Goal: Download file/media

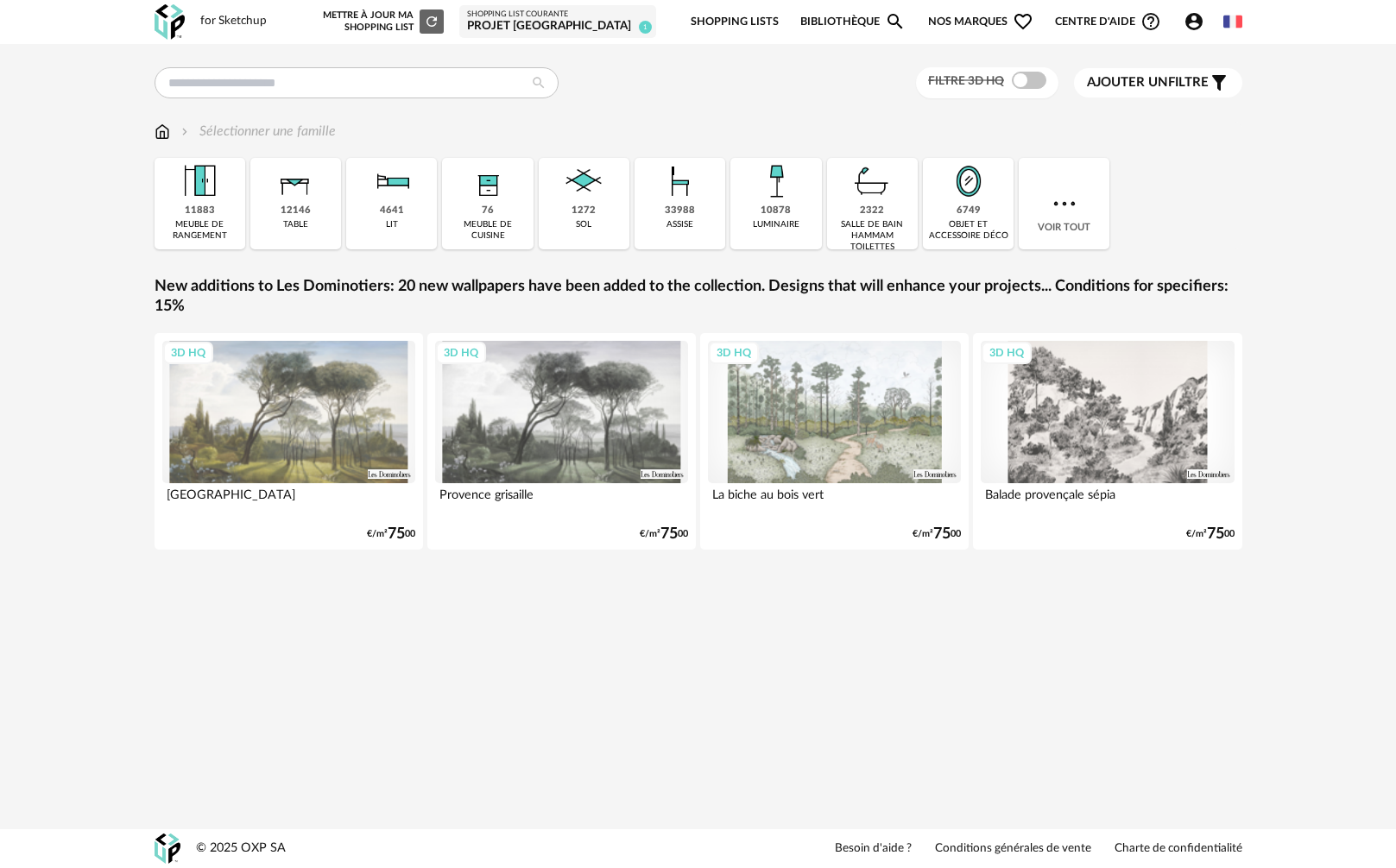
click at [945, 23] on span "Nos marques Heart Outline icon" at bounding box center [980, 22] width 105 height 41
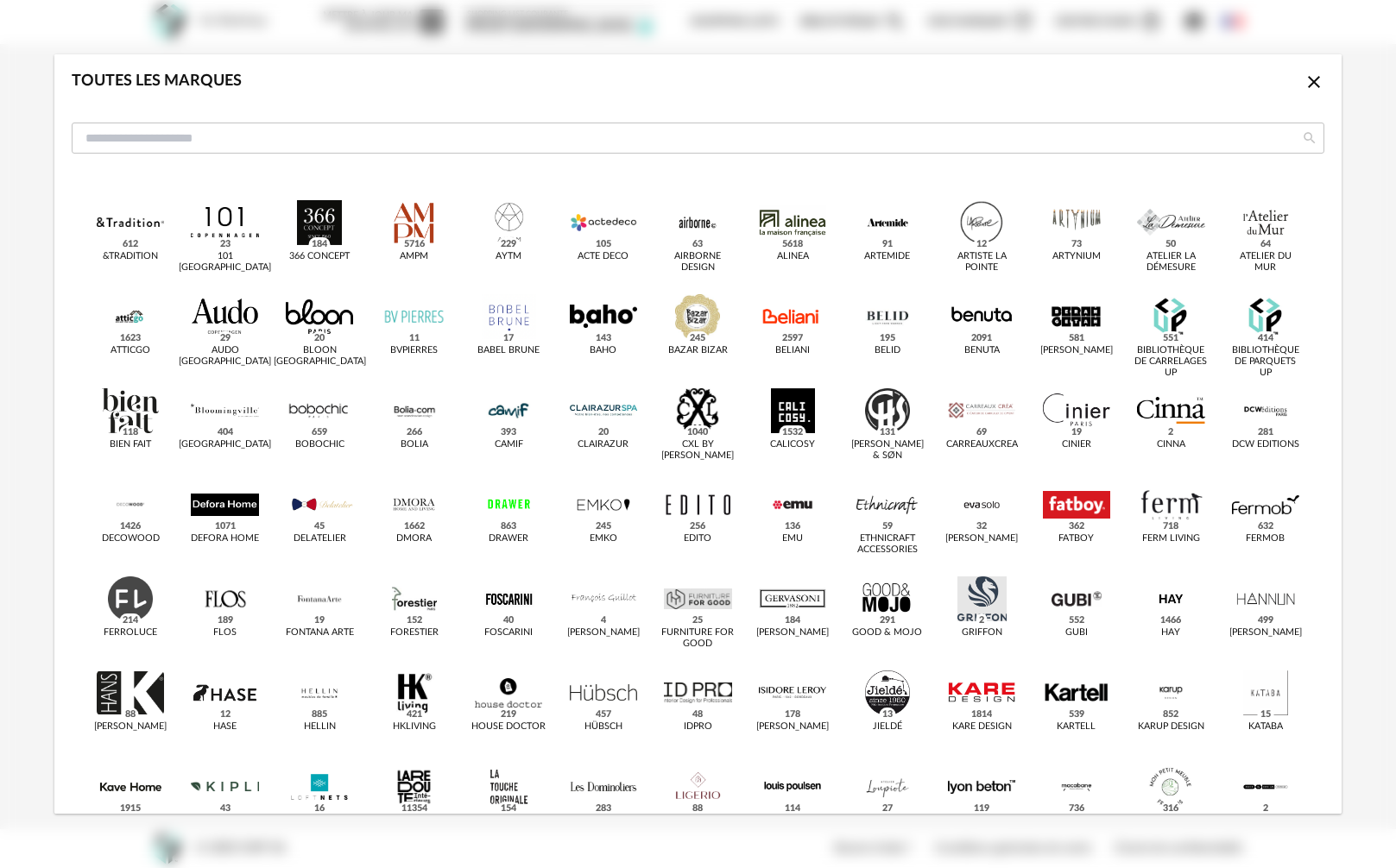
click at [1304, 88] on icon "Close icon" at bounding box center [1314, 81] width 20 height 20
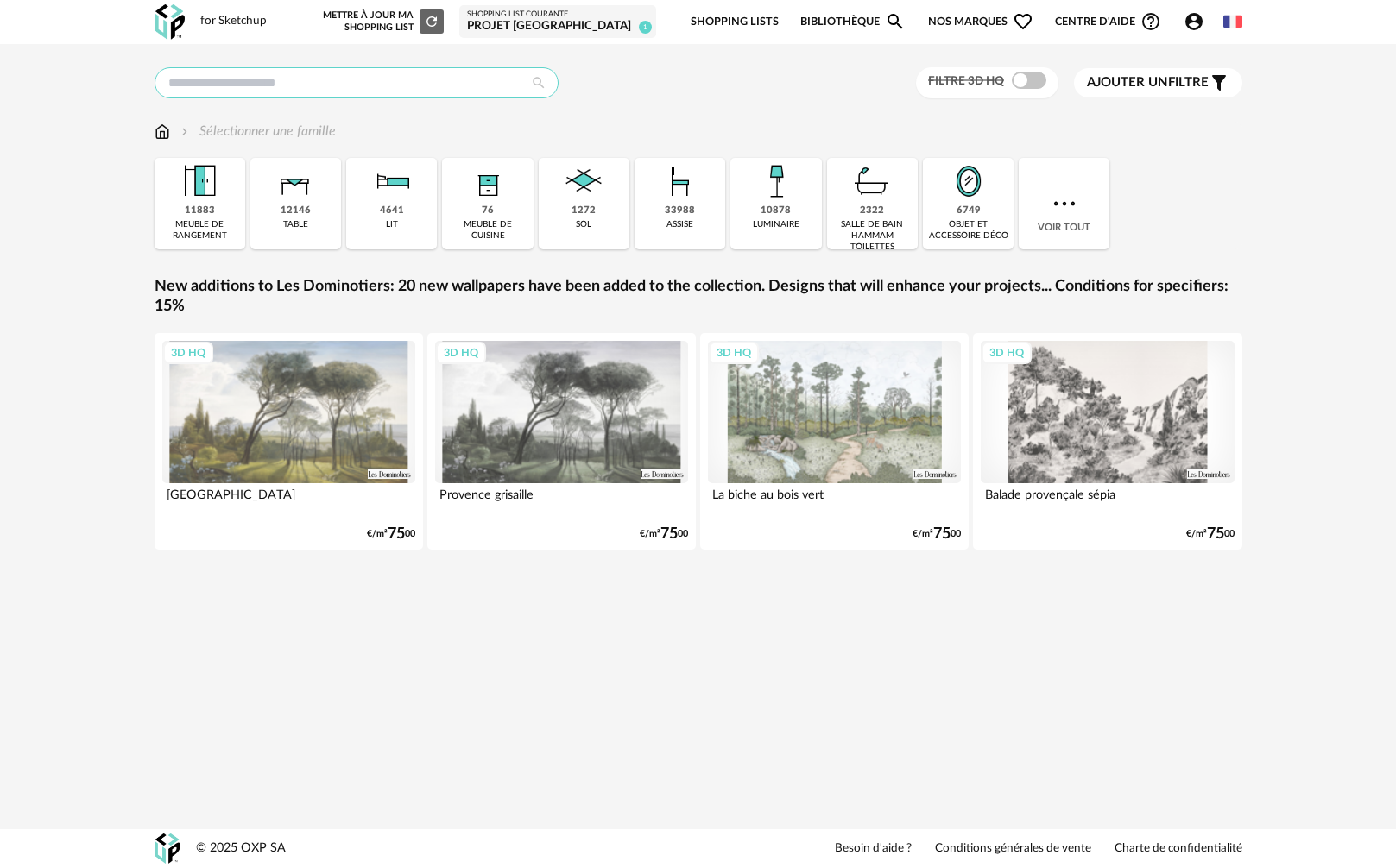
click at [513, 88] on input "text" at bounding box center [357, 82] width 404 height 31
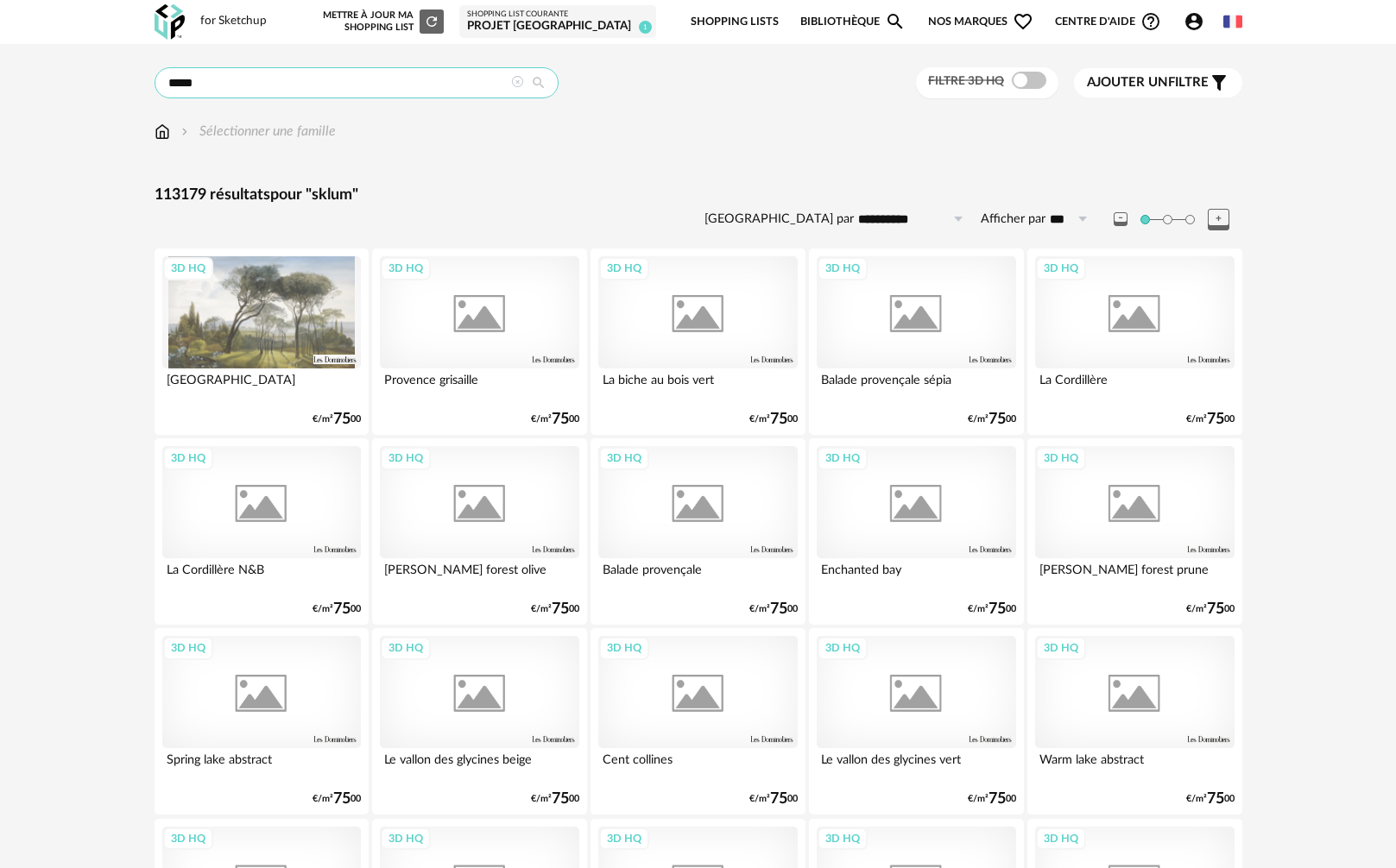
type input "*****"
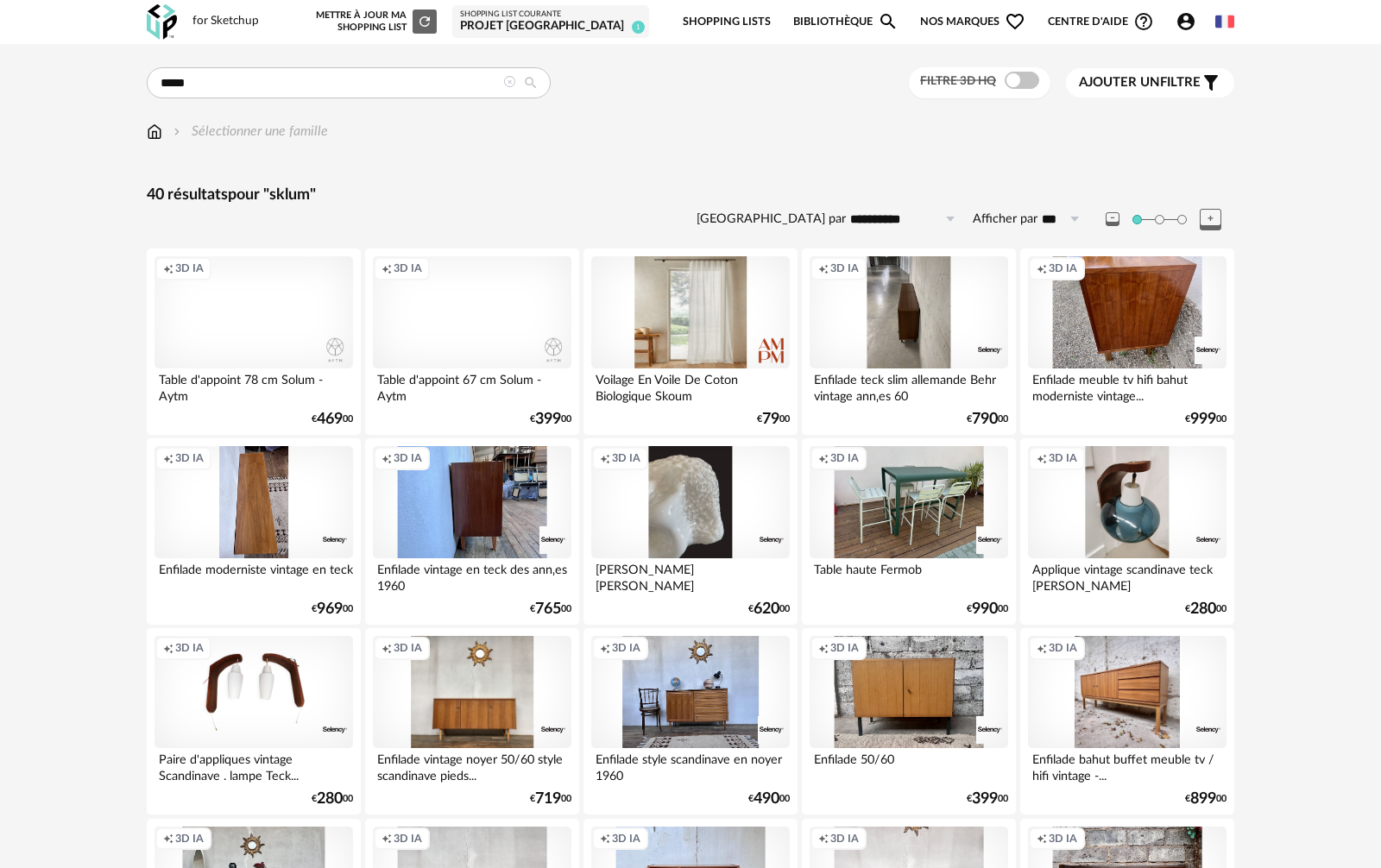
click at [943, 20] on span "Nos marques Heart Outline icon" at bounding box center [972, 22] width 105 height 41
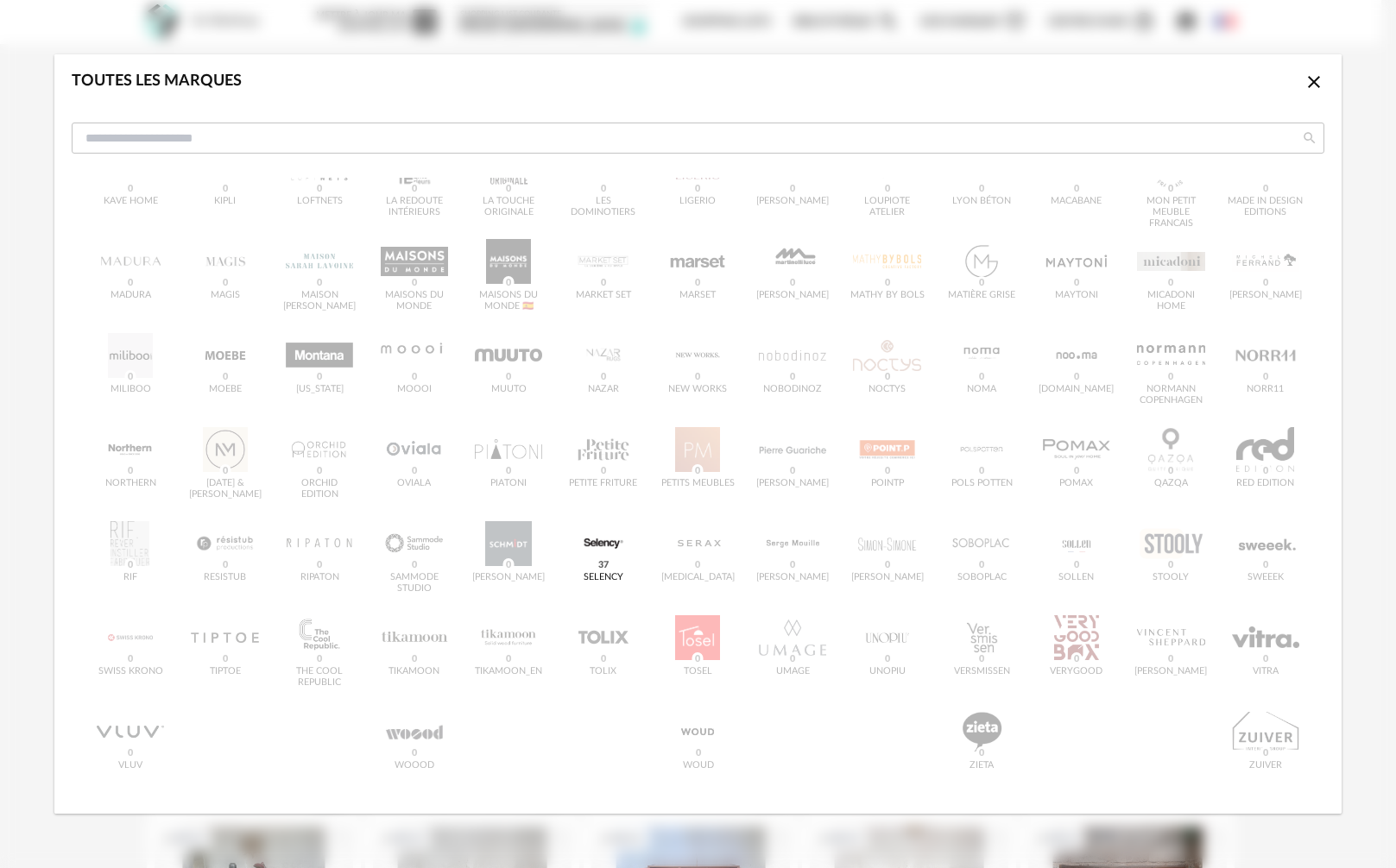
scroll to position [714, 0]
click at [530, 554] on div "&tradition 0 101 Copenhagen 0 366 Concept 0 AMPM 1 AYTM 2 Acte DECO 0 Airborne …" at bounding box center [698, 186] width 1253 height 1239
click at [541, 541] on div "&tradition 0 101 Copenhagen 0 366 Concept 0 AMPM 1 AYTM 2 Acte DECO 0 Airborne …" at bounding box center [698, 186] width 1253 height 1239
click at [1304, 77] on icon "Close icon" at bounding box center [1314, 81] width 20 height 20
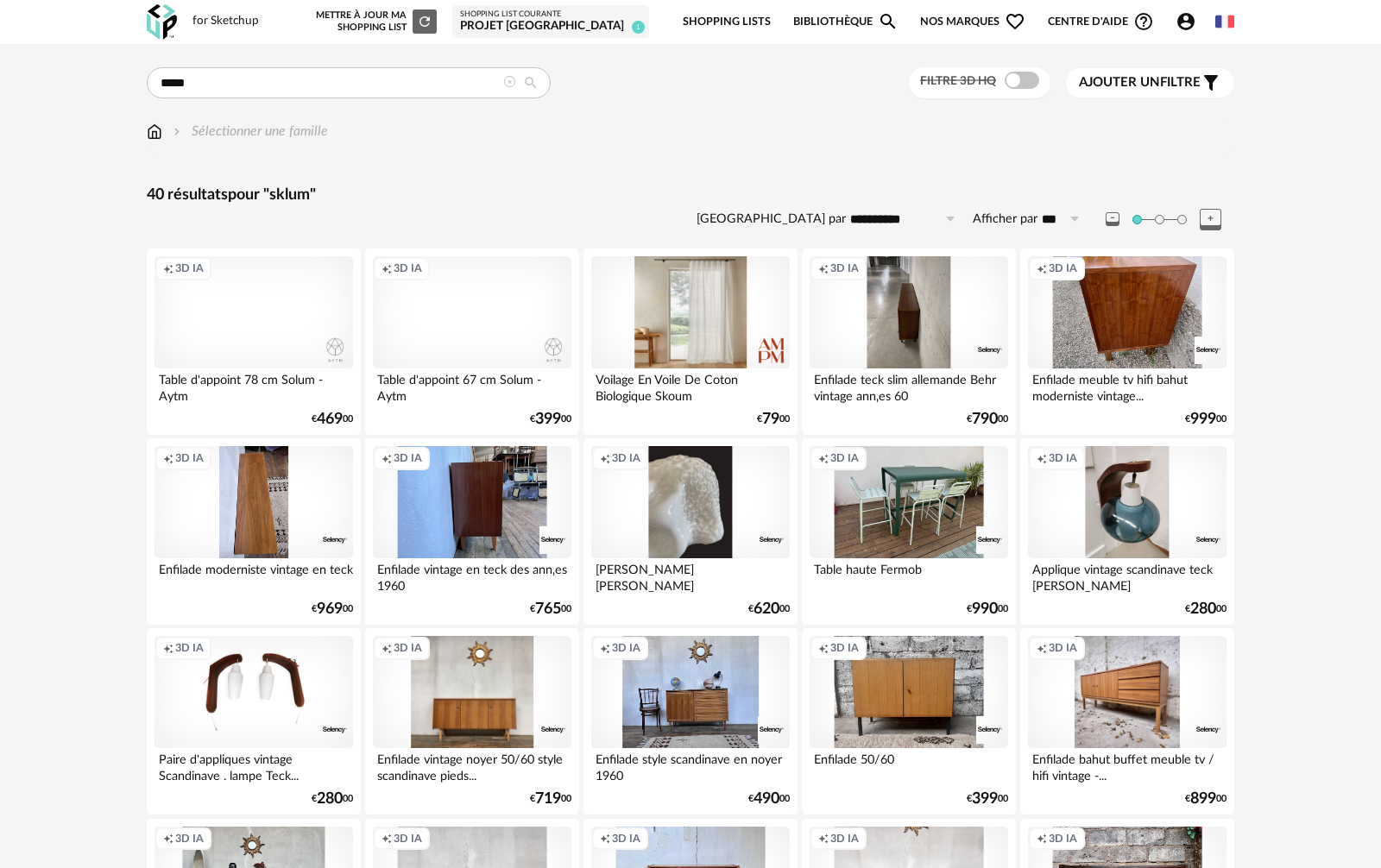
click at [509, 81] on icon at bounding box center [510, 82] width 12 height 12
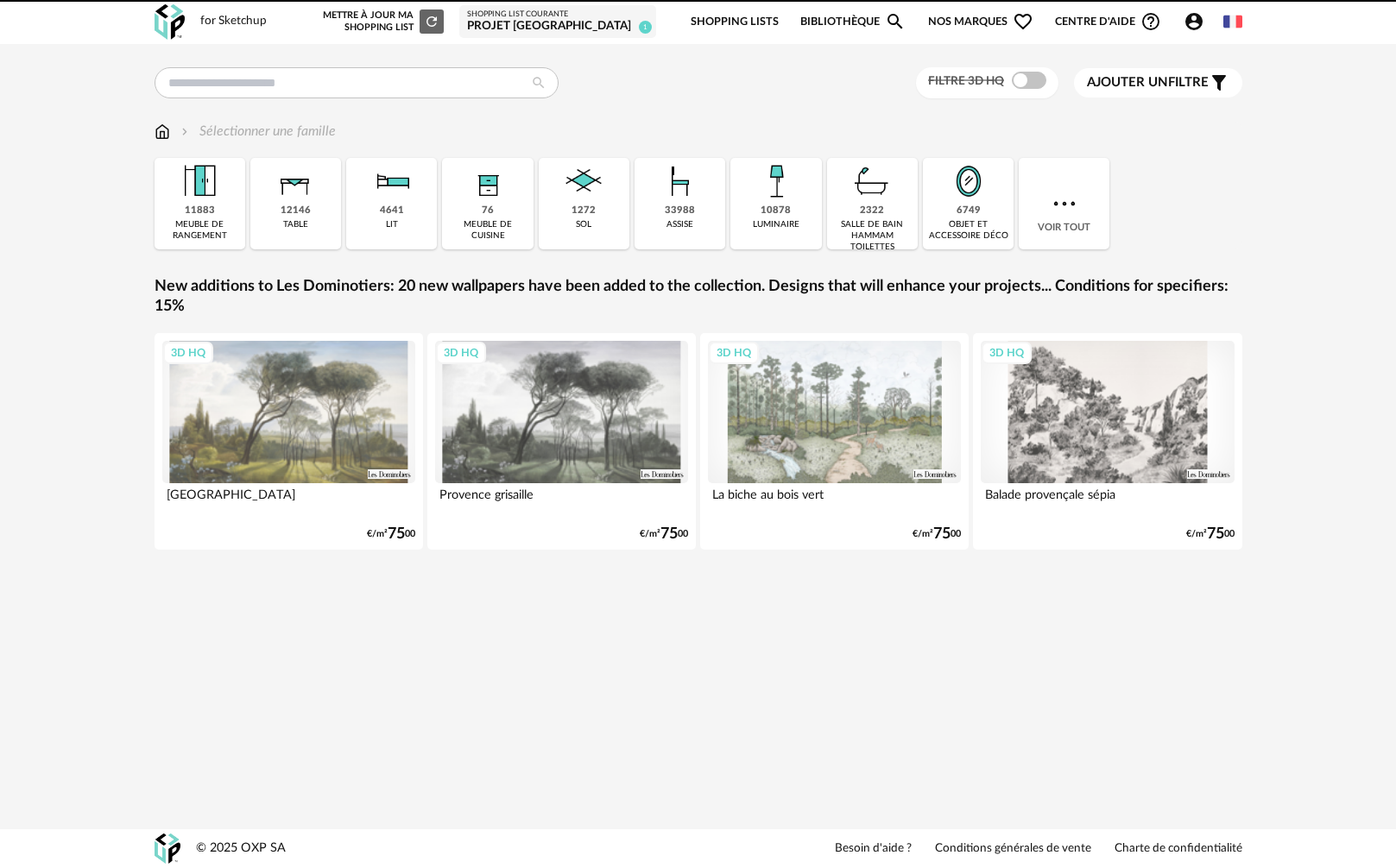
click at [976, 19] on span "Nos marques Heart Outline icon" at bounding box center [980, 22] width 105 height 41
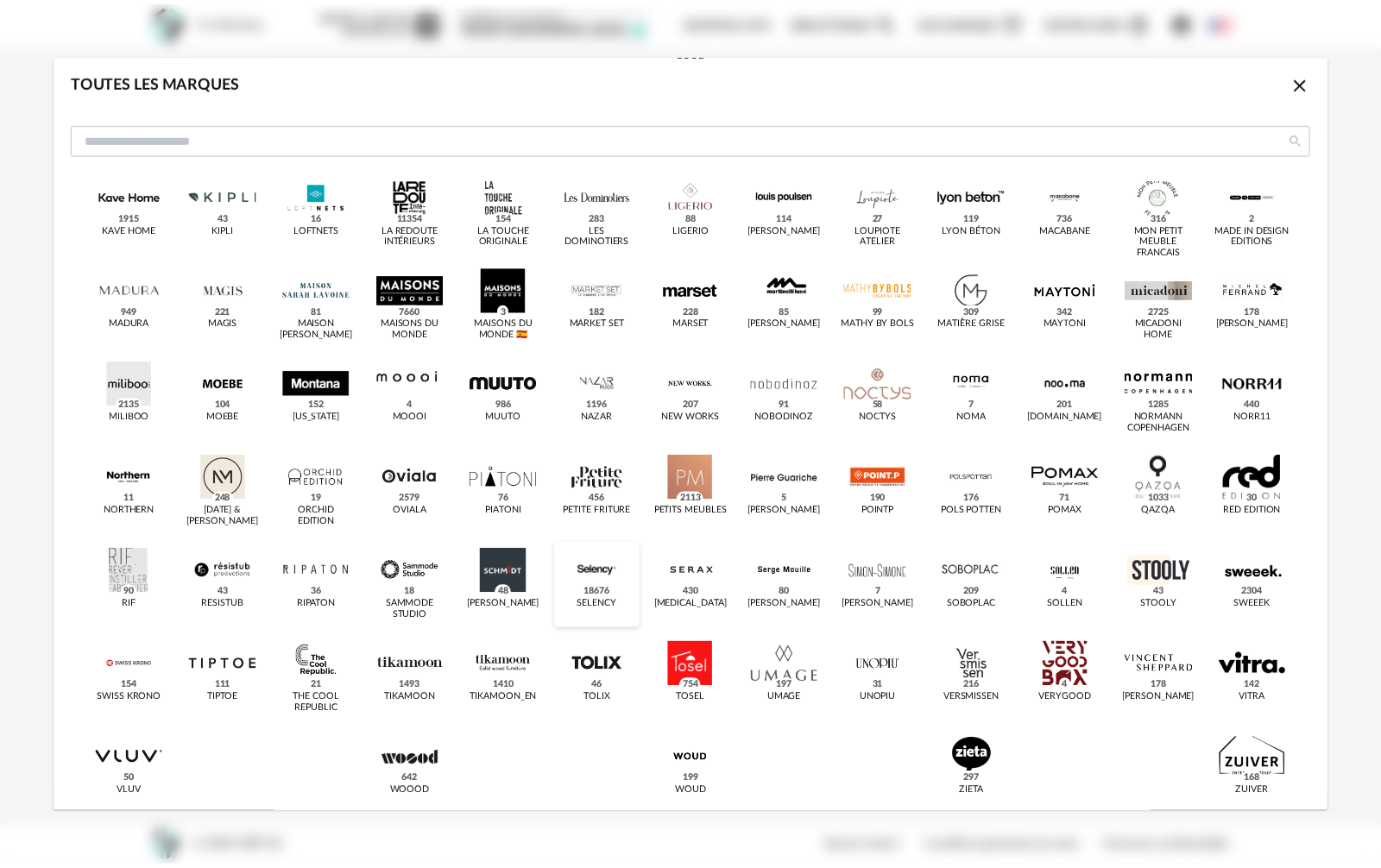
scroll to position [714, 0]
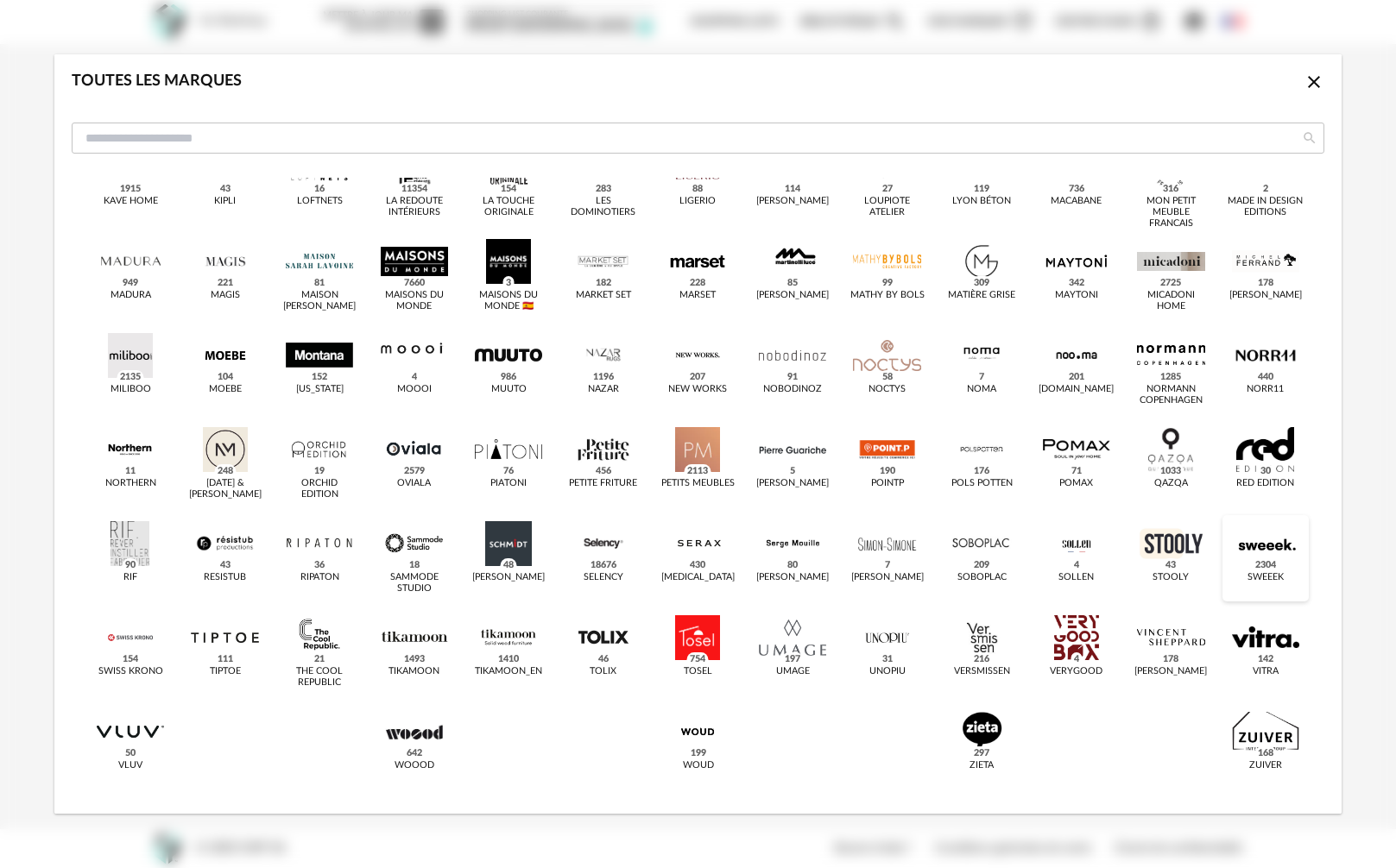
click at [1232, 554] on div "dialog" at bounding box center [1266, 543] width 67 height 45
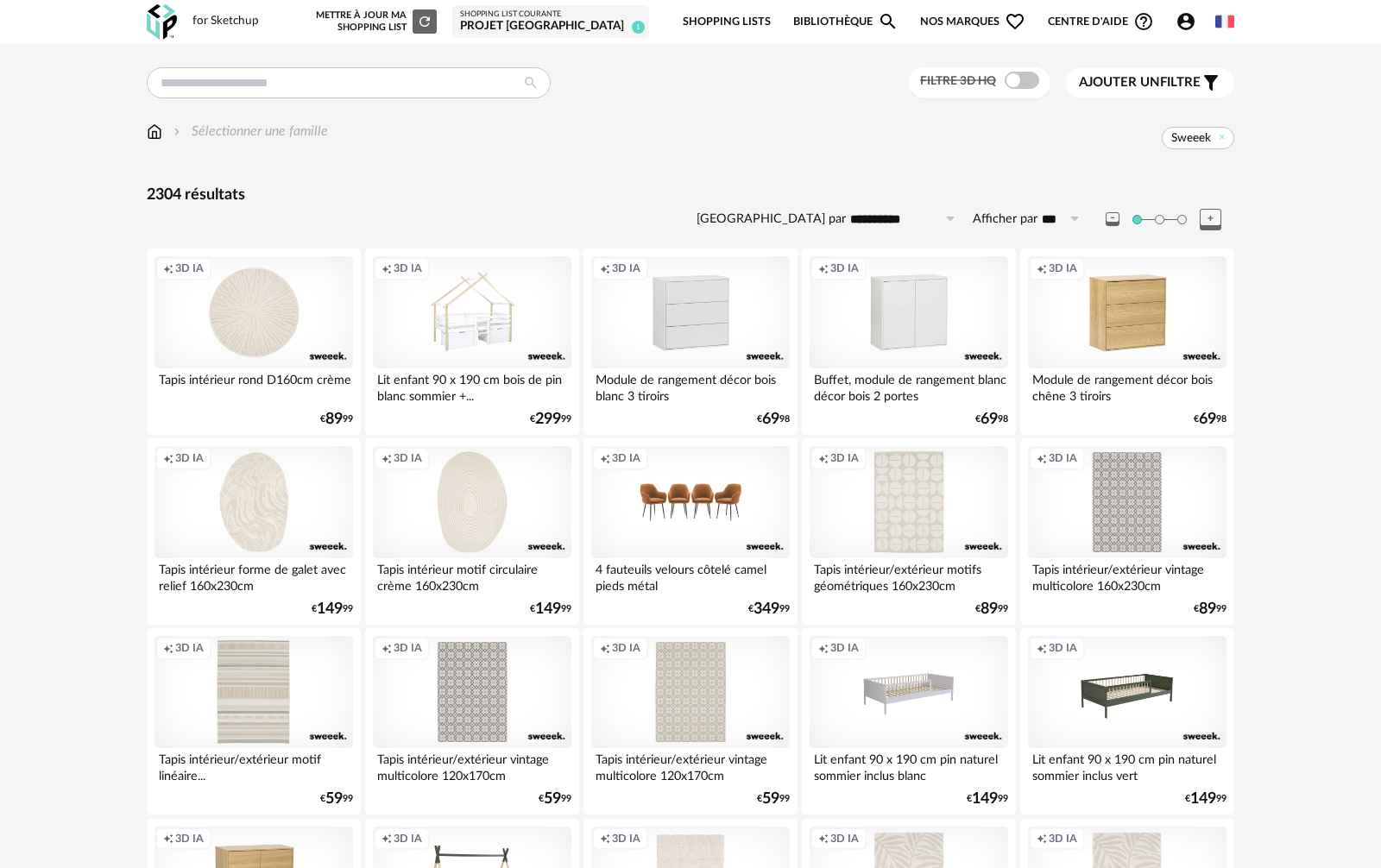
click at [965, 22] on span "Nos marques Heart Outline icon" at bounding box center [972, 22] width 105 height 41
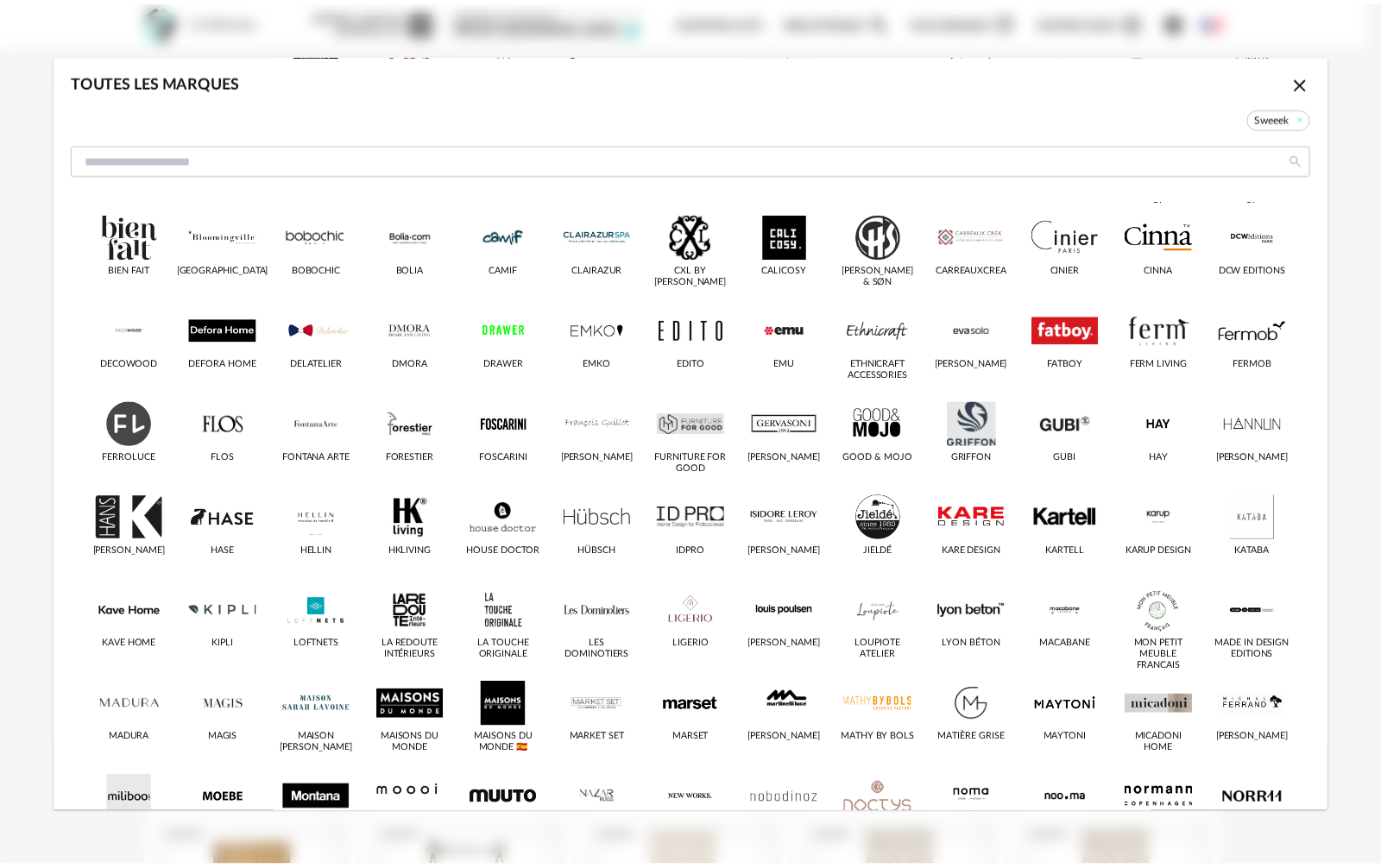
scroll to position [259, 0]
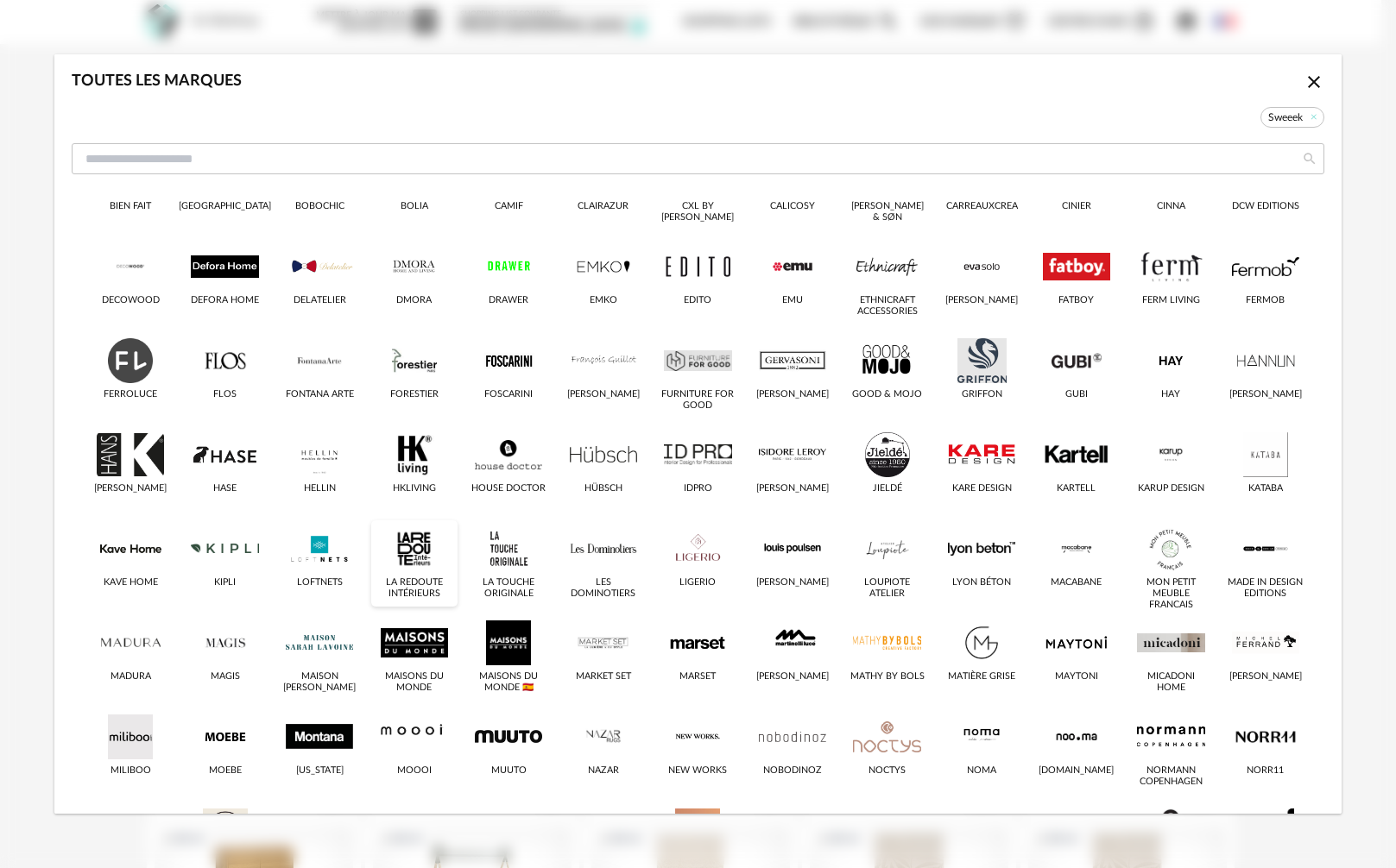
click at [448, 549] on div "dialog" at bounding box center [414, 549] width 67 height 45
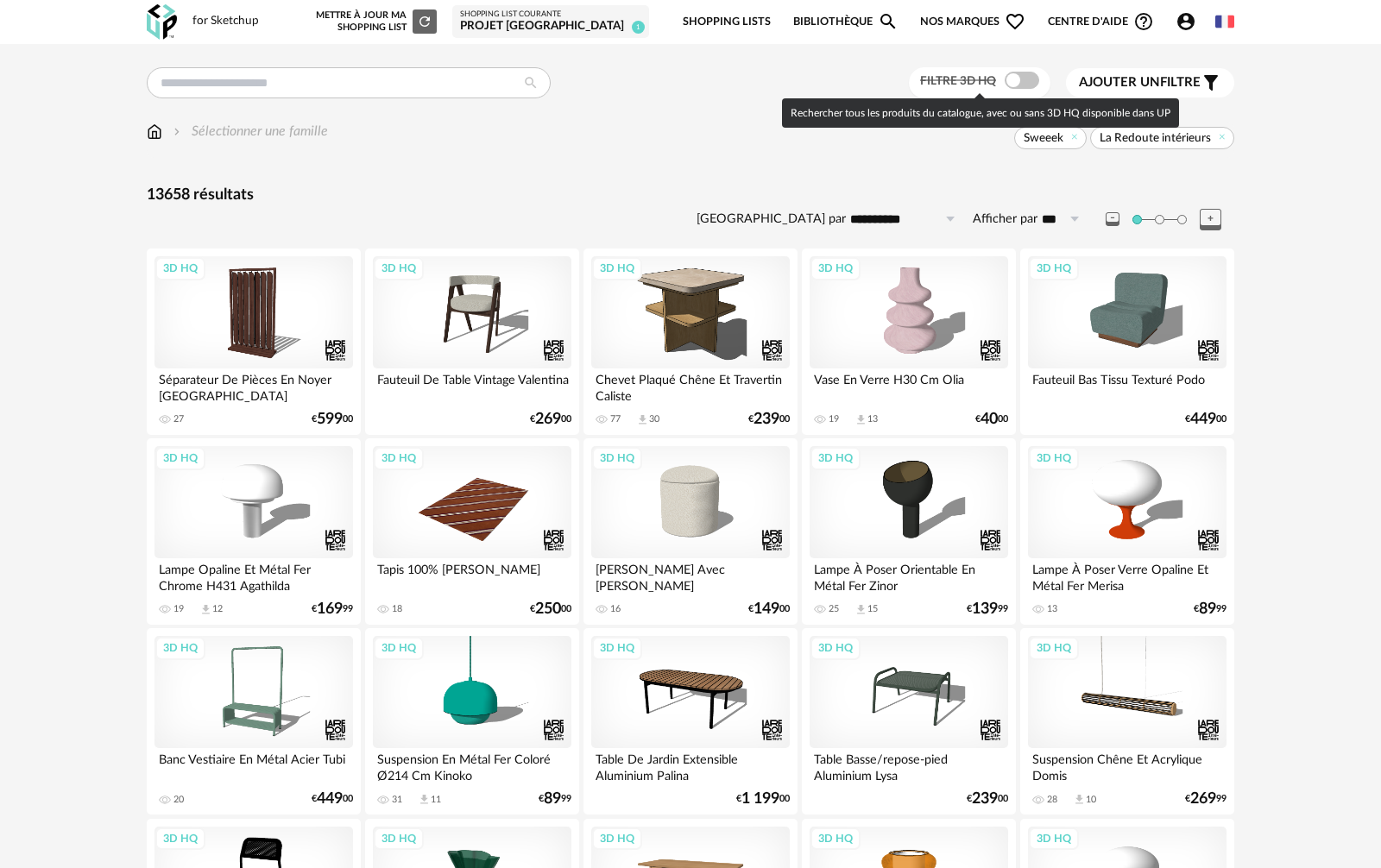
click at [1021, 85] on span at bounding box center [1021, 81] width 35 height 18
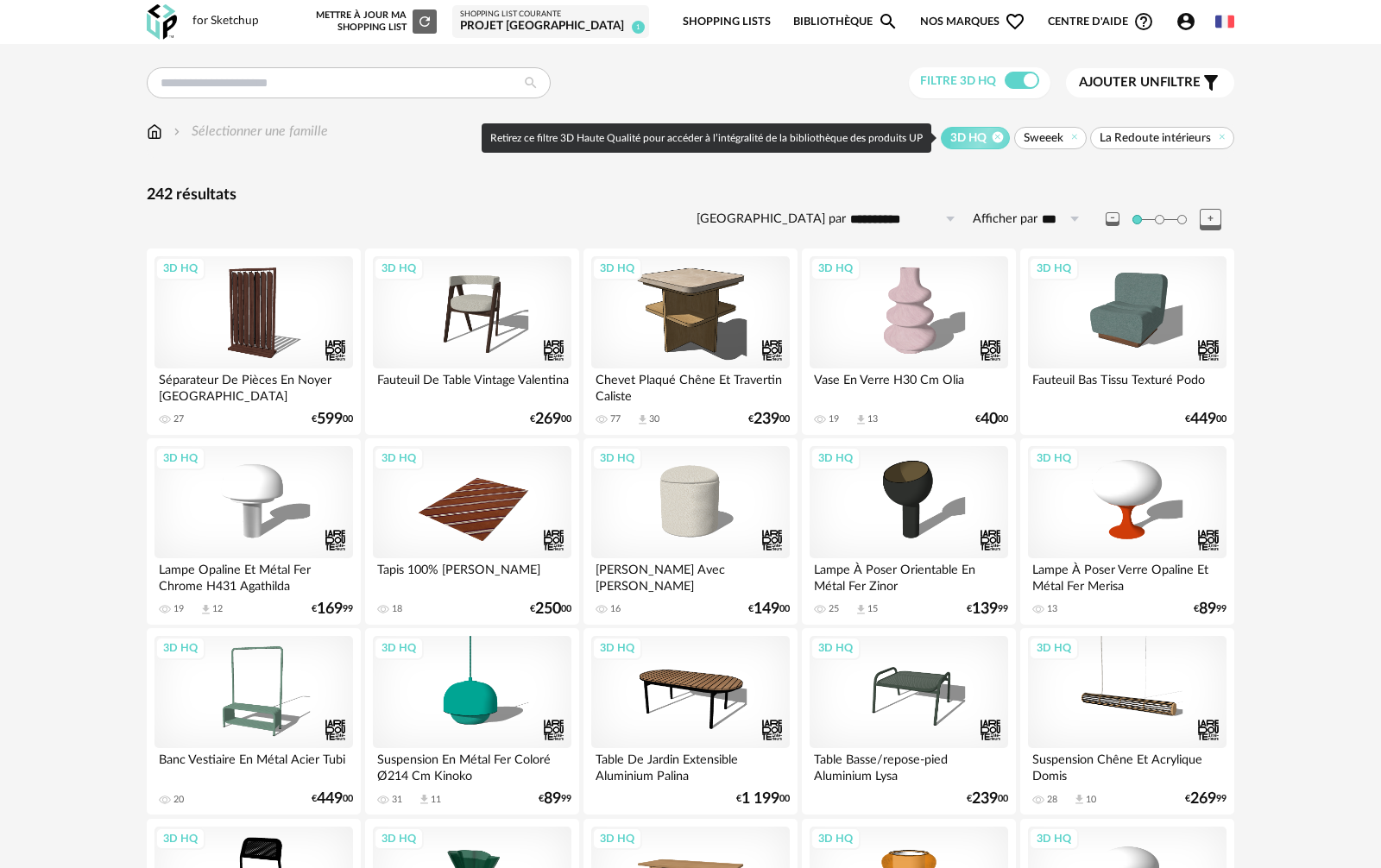
click at [1003, 141] on icon at bounding box center [998, 136] width 12 height 12
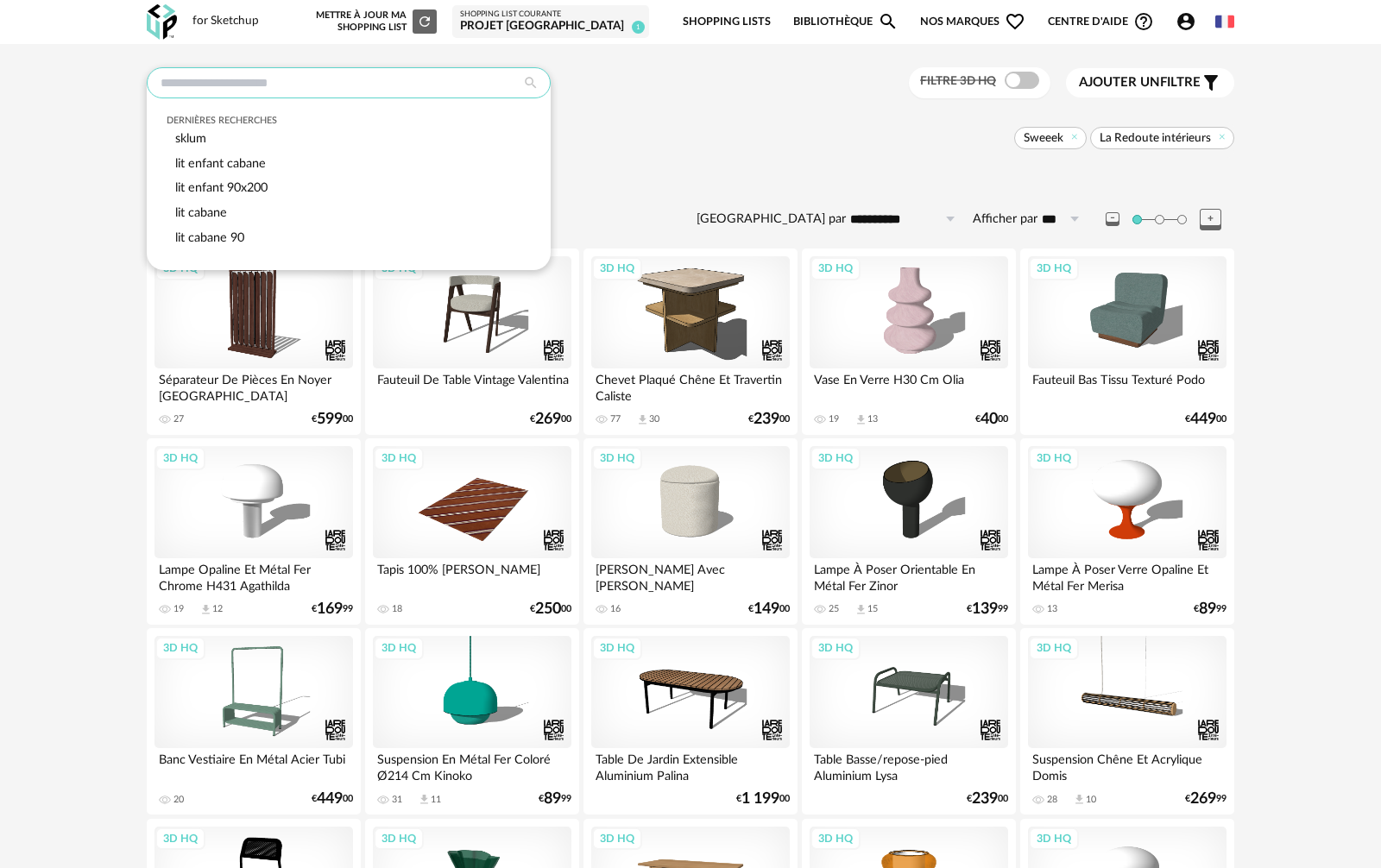
click at [330, 88] on input "text" at bounding box center [349, 82] width 403 height 31
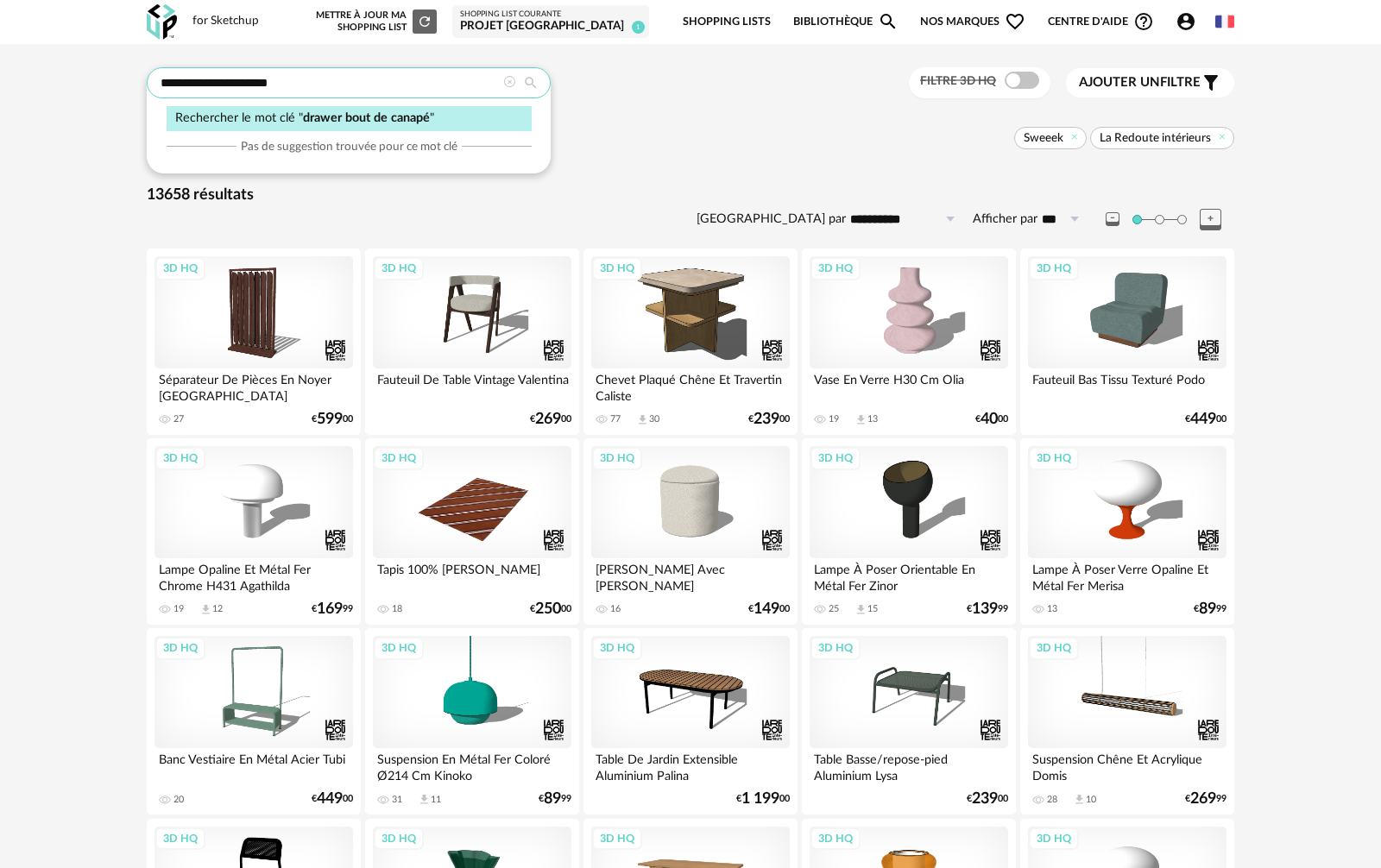
type input "**********"
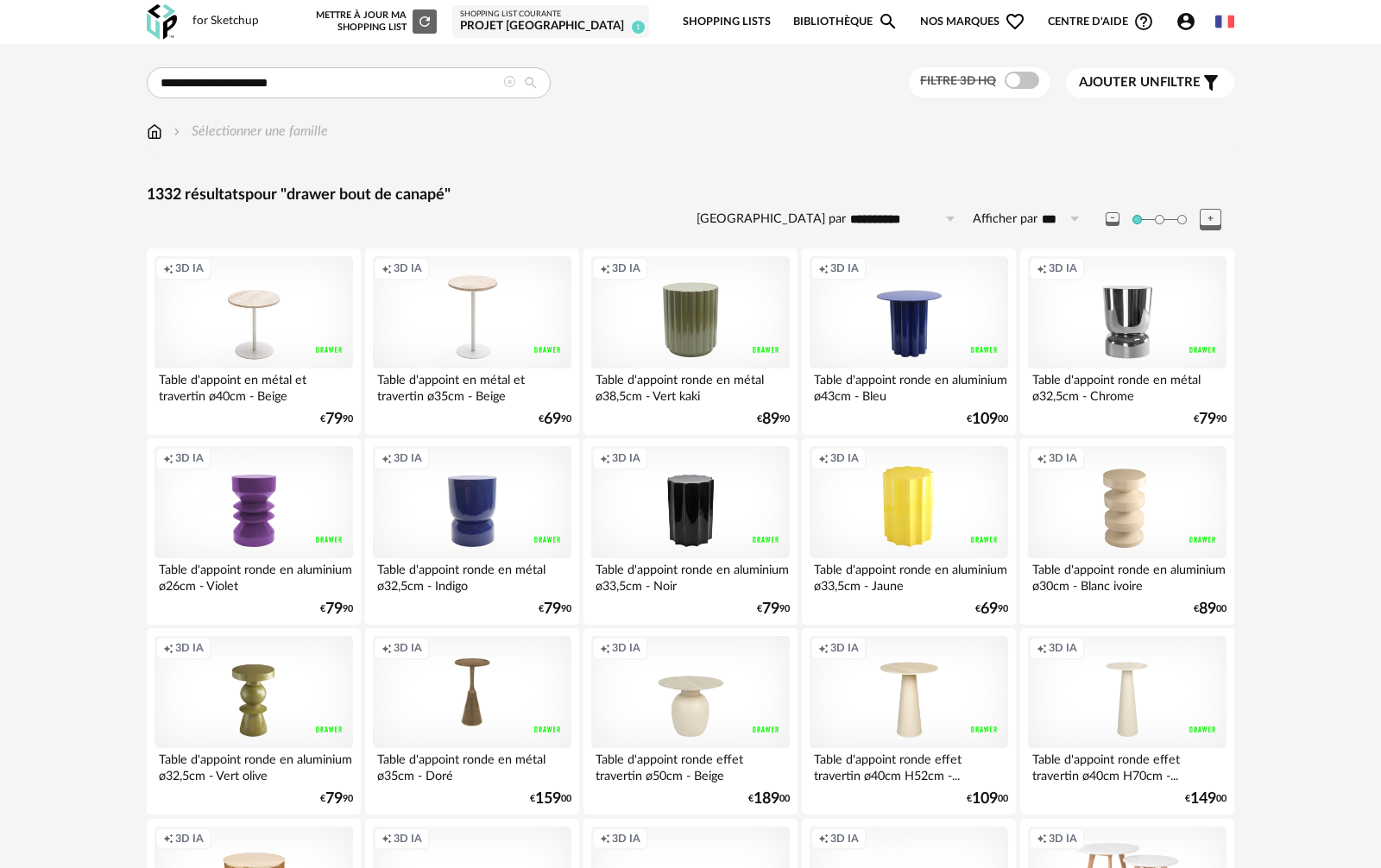
click at [1016, 77] on span at bounding box center [1021, 81] width 35 height 18
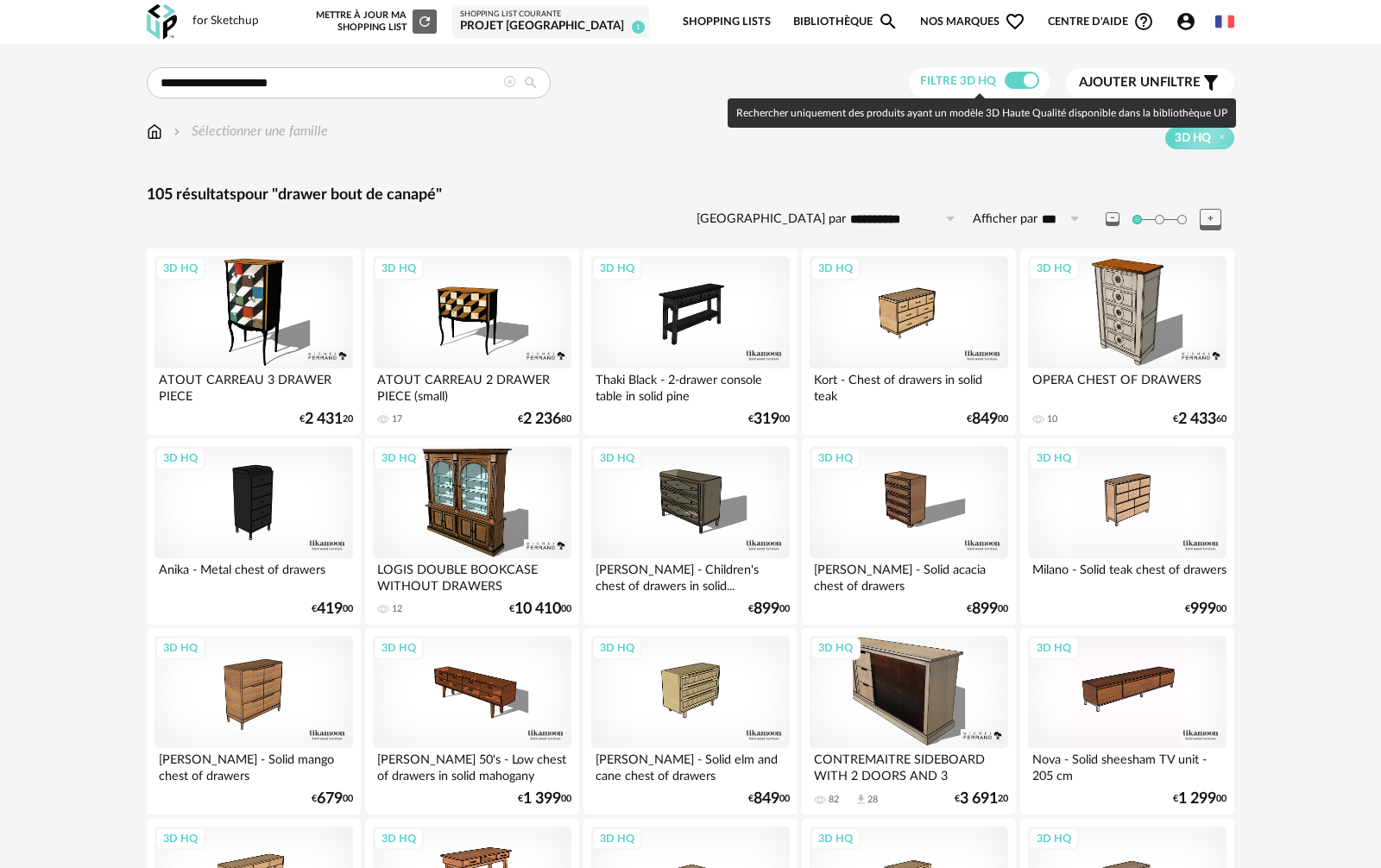
click at [1024, 73] on span at bounding box center [1021, 81] width 35 height 18
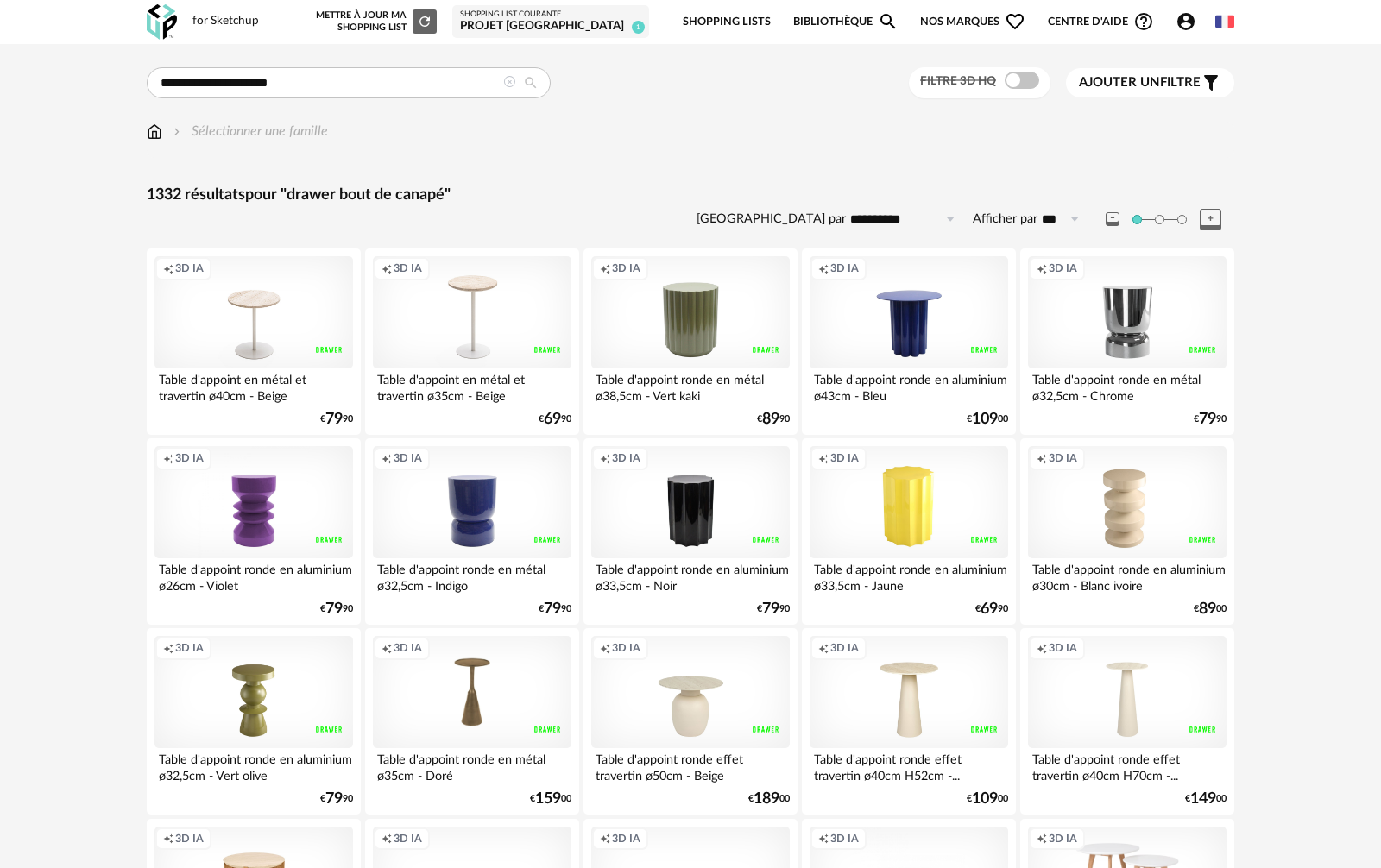
click at [747, 27] on link "Shopping Lists" at bounding box center [725, 22] width 88 height 41
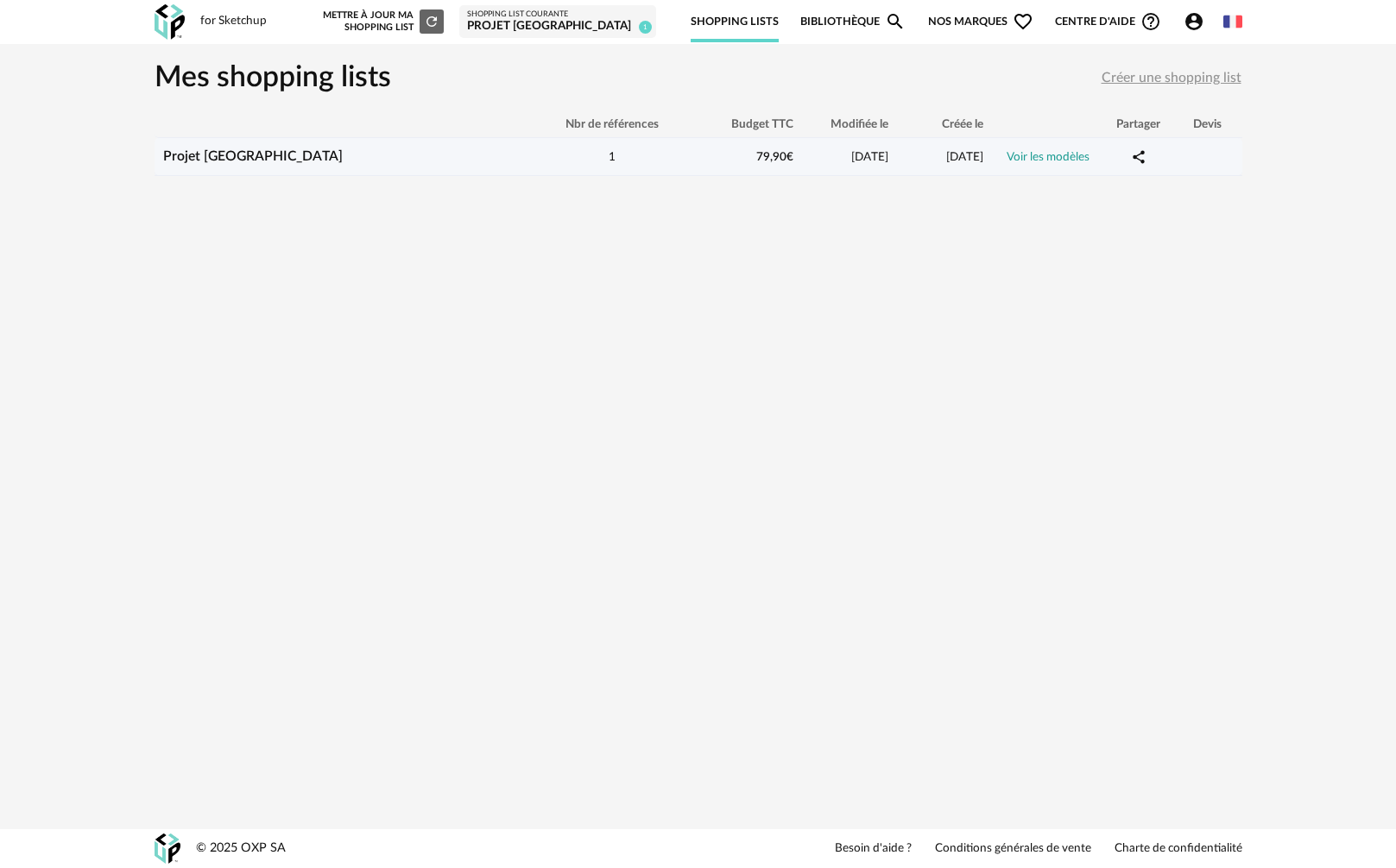
click at [1139, 156] on icon "Share Variant icon" at bounding box center [1139, 157] width 16 height 16
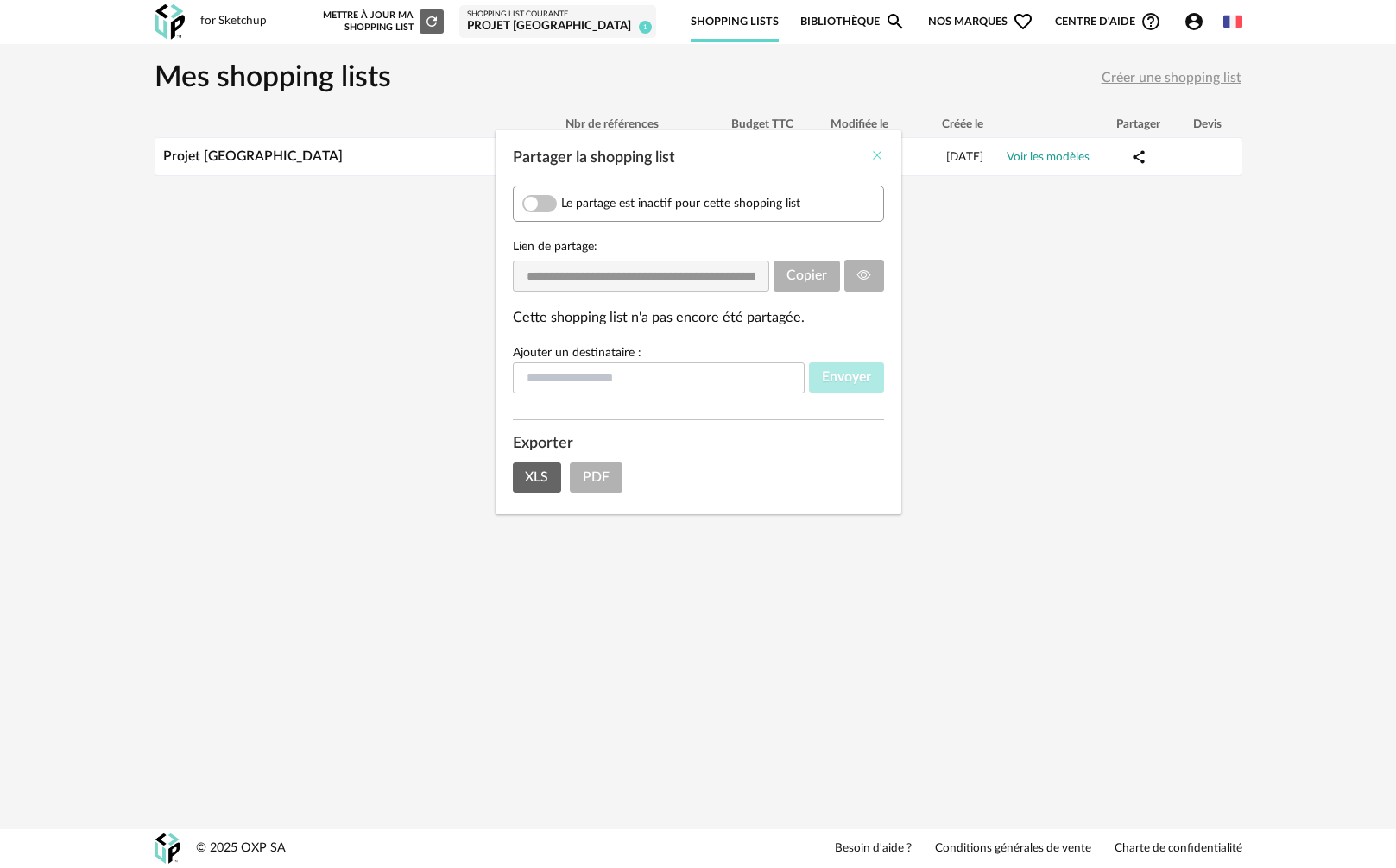
click at [875, 157] on icon "Close" at bounding box center [877, 156] width 14 height 14
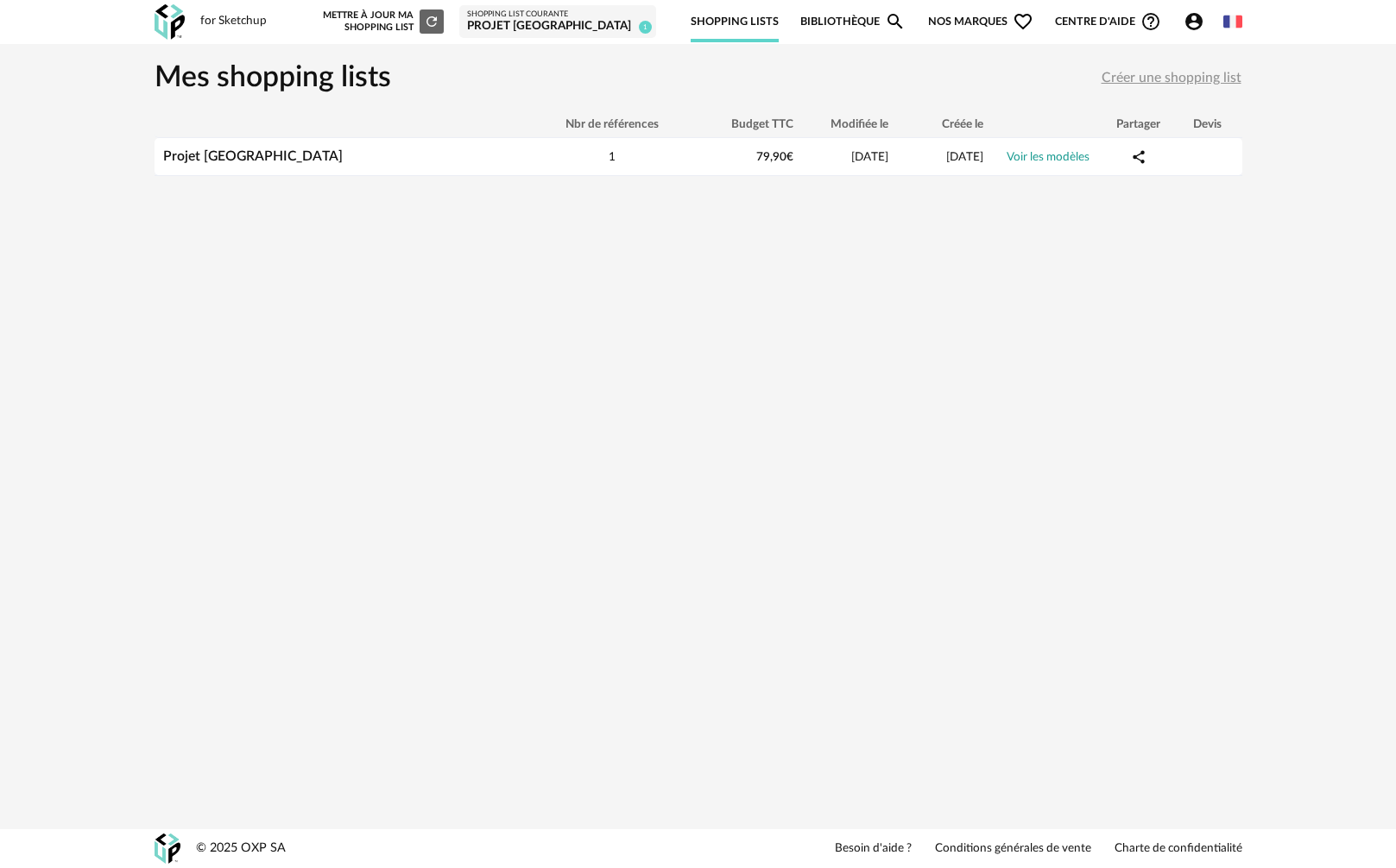
click at [816, 25] on link "Bibliothèque Magnify icon" at bounding box center [852, 22] width 105 height 41
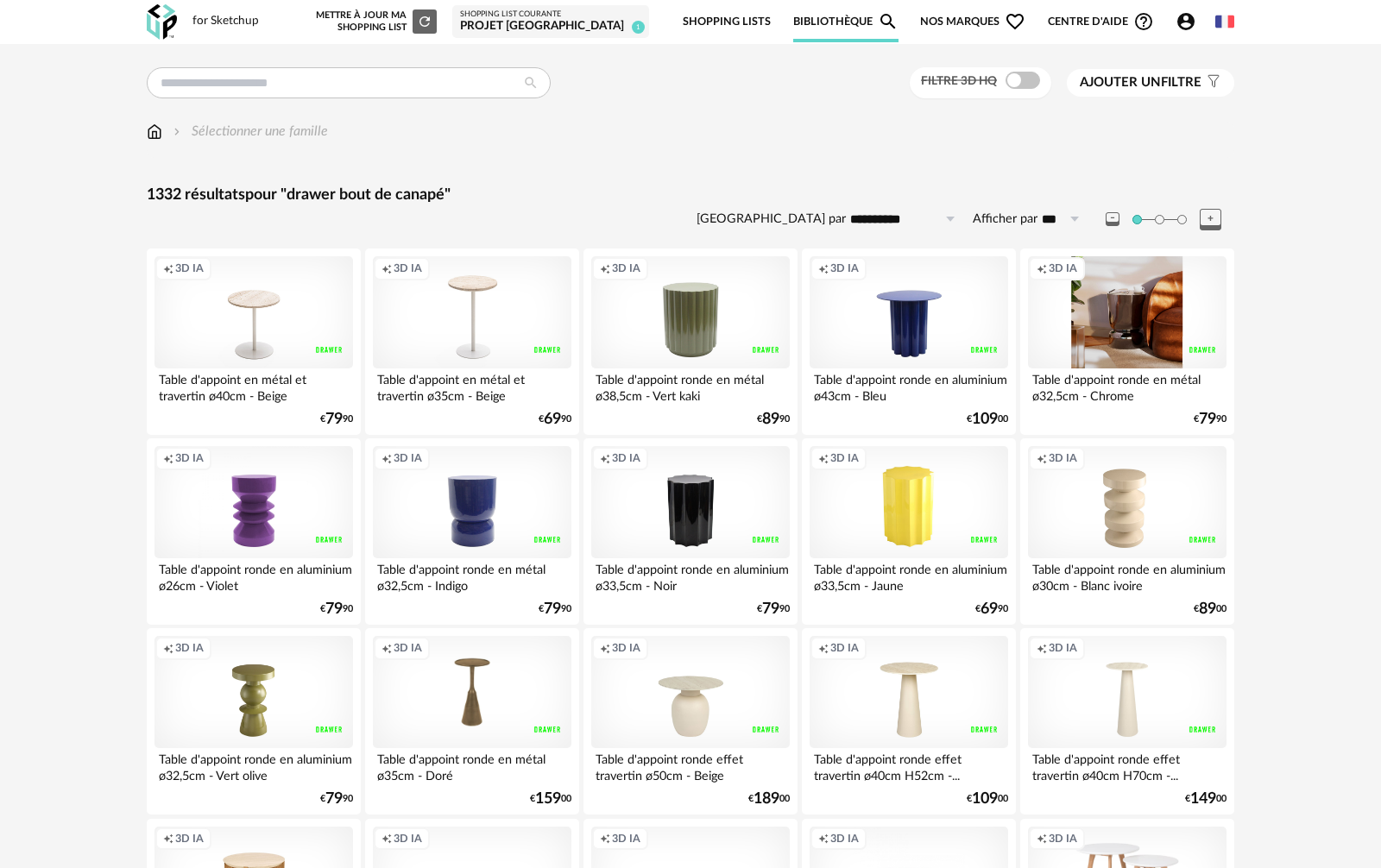
click at [1102, 317] on div "Creation icon 3D IA" at bounding box center [1127, 312] width 198 height 112
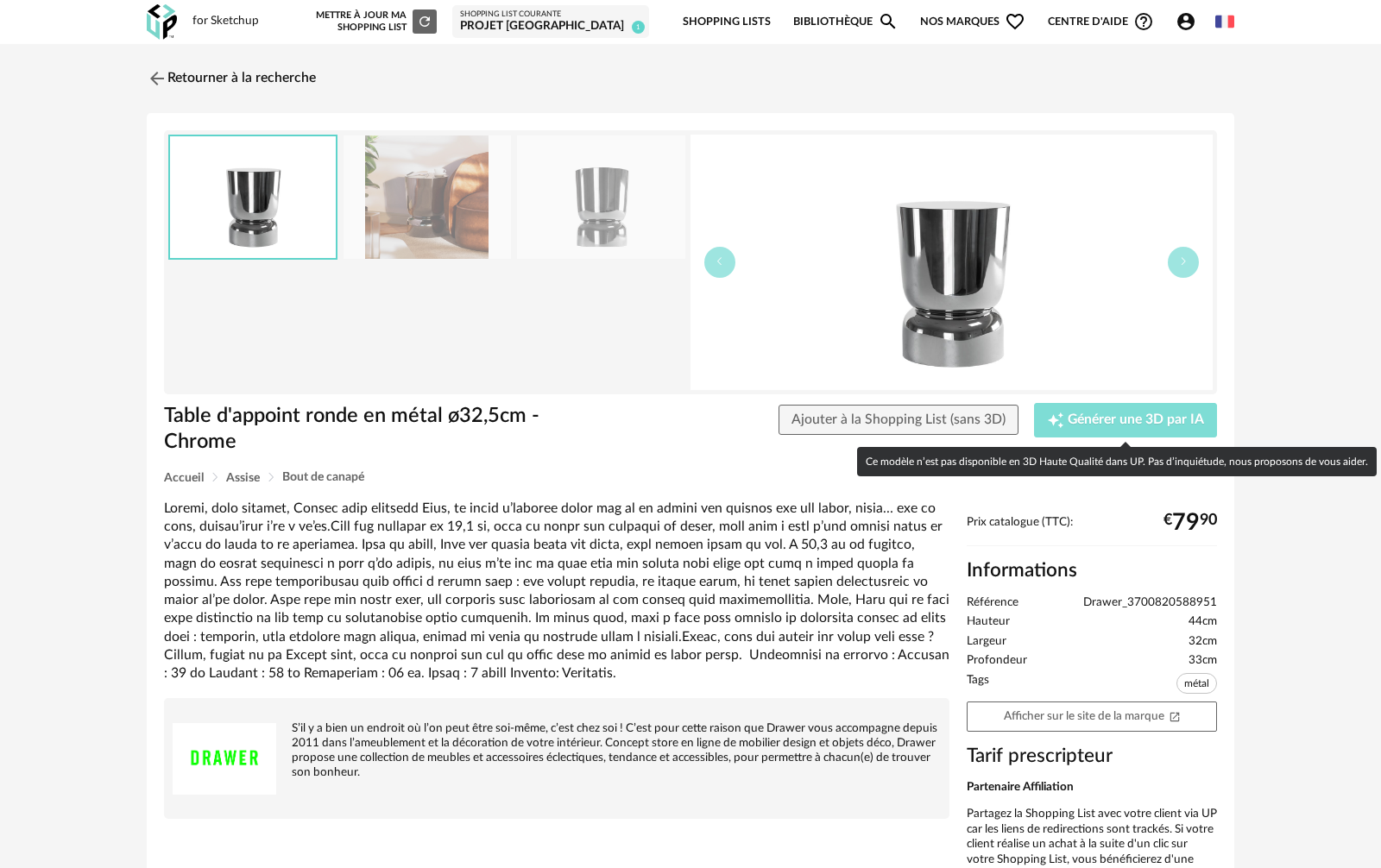
click at [1129, 423] on span "Générer une 3D par IA" at bounding box center [1135, 420] width 136 height 14
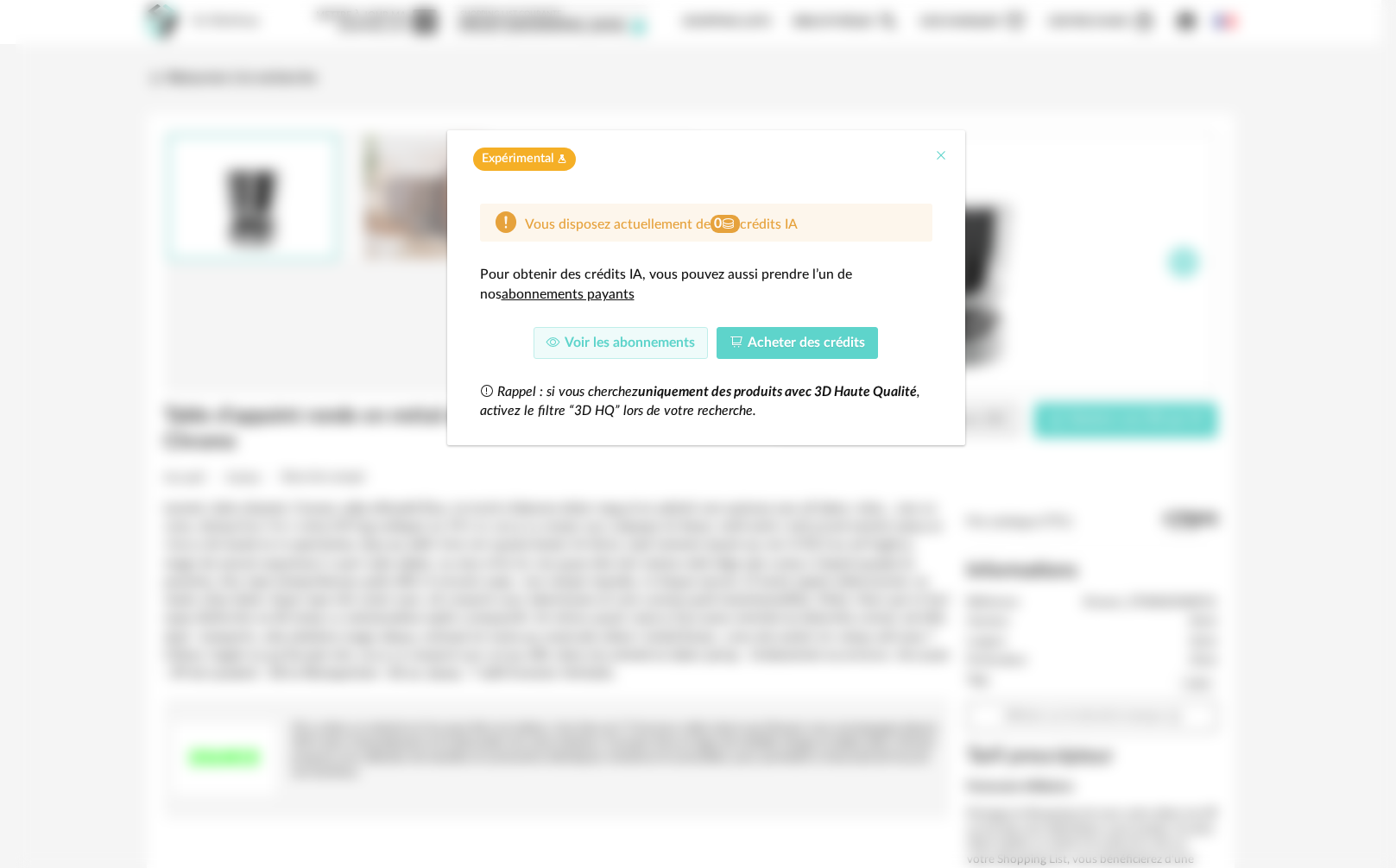
click at [940, 158] on icon "Close" at bounding box center [941, 156] width 14 height 14
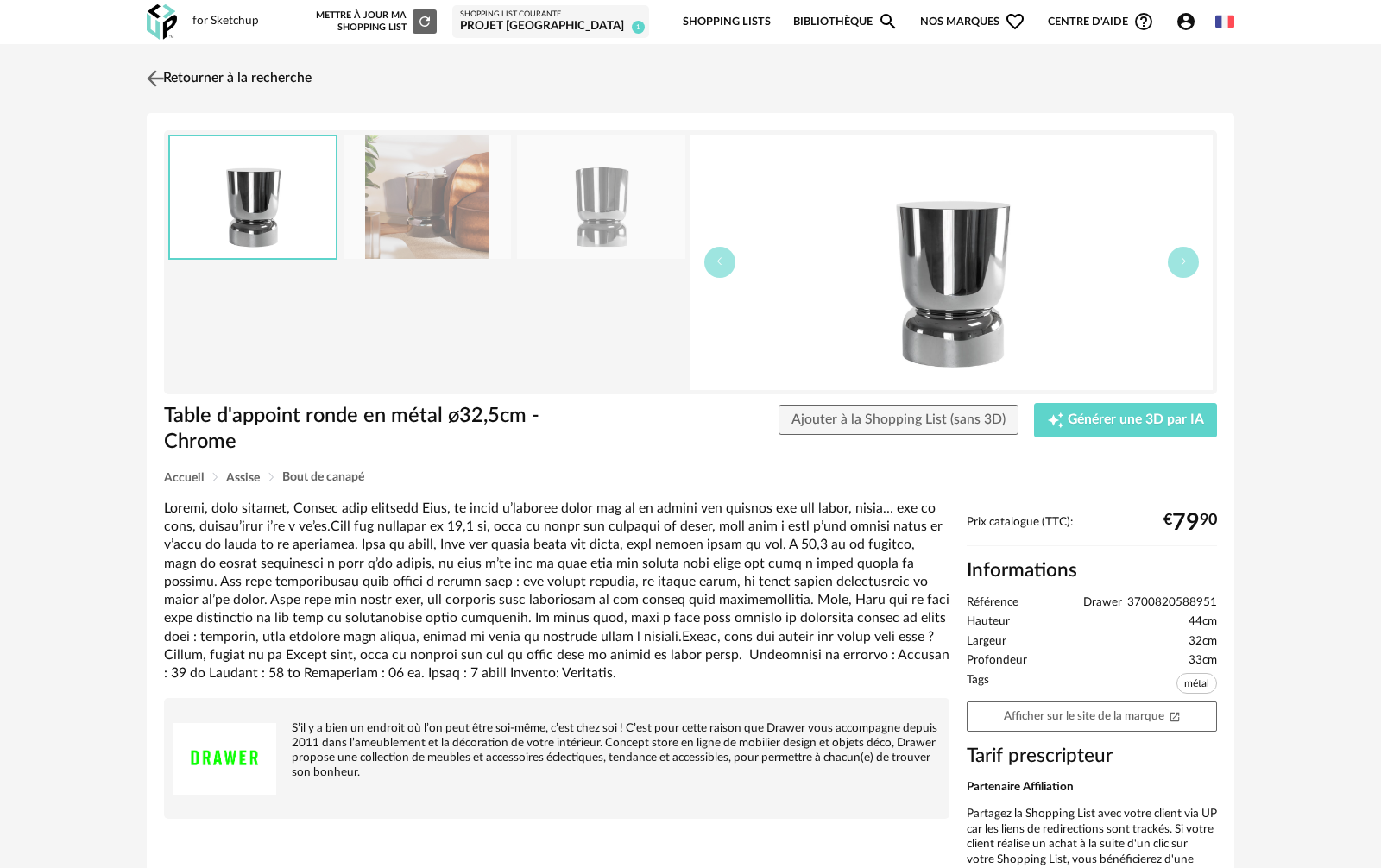
click at [202, 73] on link "Retourner à la recherche" at bounding box center [226, 78] width 169 height 38
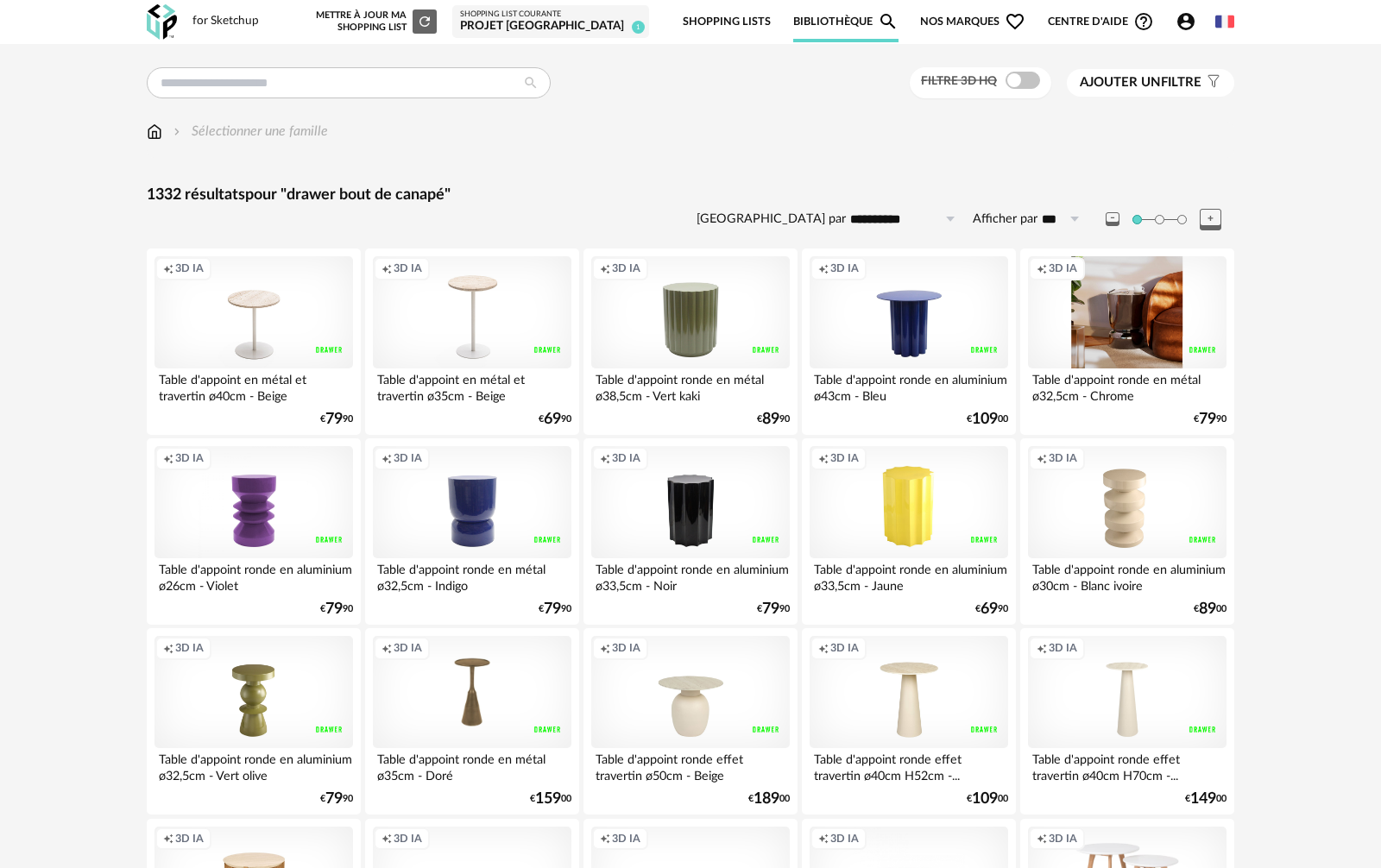
click at [1106, 332] on div "Creation icon 3D IA" at bounding box center [1127, 312] width 198 height 112
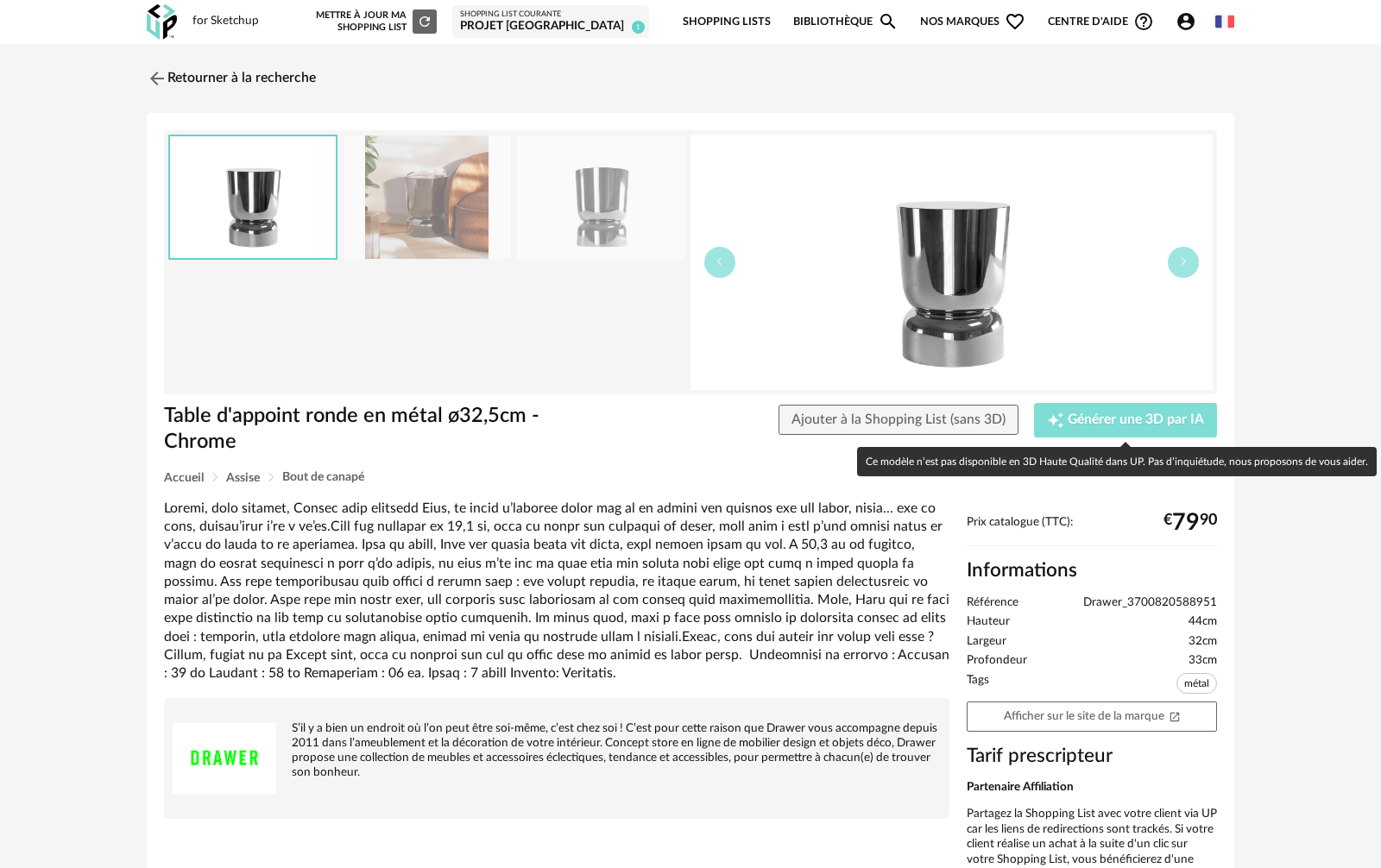
click at [1144, 428] on div "Creation icon Générer une 3D par IA" at bounding box center [1125, 420] width 157 height 18
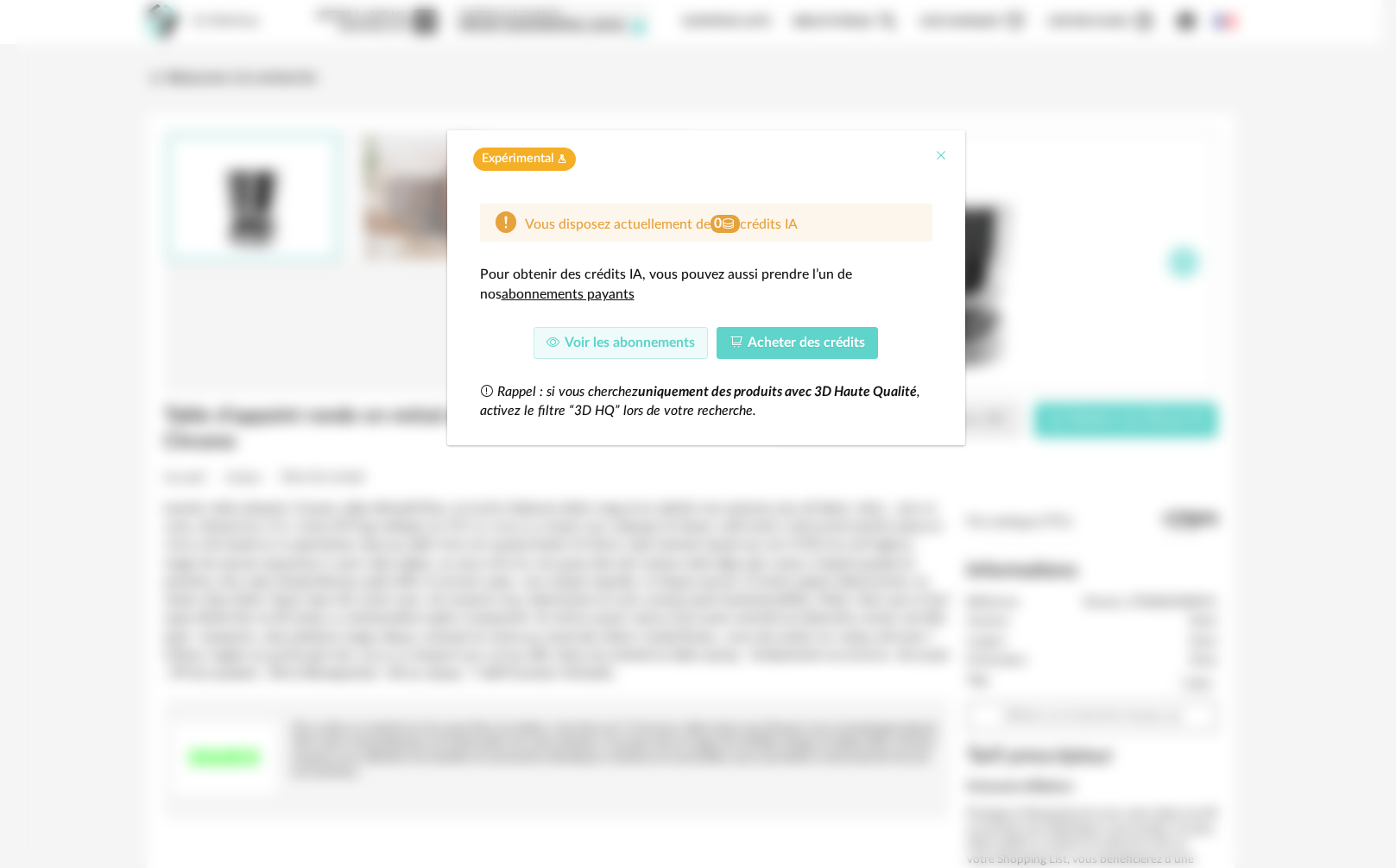
click at [944, 153] on icon "Close" at bounding box center [941, 156] width 14 height 14
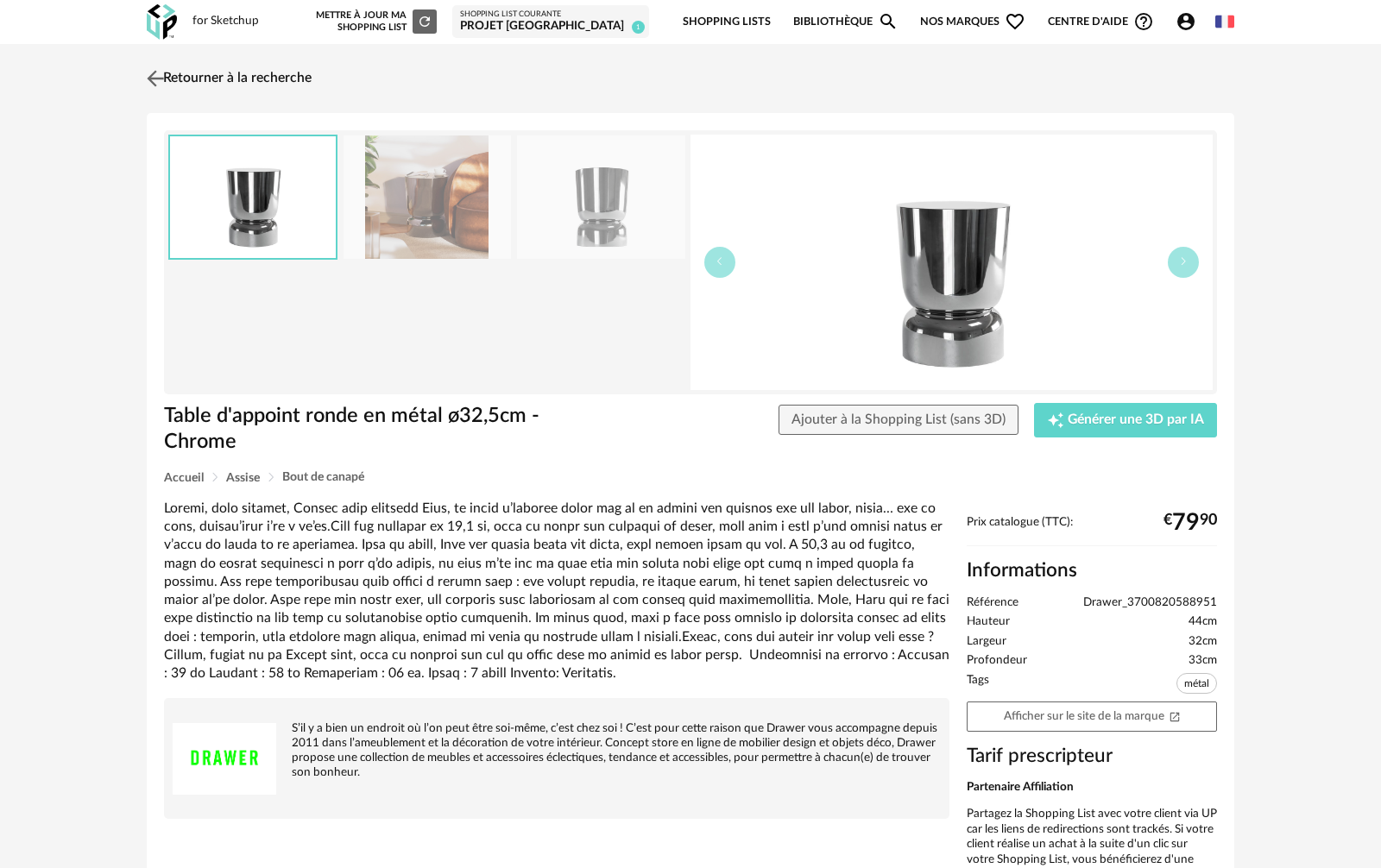
click at [219, 79] on link "Retourner à la recherche" at bounding box center [226, 78] width 169 height 38
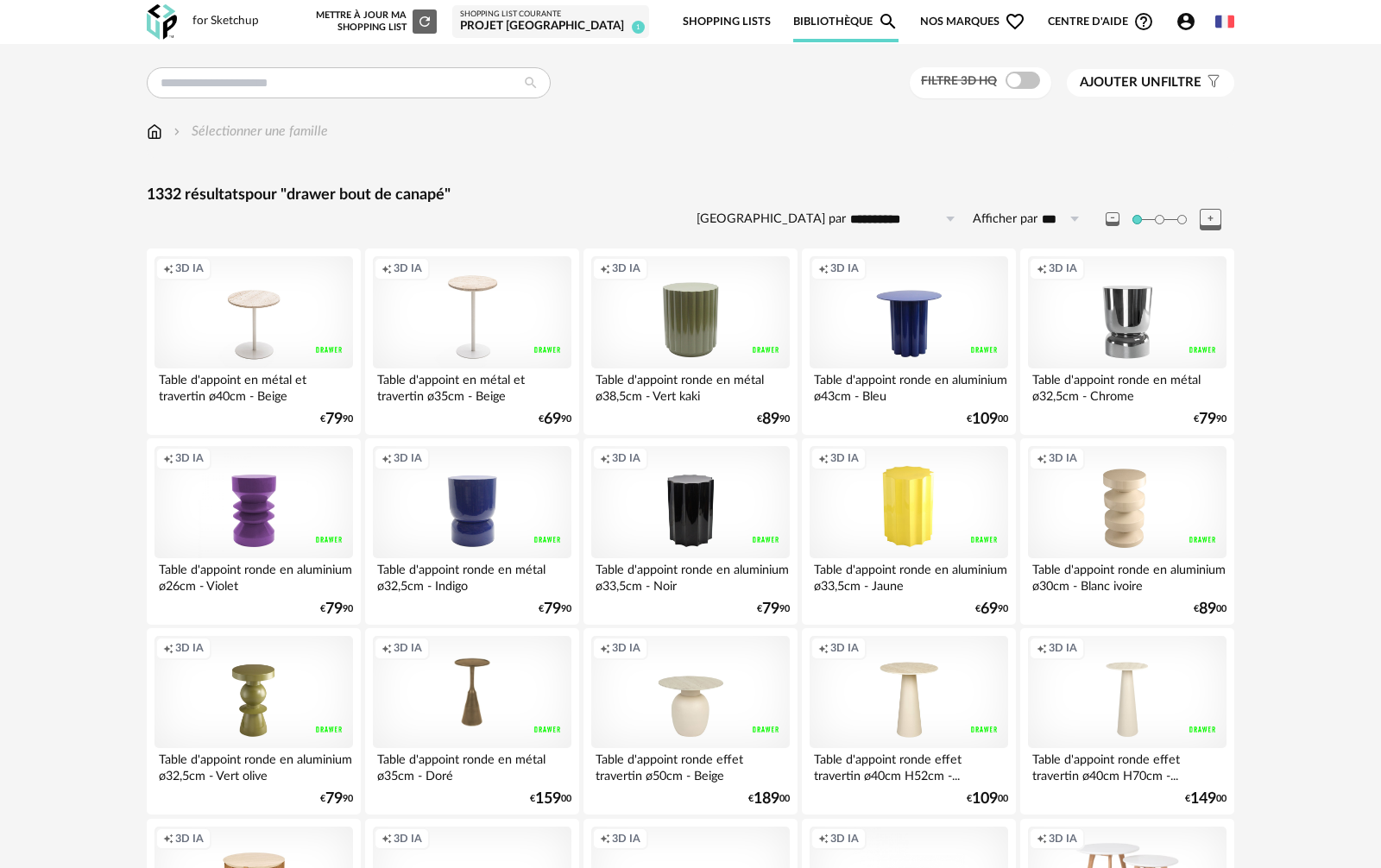
click at [850, 20] on link "Bibliothèque Magnify icon" at bounding box center [845, 22] width 105 height 41
click at [725, 19] on link "Shopping Lists" at bounding box center [725, 22] width 88 height 41
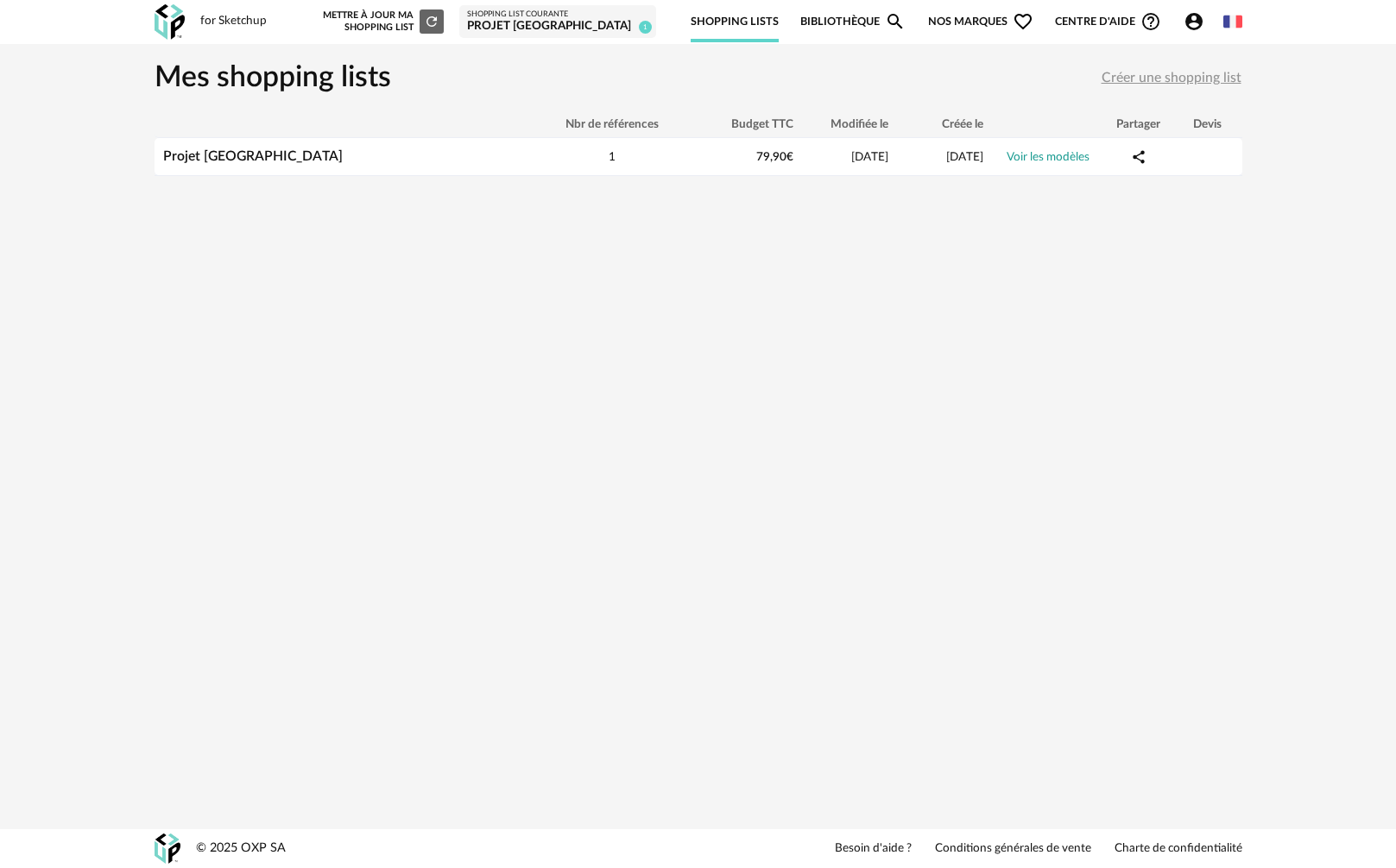
click at [584, 23] on div "Projet [GEOGRAPHIC_DATA]" at bounding box center [558, 27] width 181 height 16
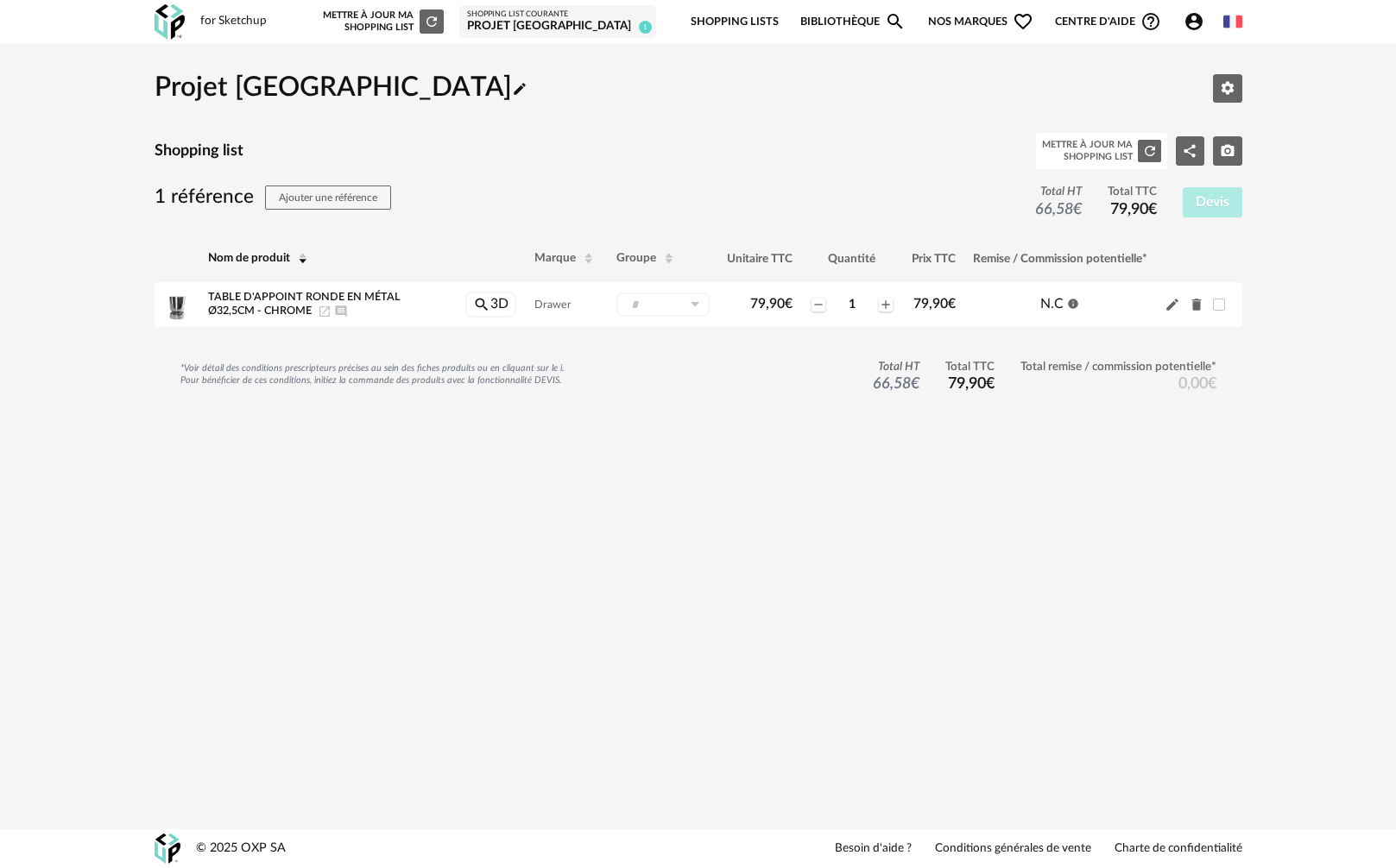
click at [194, 24] on div "for Sketchup Nouvelle shopping list Mettre à jour ma Shopping List Refresh icon…" at bounding box center [698, 22] width 1119 height 44
click at [158, 26] on img at bounding box center [170, 22] width 30 height 35
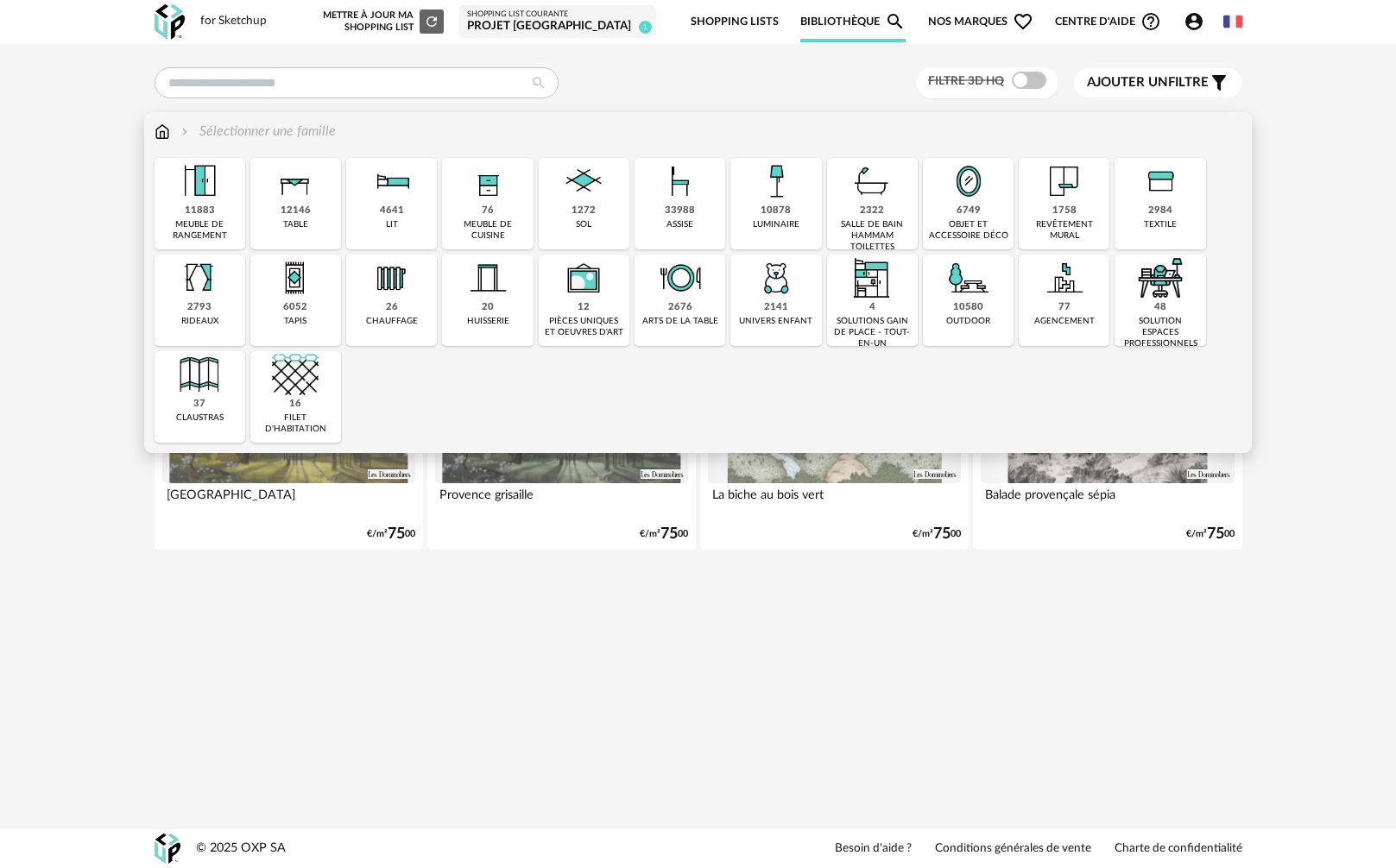
click at [652, 186] on div "33988 assise" at bounding box center [680, 203] width 90 height 91
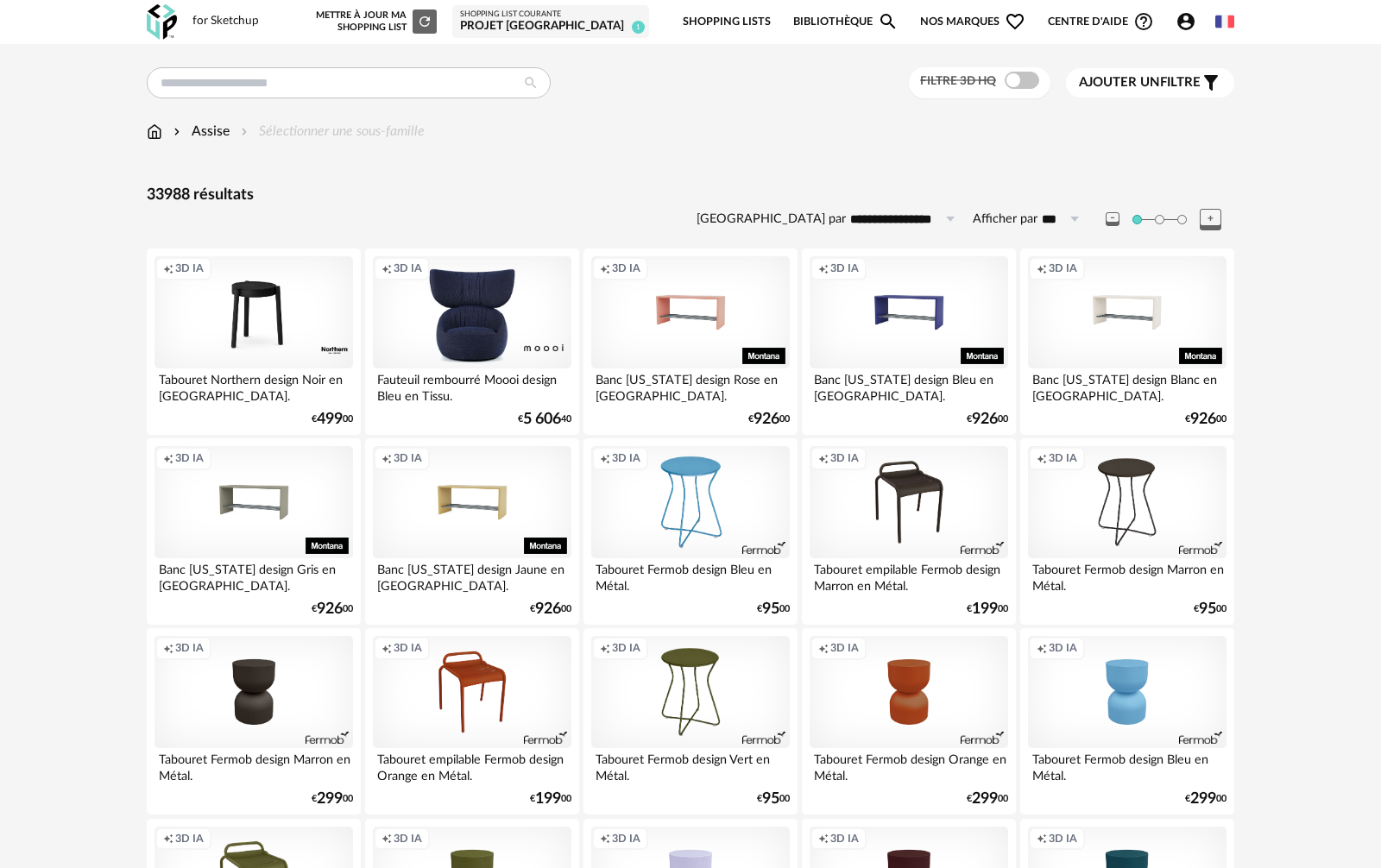
click at [1083, 359] on div "Creation icon 3D IA" at bounding box center [1127, 312] width 198 height 112
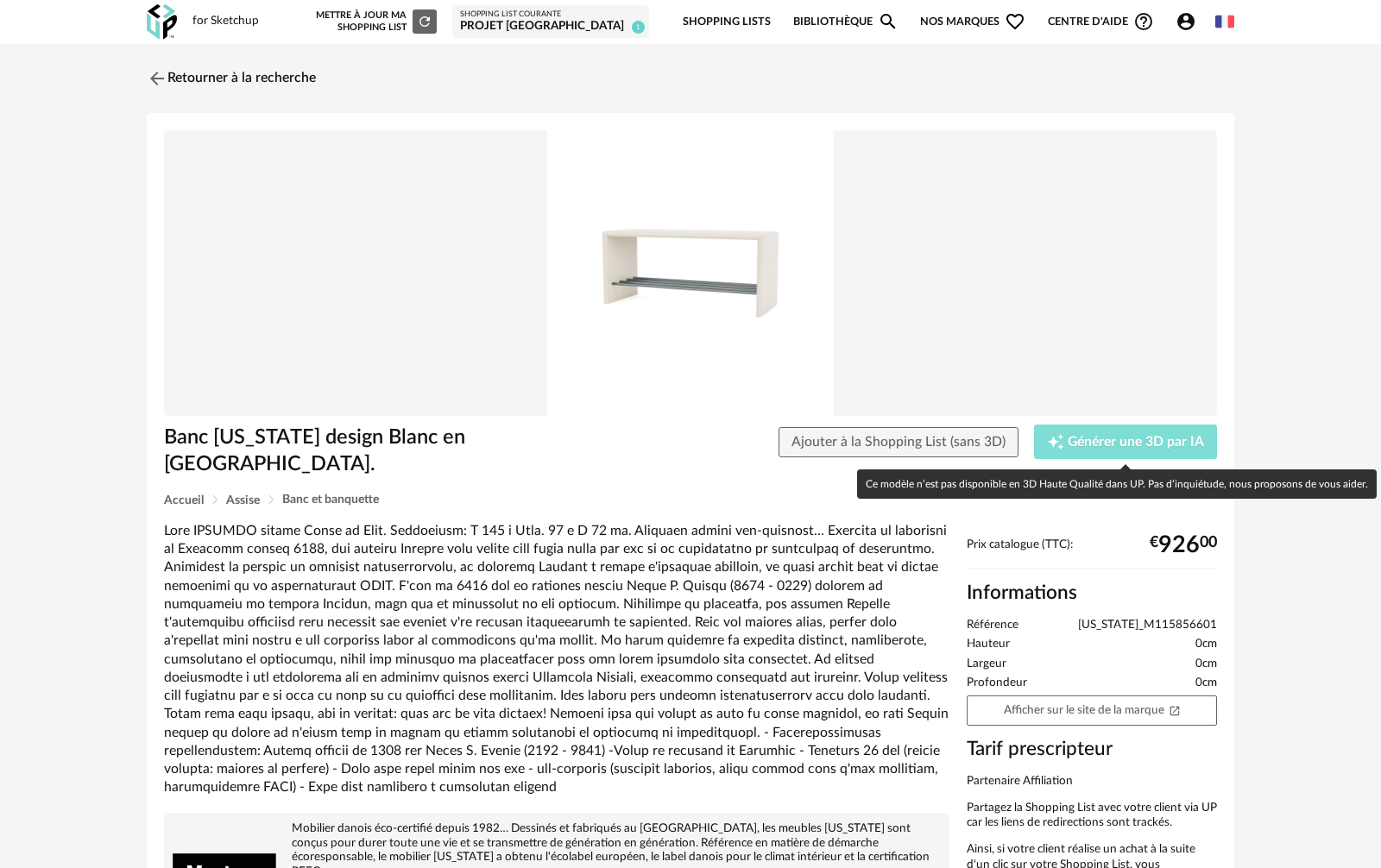
click at [1091, 437] on span "Générer une 3D par IA" at bounding box center [1135, 443] width 136 height 14
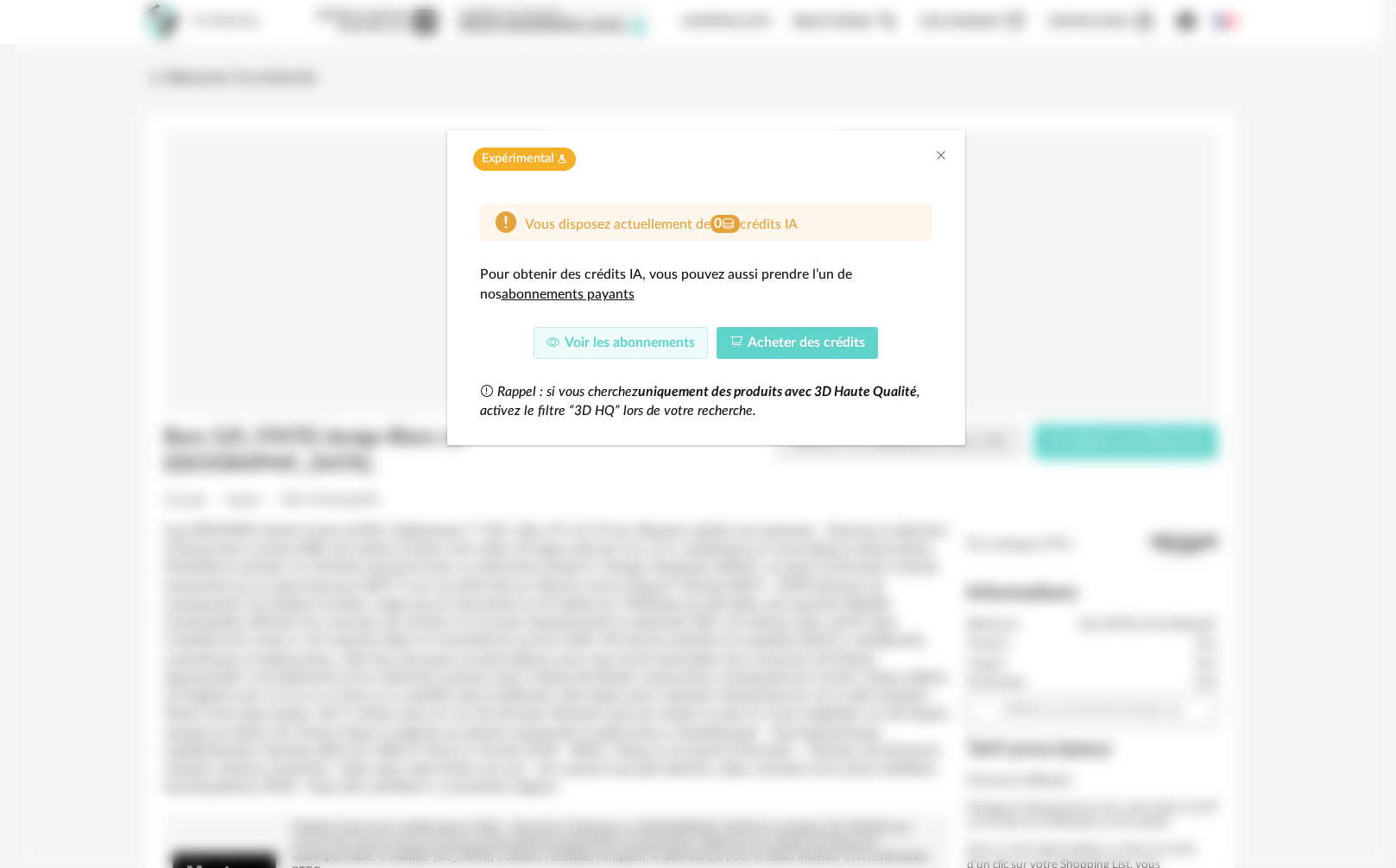
click at [931, 152] on div "Expérimental Flask icon" at bounding box center [706, 159] width 483 height 23
click at [937, 153] on icon "Close" at bounding box center [941, 156] width 14 height 14
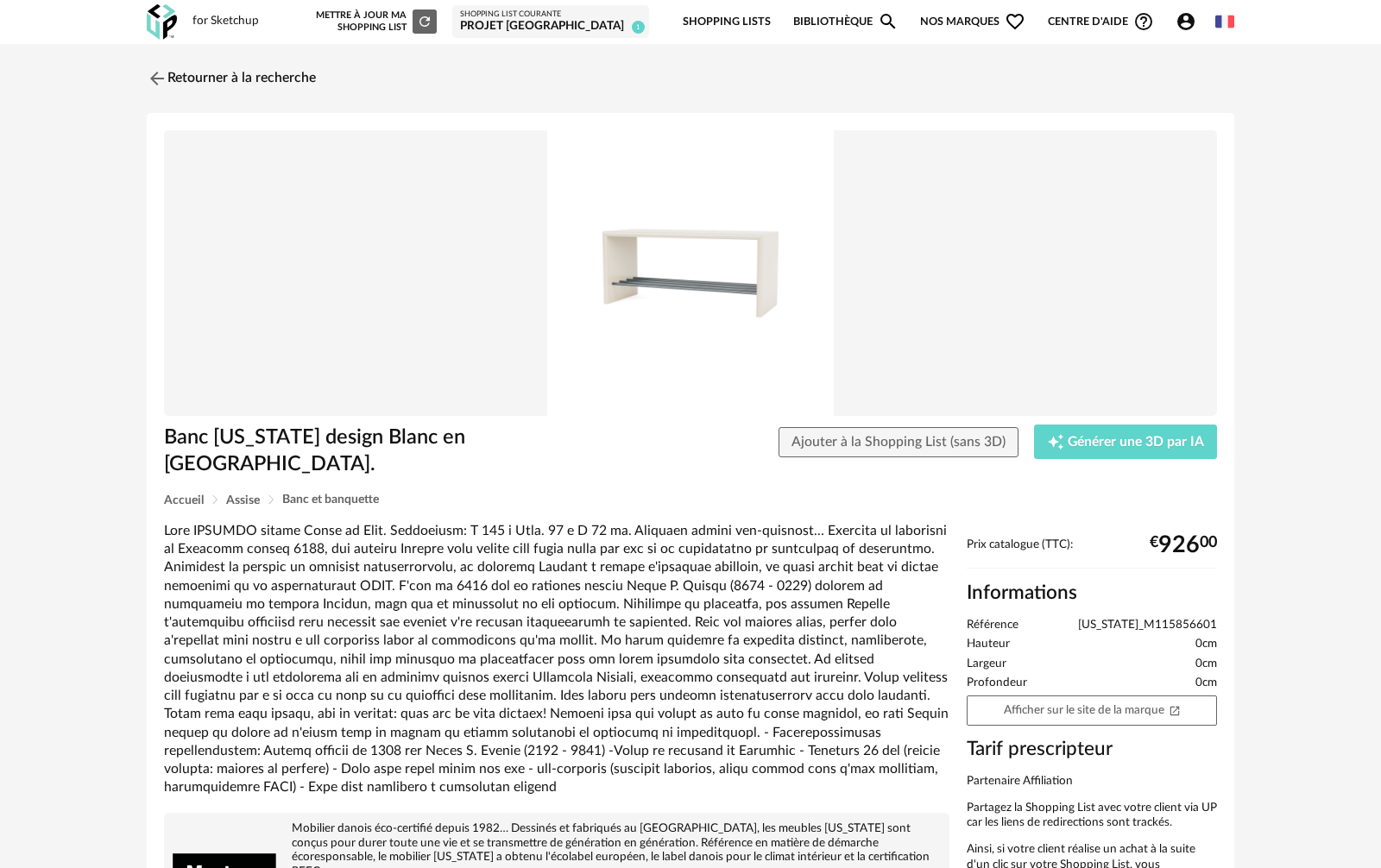
click at [1181, 21] on icon "Account Circle icon" at bounding box center [1185, 22] width 18 height 18
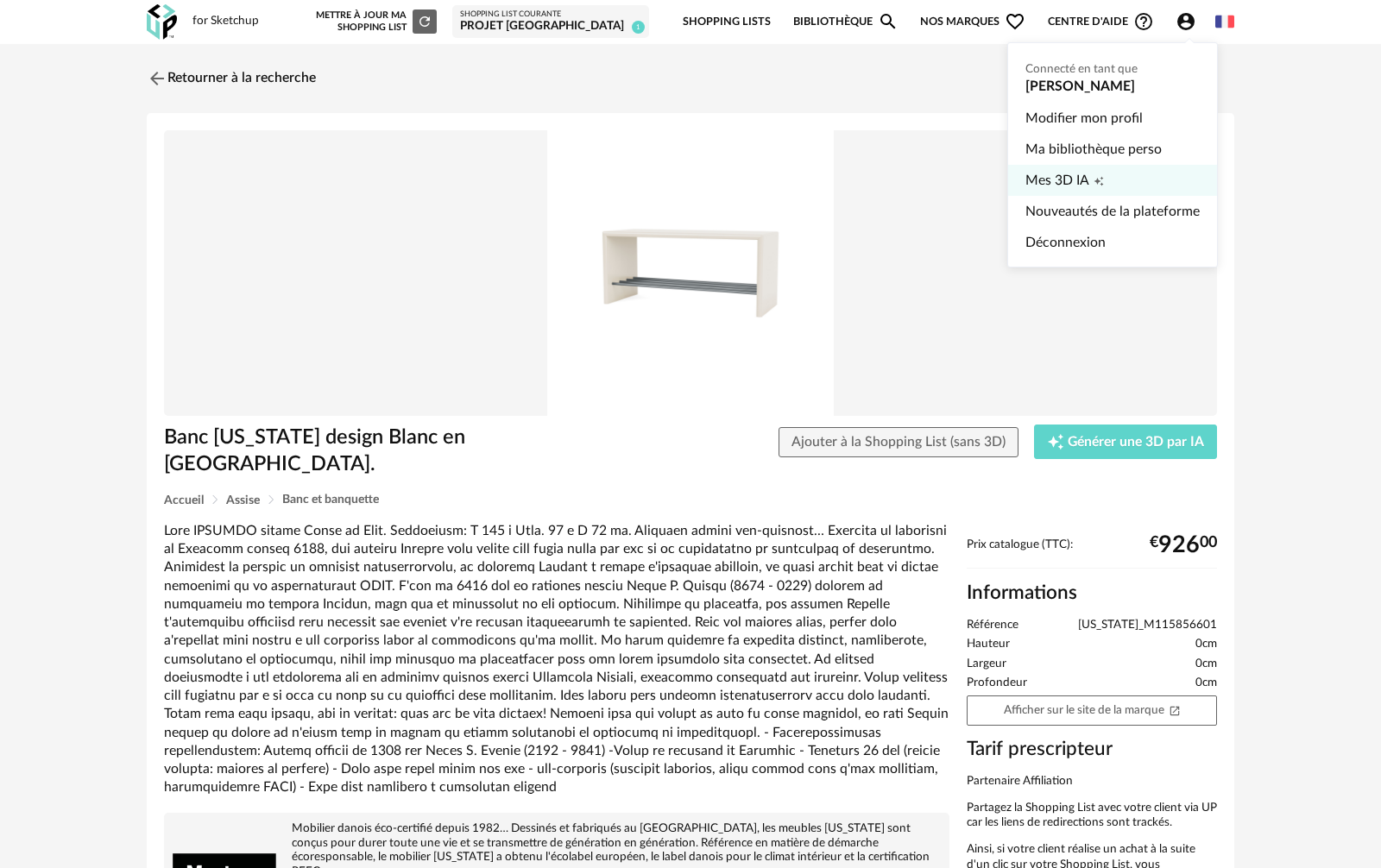
click at [1049, 191] on span "Mes 3D IA" at bounding box center [1057, 180] width 64 height 31
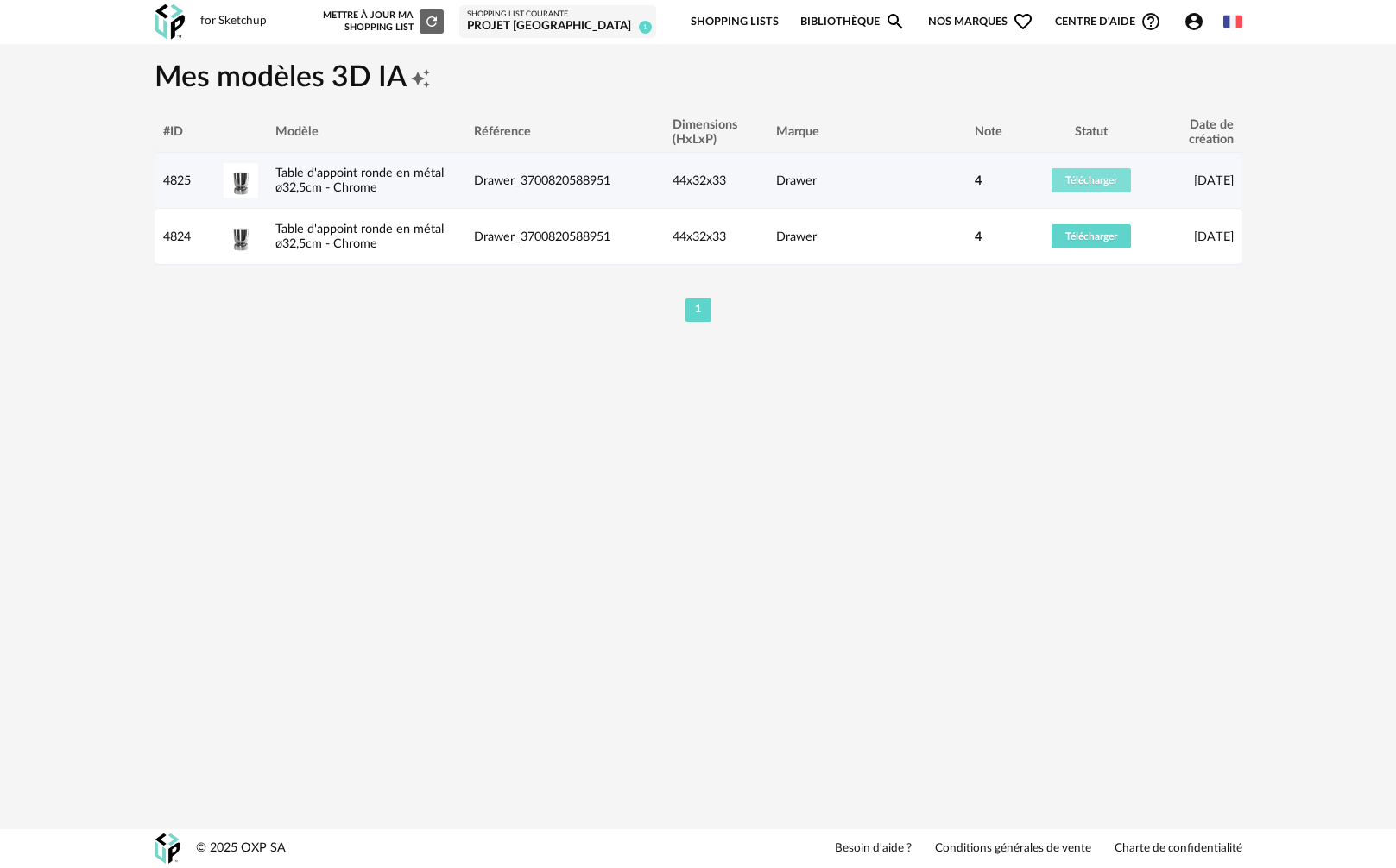
click at [1086, 178] on span "Télécharger" at bounding box center [1091, 181] width 52 height 11
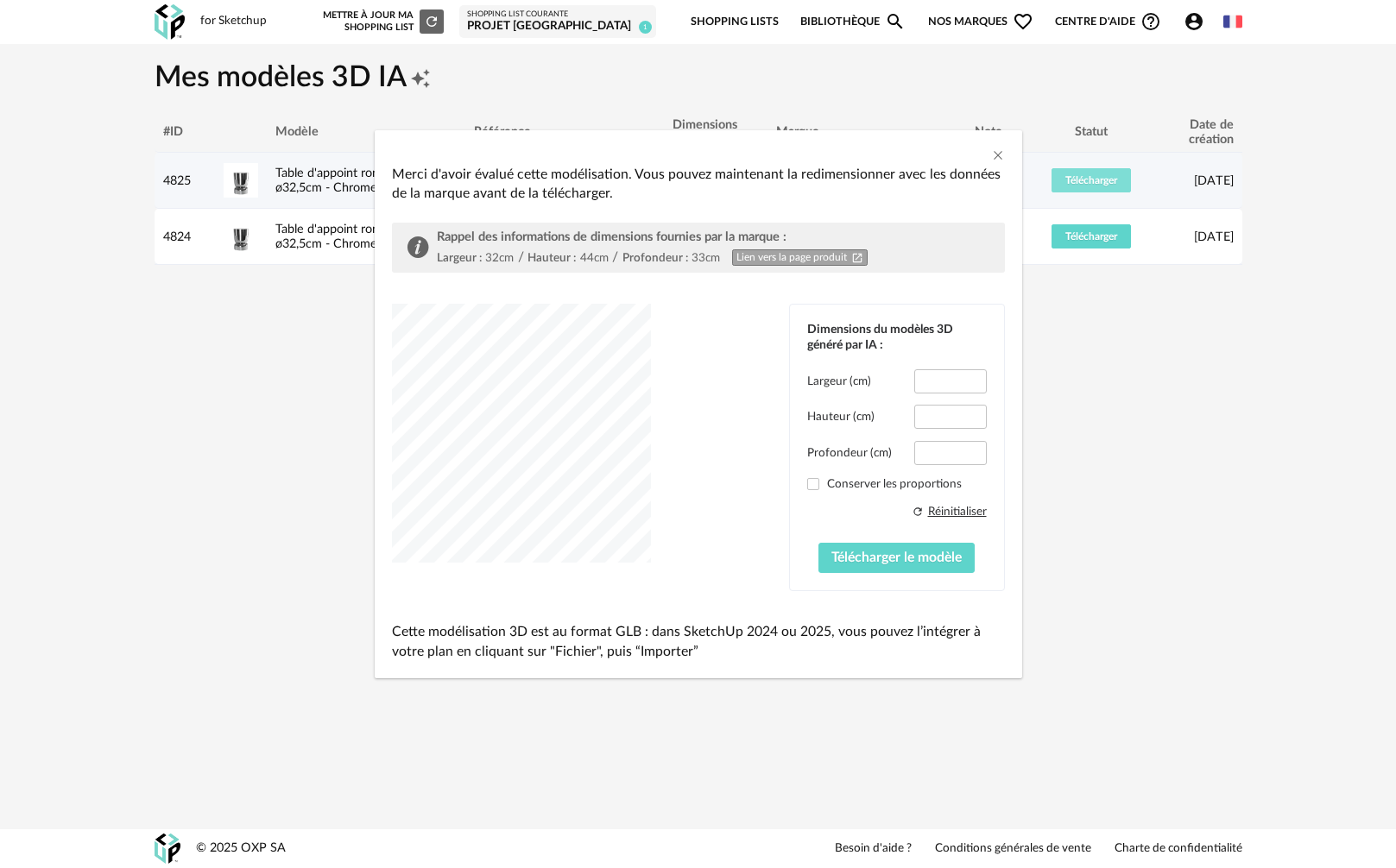
type input "****"
click at [999, 151] on icon "Close" at bounding box center [999, 156] width 14 height 14
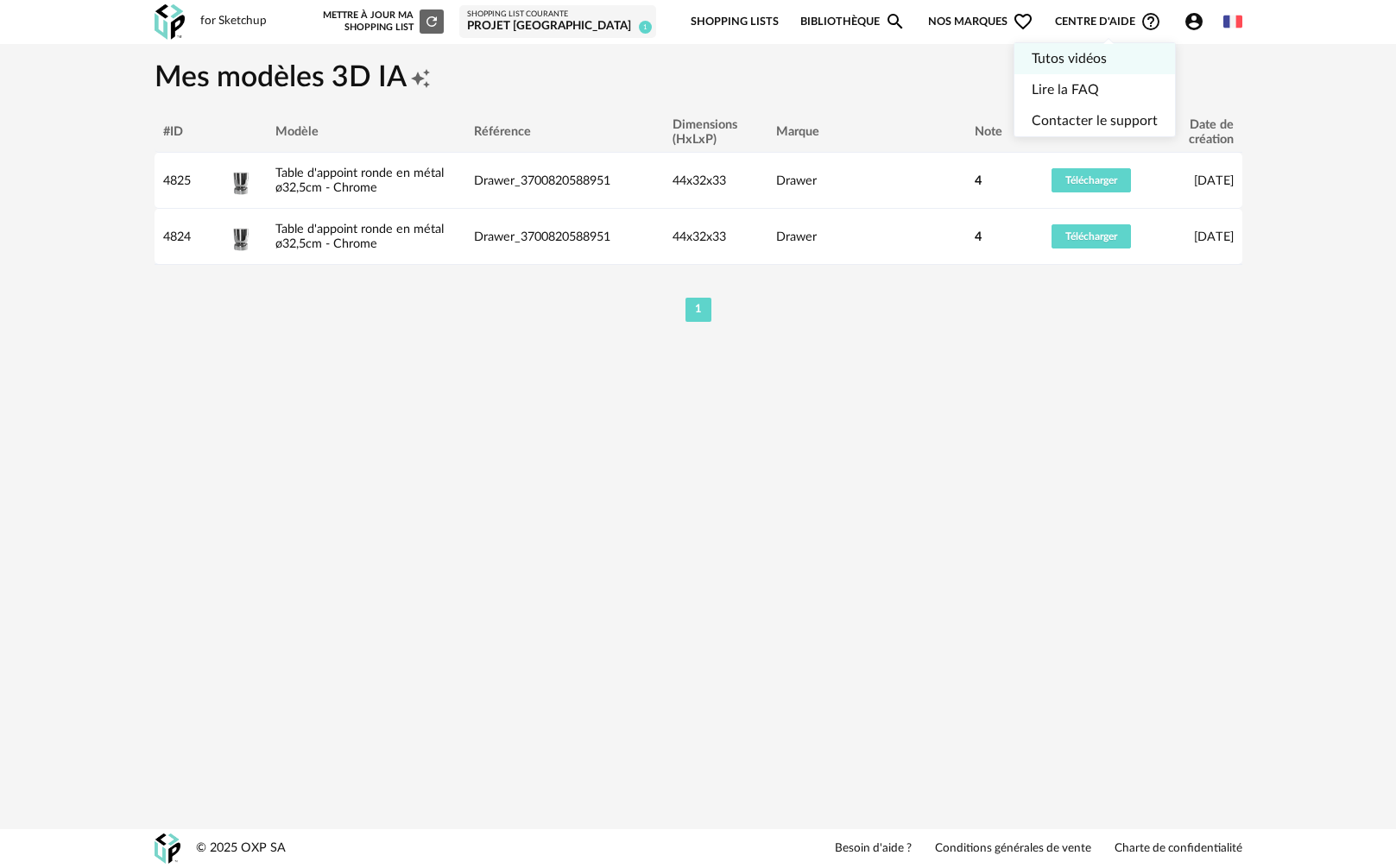
click at [1077, 57] on link "Tutos vidéos" at bounding box center [1095, 58] width 126 height 31
click at [647, 31] on span "1" at bounding box center [645, 27] width 13 height 13
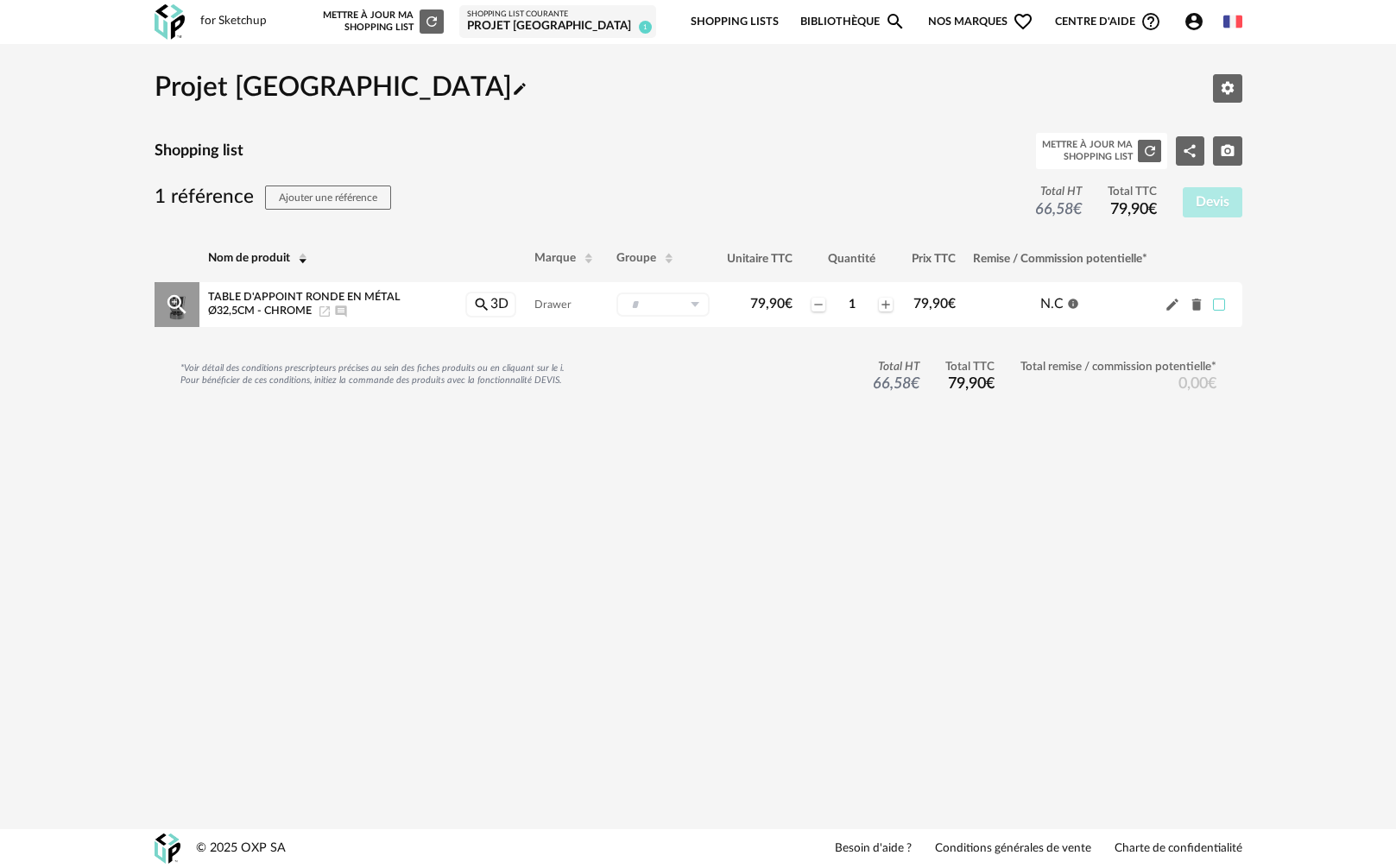
click at [1215, 309] on span at bounding box center [1219, 304] width 12 height 12
click at [1184, 144] on icon "Share Variant icon" at bounding box center [1190, 151] width 16 height 16
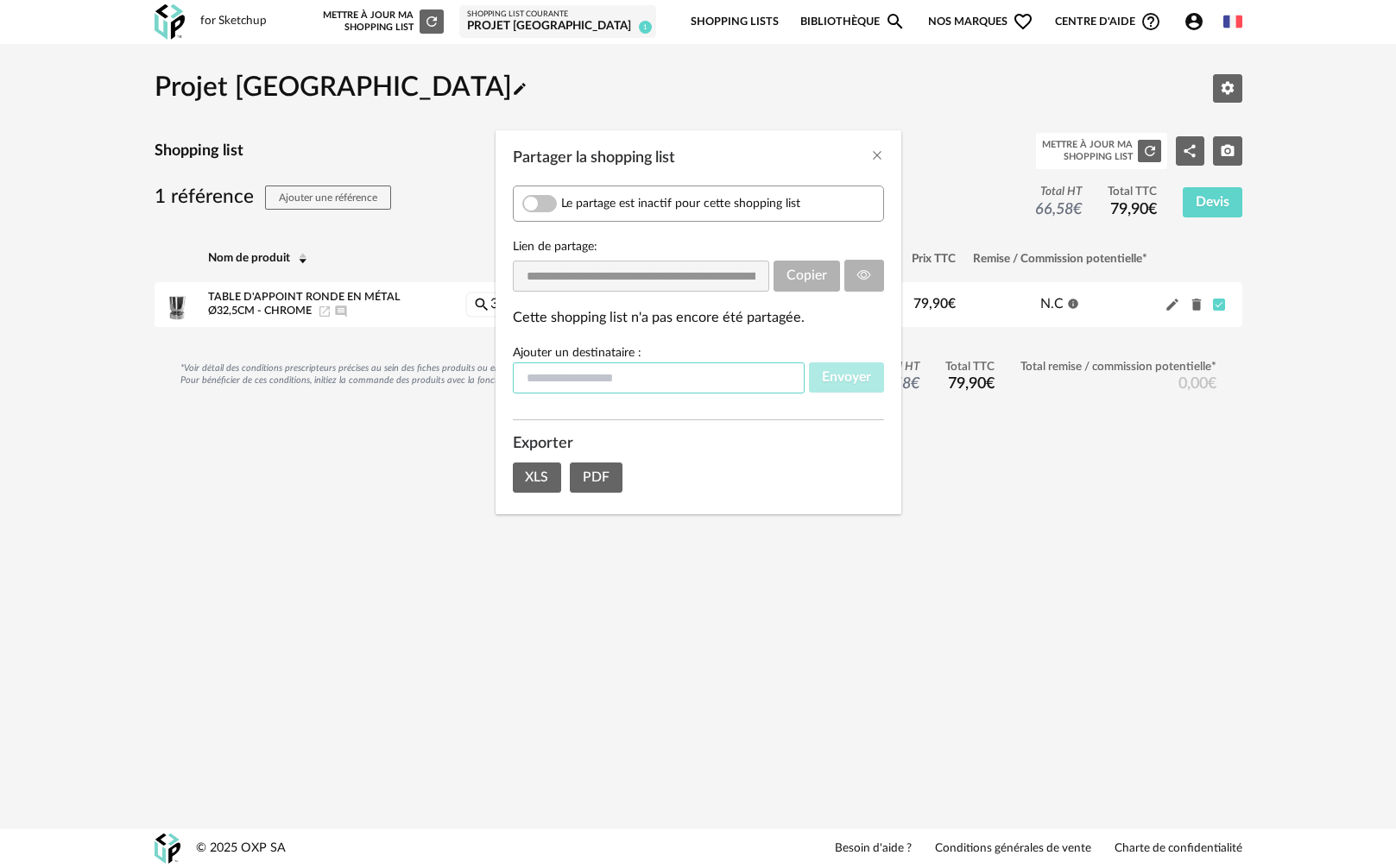
click at [597, 383] on input "Partager la shopping list" at bounding box center [659, 378] width 292 height 31
type input "**********"
click at [571, 481] on button "PDF" at bounding box center [596, 478] width 52 height 31
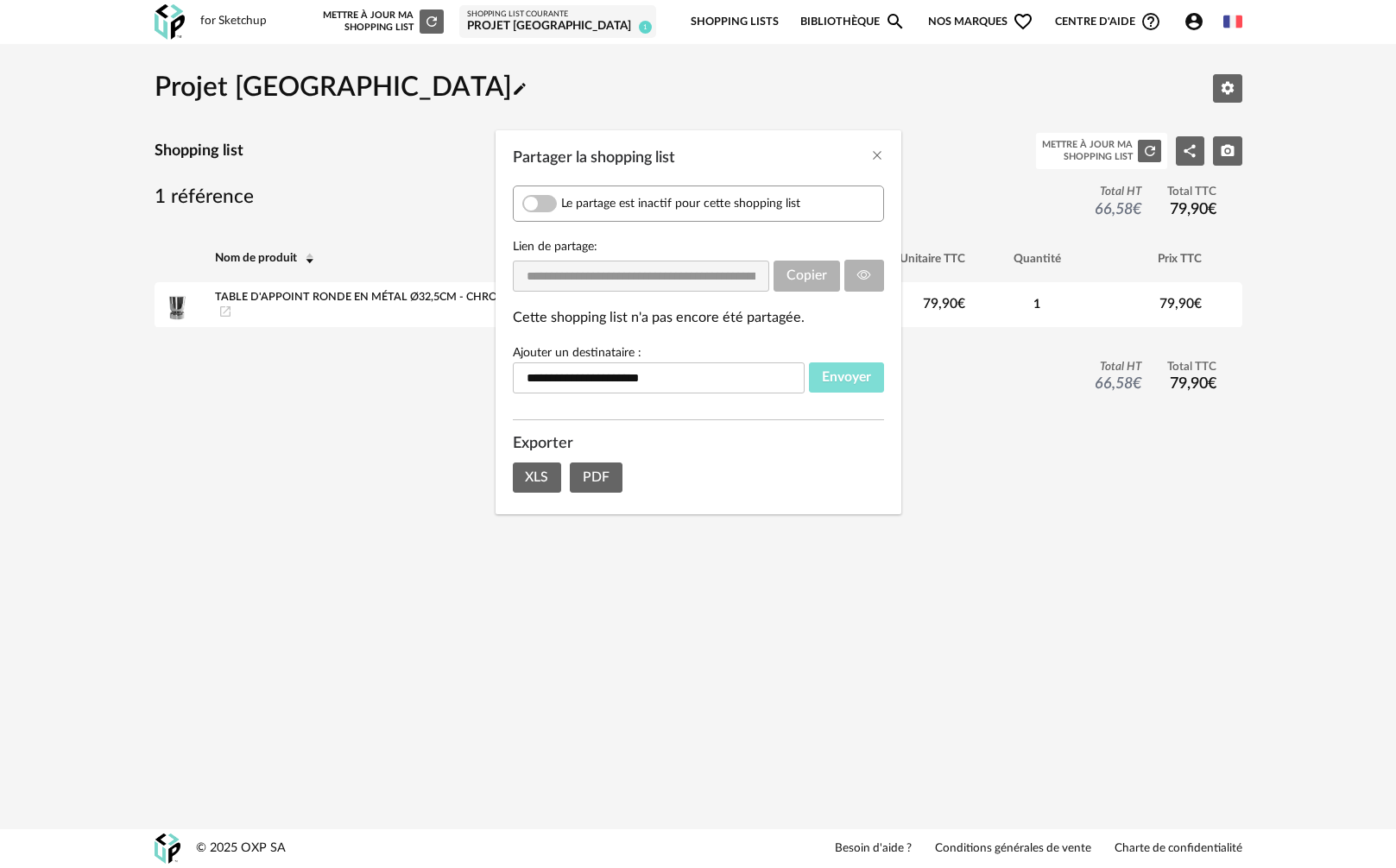
click at [852, 368] on button "Envoyer" at bounding box center [846, 378] width 75 height 31
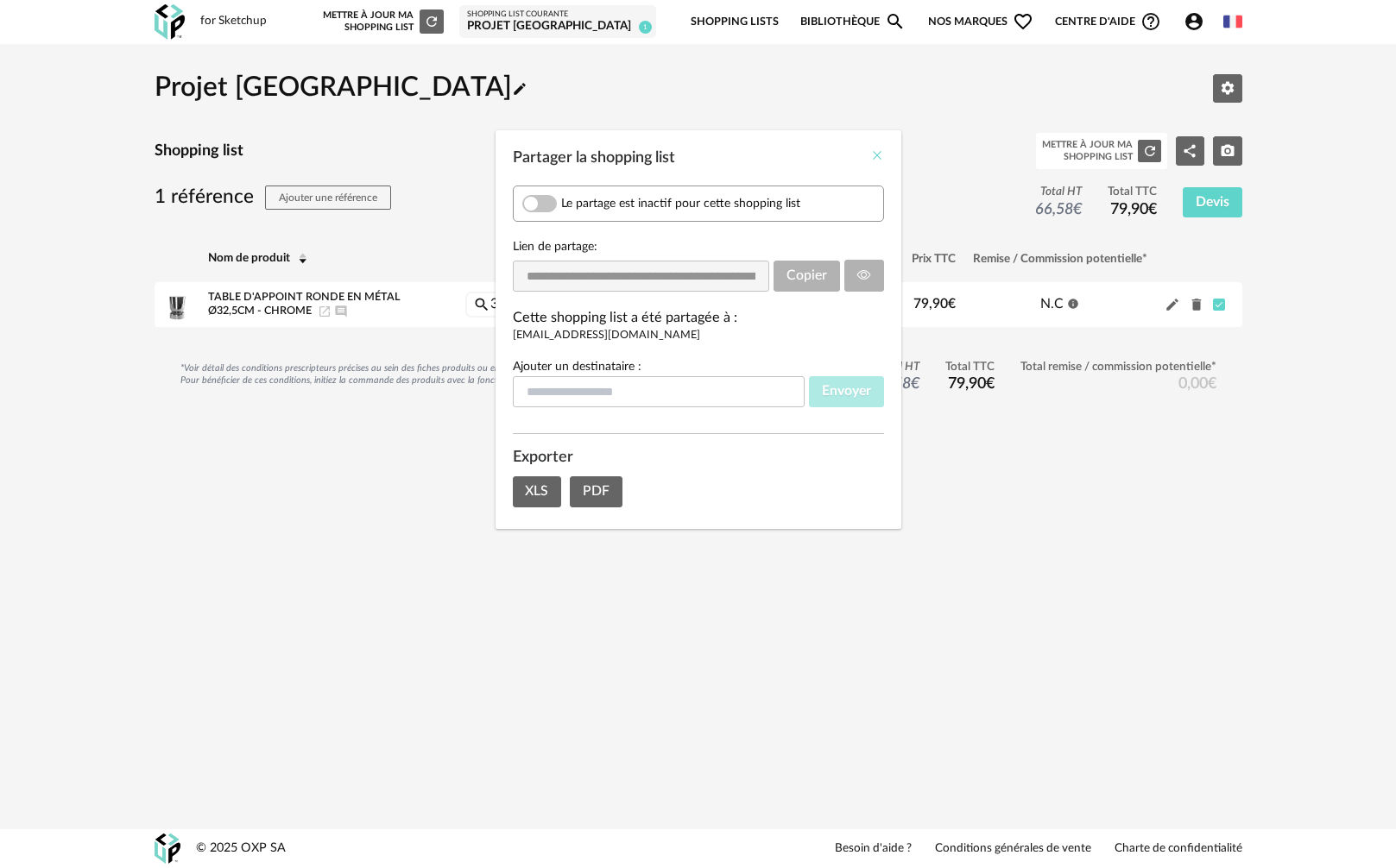
click at [875, 153] on icon "Close" at bounding box center [877, 156] width 14 height 14
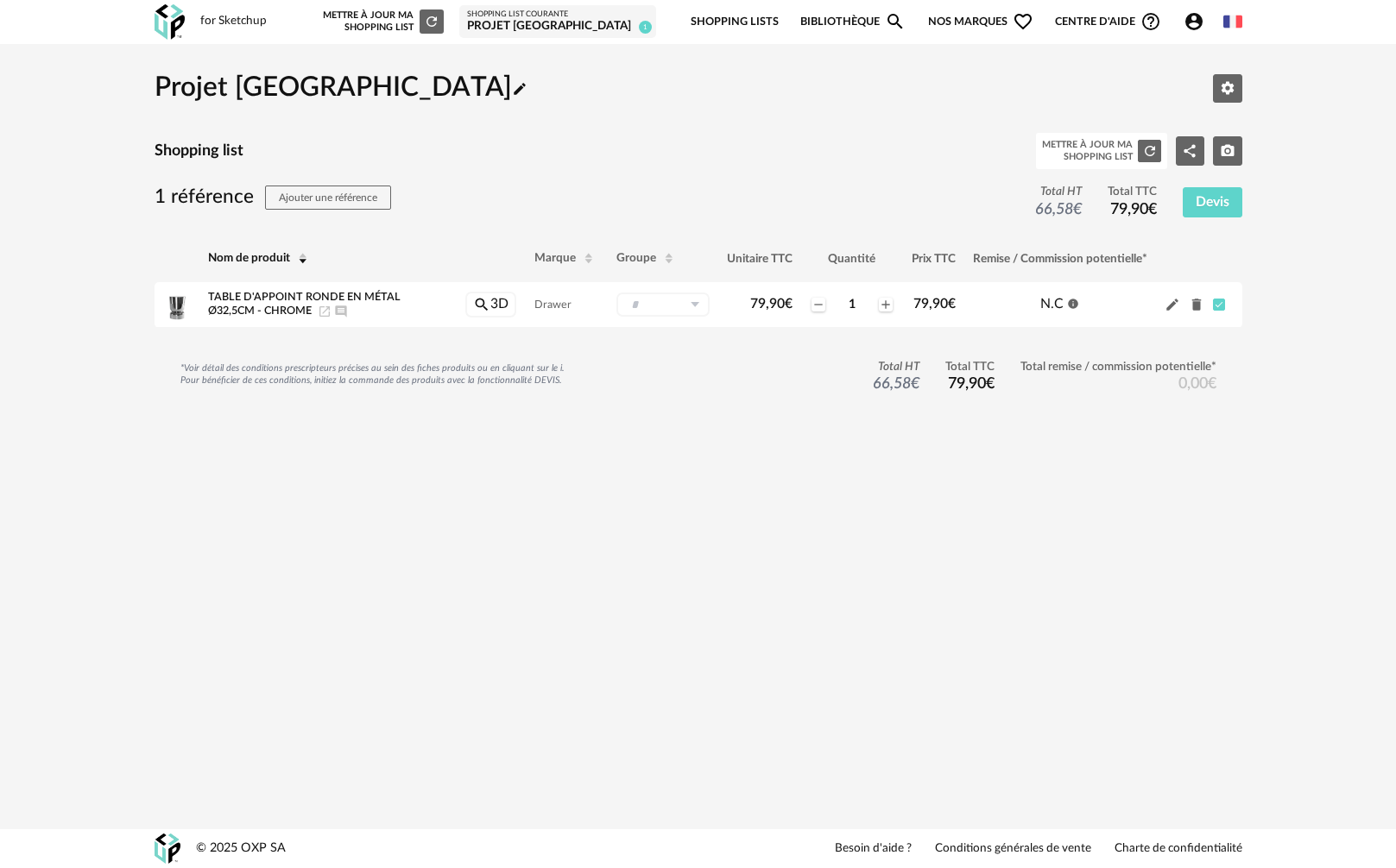
click at [1199, 27] on icon "Account Circle icon" at bounding box center [1194, 22] width 18 height 18
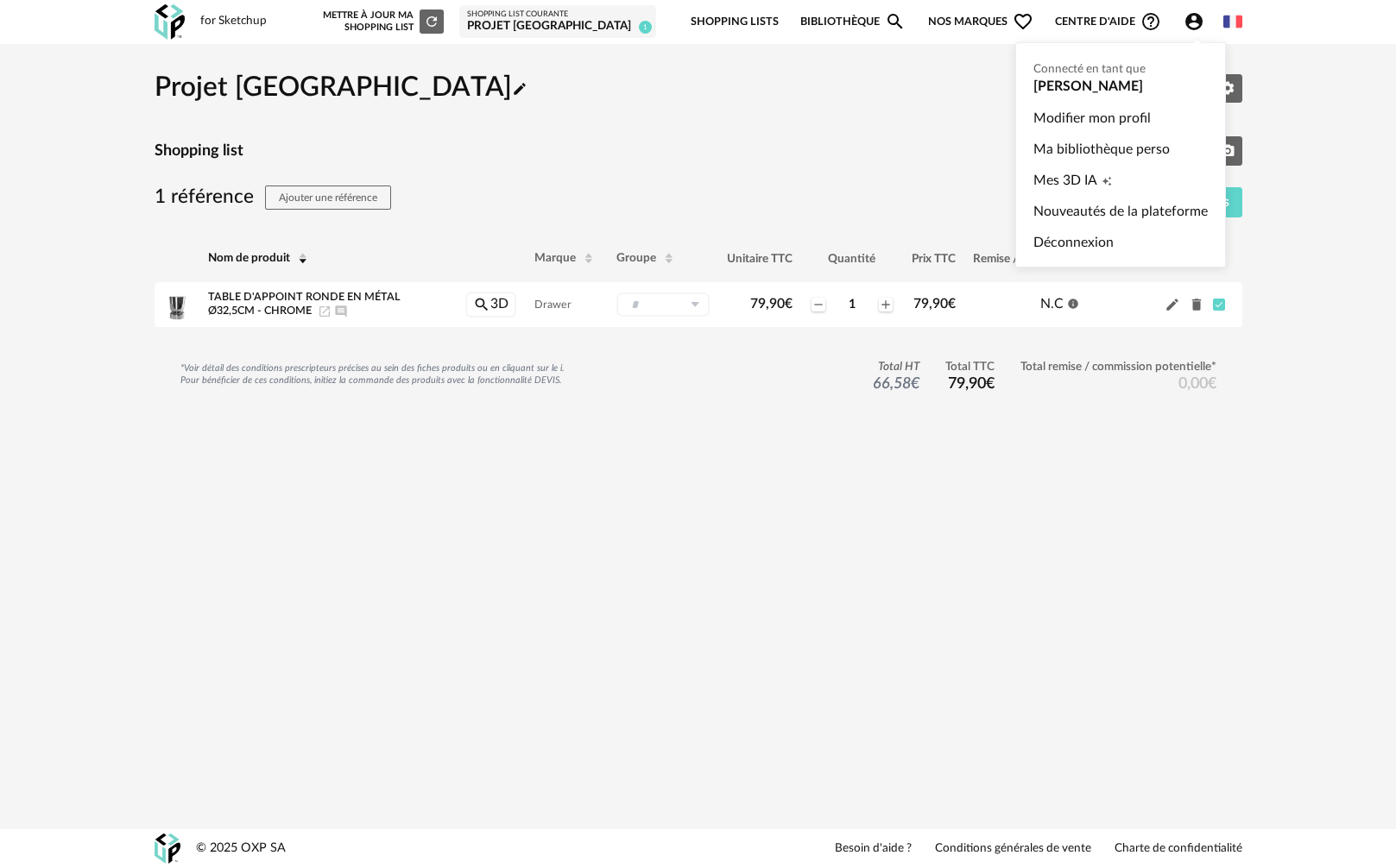
click at [1095, 99] on ul "Connecté en tant que Eliane Mastrocola Modifier mon profil Ma bibliothèque pers…" at bounding box center [1121, 155] width 211 height 226
click at [1095, 88] on ul "Connecté en tant que Eliane Mastrocola Modifier mon profil Ma bibliothèque pers…" at bounding box center [1121, 155] width 211 height 226
click at [1081, 126] on link "Modifier mon profil" at bounding box center [1120, 118] width 174 height 31
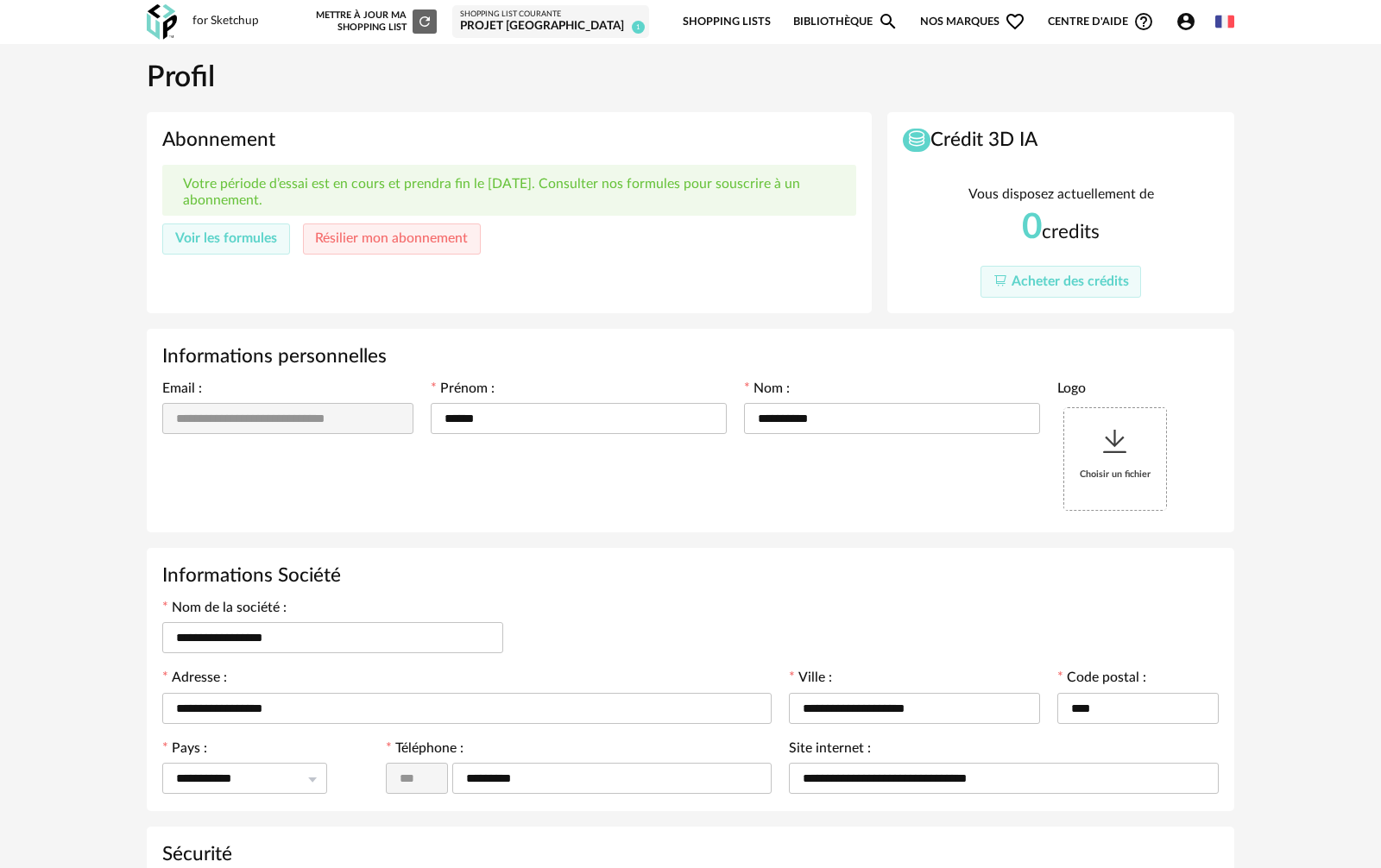
click at [1101, 453] on icon at bounding box center [1115, 442] width 31 height 31
click at [742, 21] on link "Shopping Lists" at bounding box center [725, 22] width 88 height 41
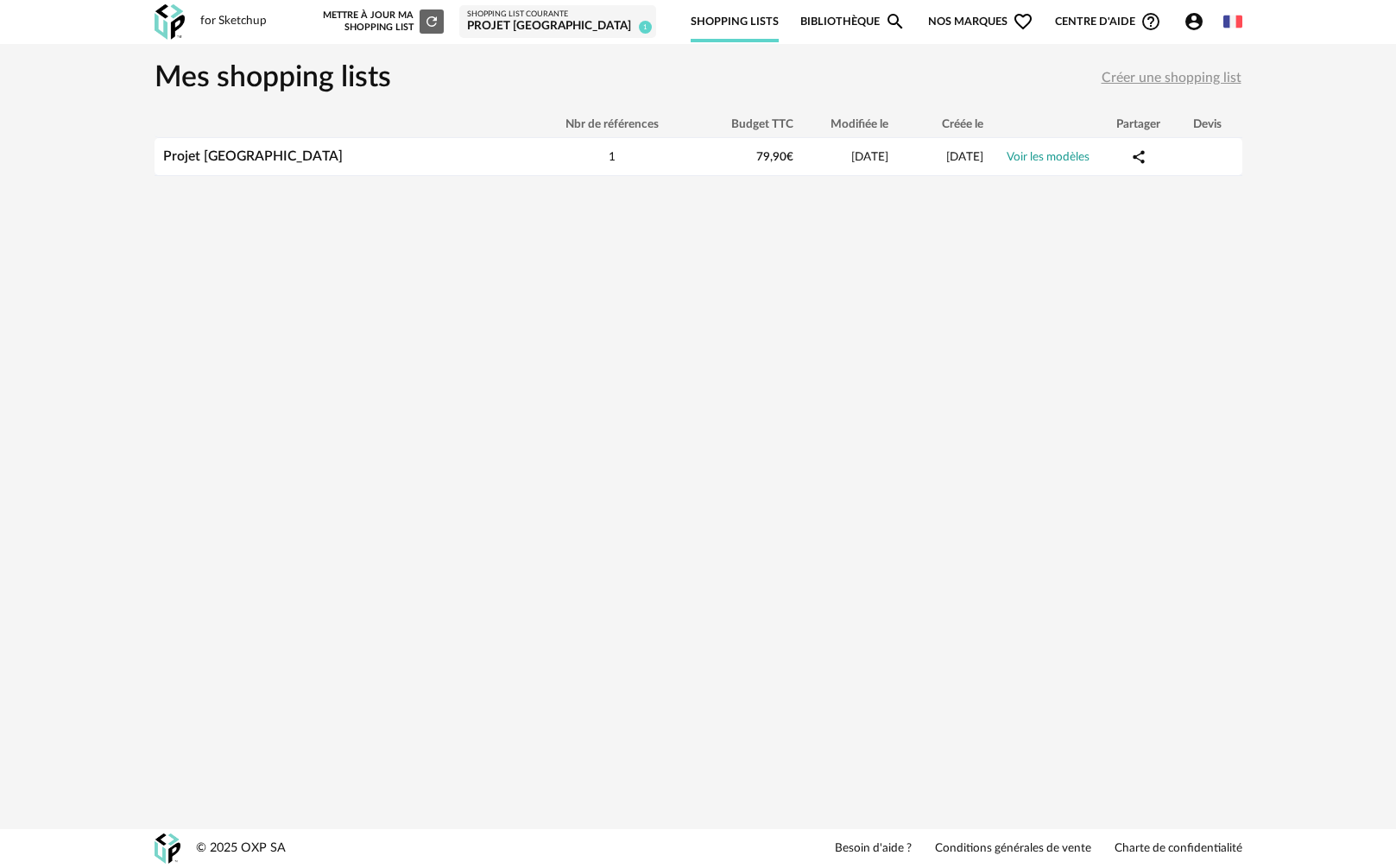
click at [611, 31] on div "Projet [GEOGRAPHIC_DATA]" at bounding box center [558, 27] width 181 height 16
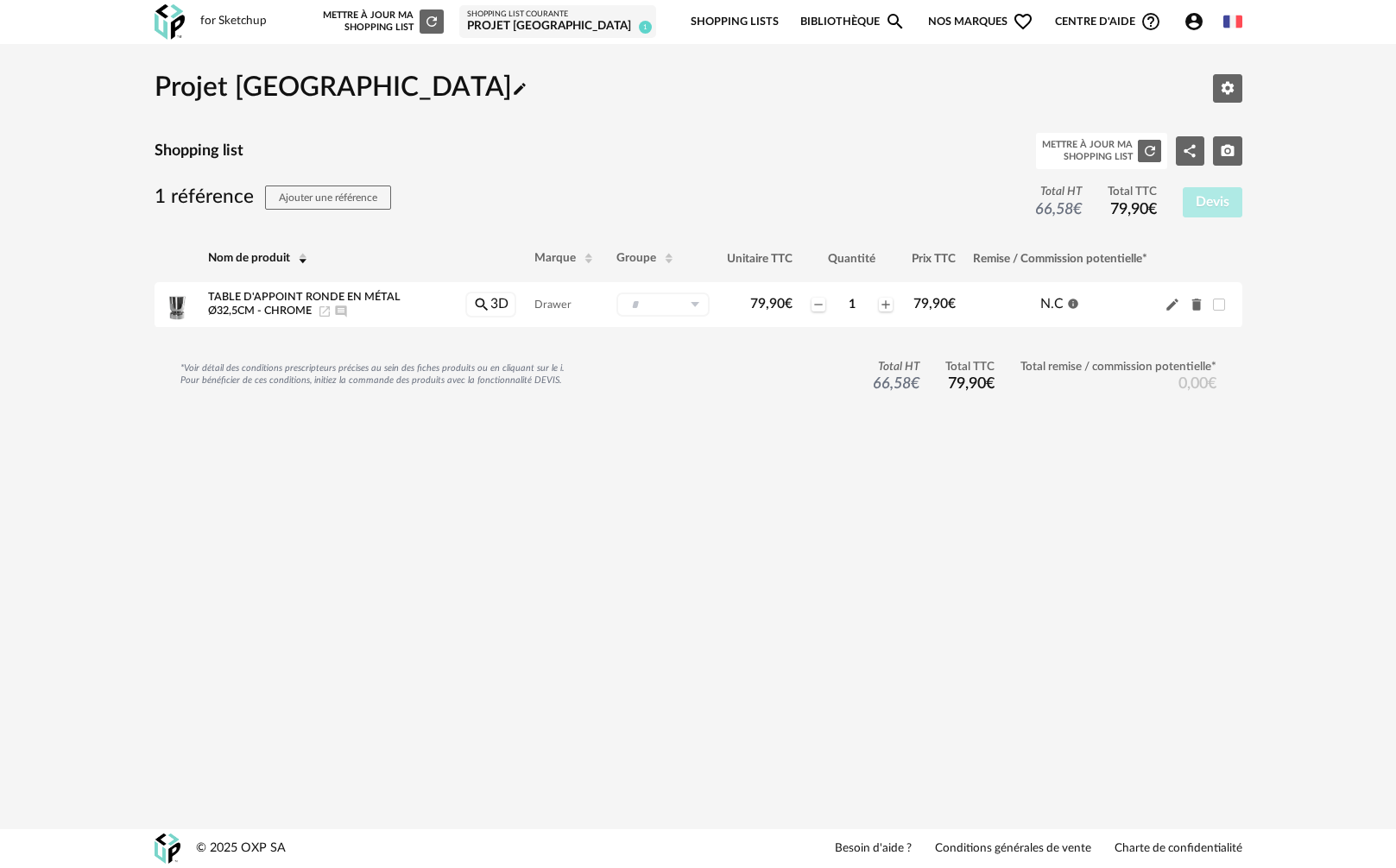
click at [837, 18] on link "Bibliothèque Magnify icon" at bounding box center [852, 22] width 105 height 41
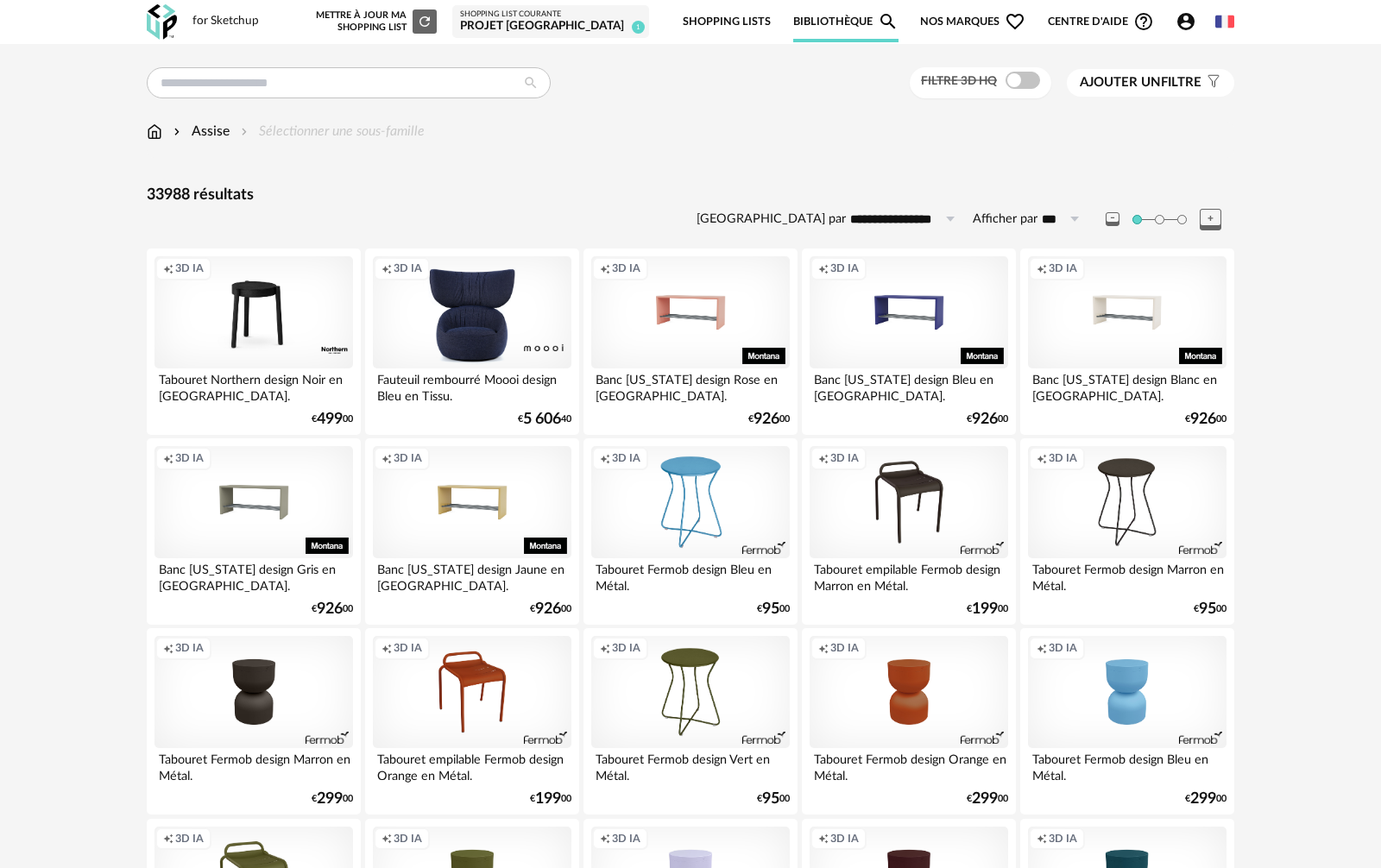
click at [165, 132] on div "Assise Sélectionner une sous-famille" at bounding box center [286, 132] width 278 height 19
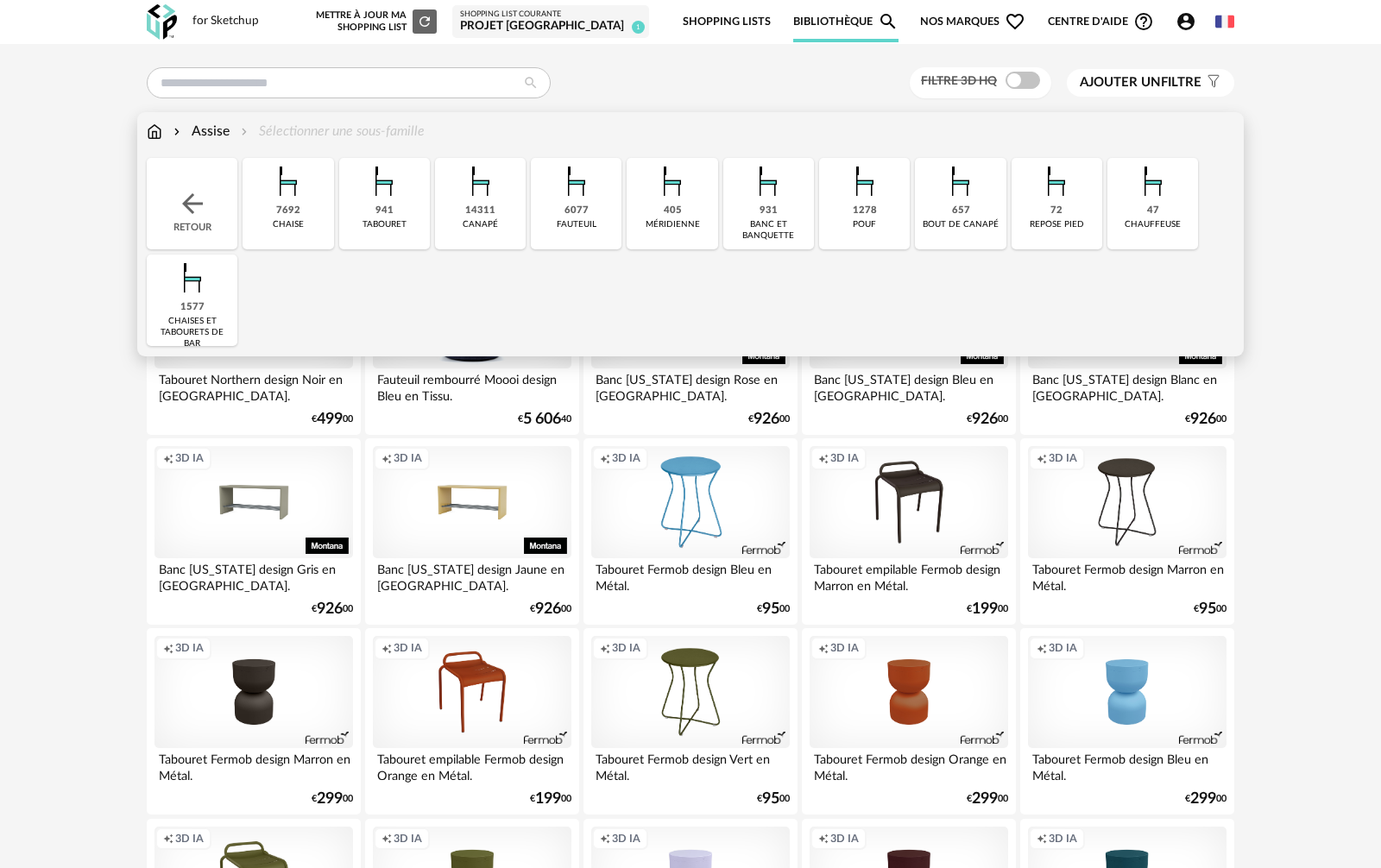
click at [160, 128] on img at bounding box center [155, 132] width 16 height 19
click at [157, 127] on img at bounding box center [155, 132] width 16 height 19
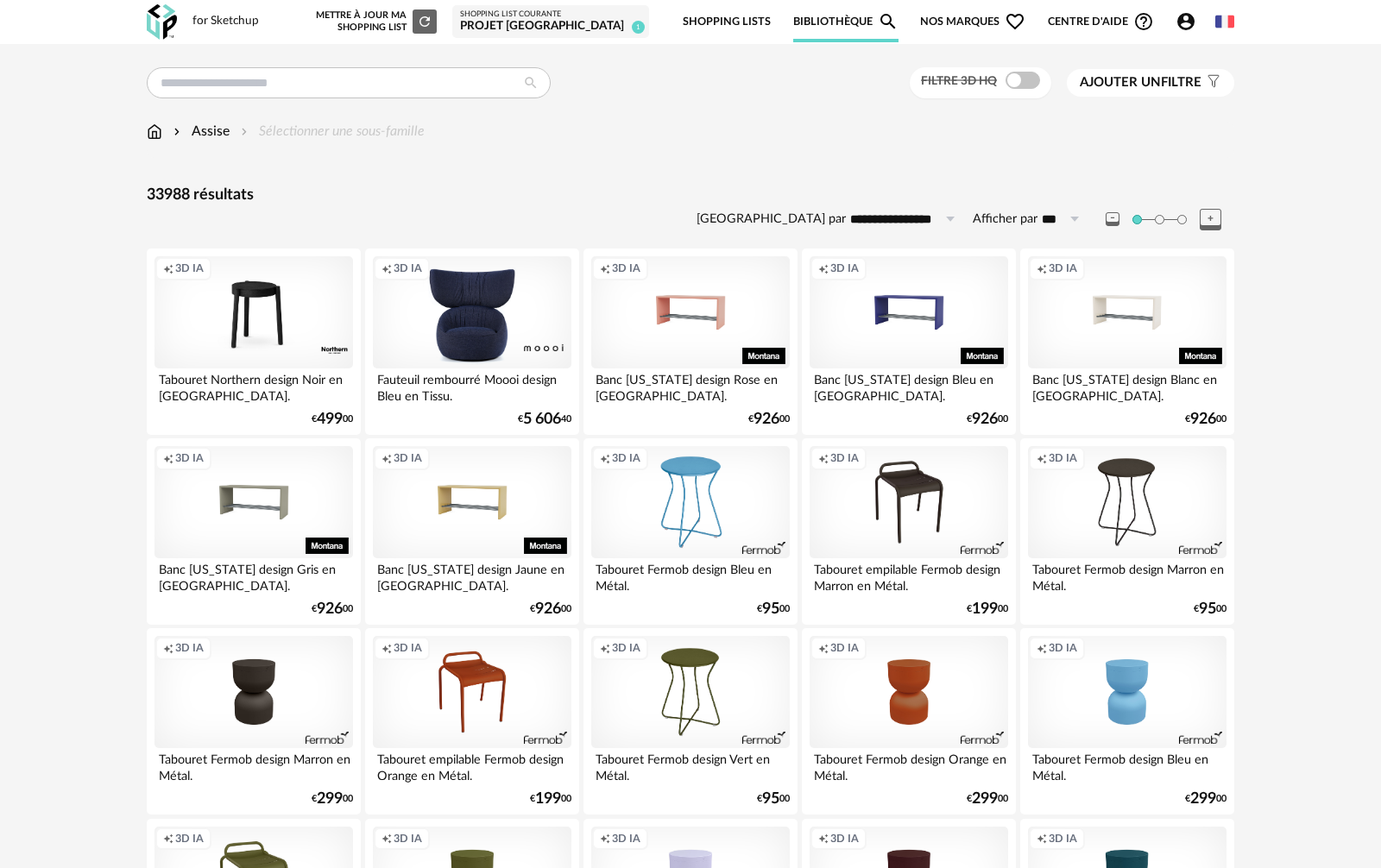
click at [220, 19] on div "for Sketchup" at bounding box center [225, 22] width 66 height 16
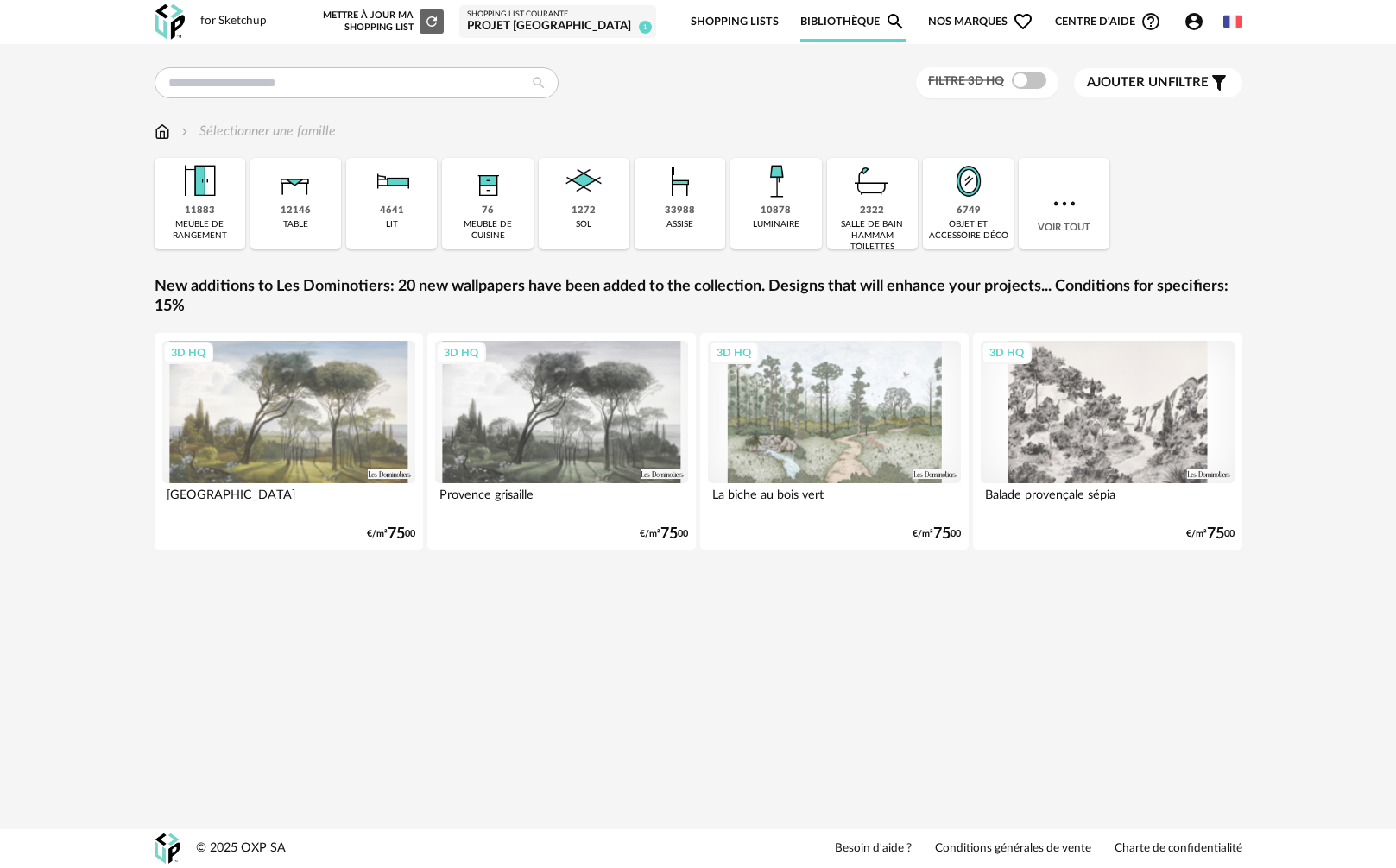
click at [333, 409] on div "3D HQ" at bounding box center [289, 411] width 254 height 142
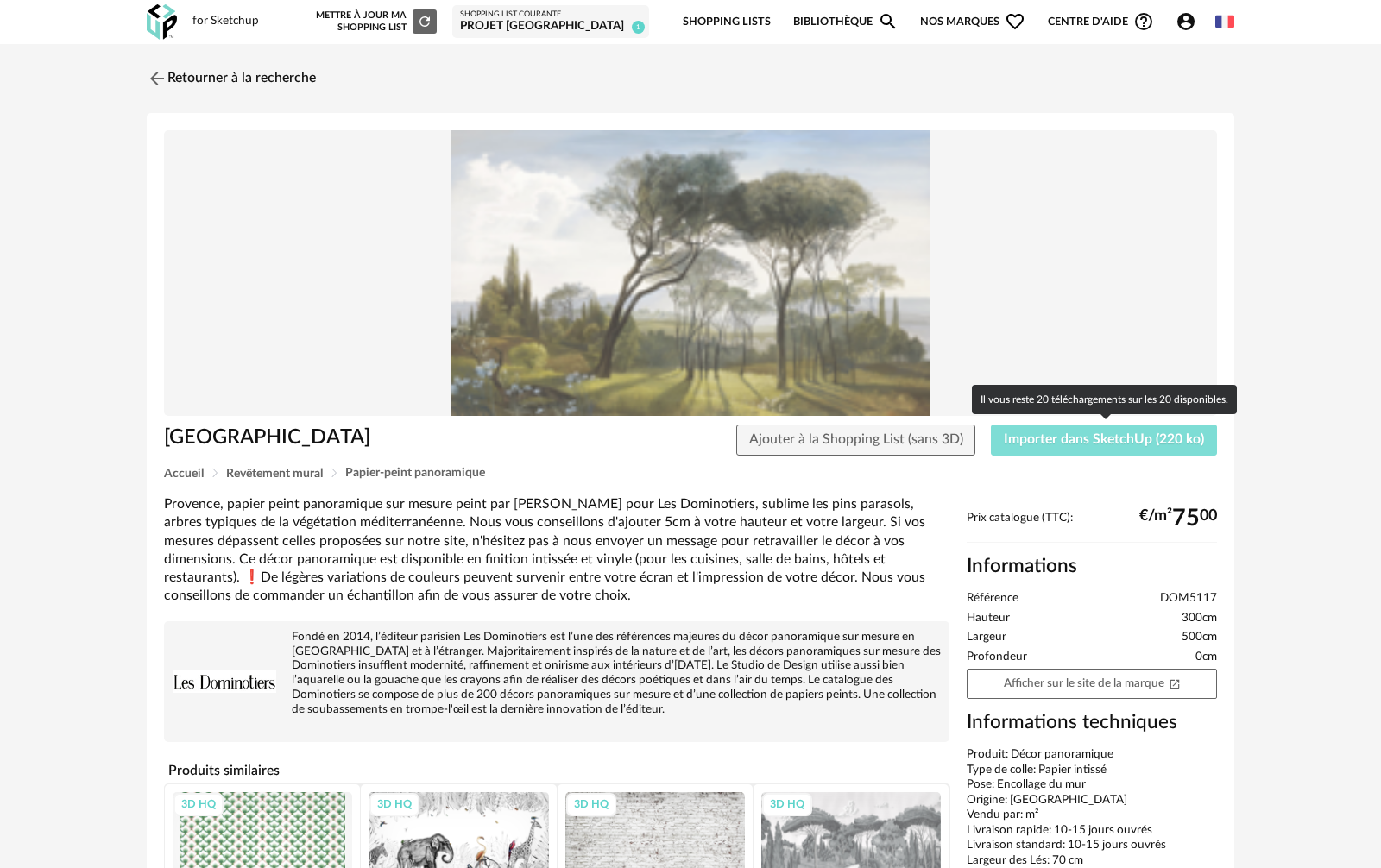
click at [1061, 435] on span "Importer dans SketchUp (220 ko)" at bounding box center [1103, 440] width 200 height 14
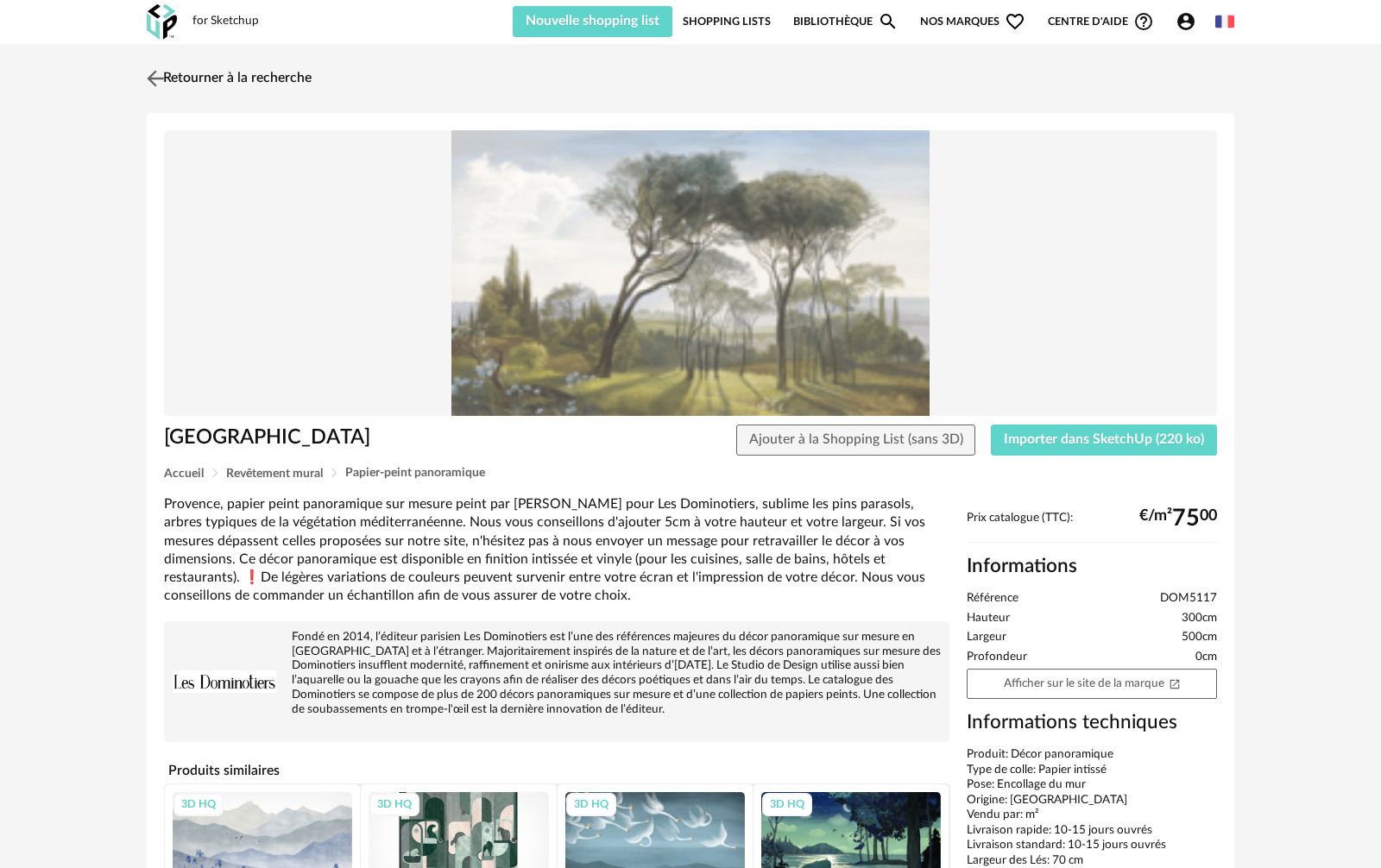
click at [157, 80] on img at bounding box center [156, 78] width 25 height 25
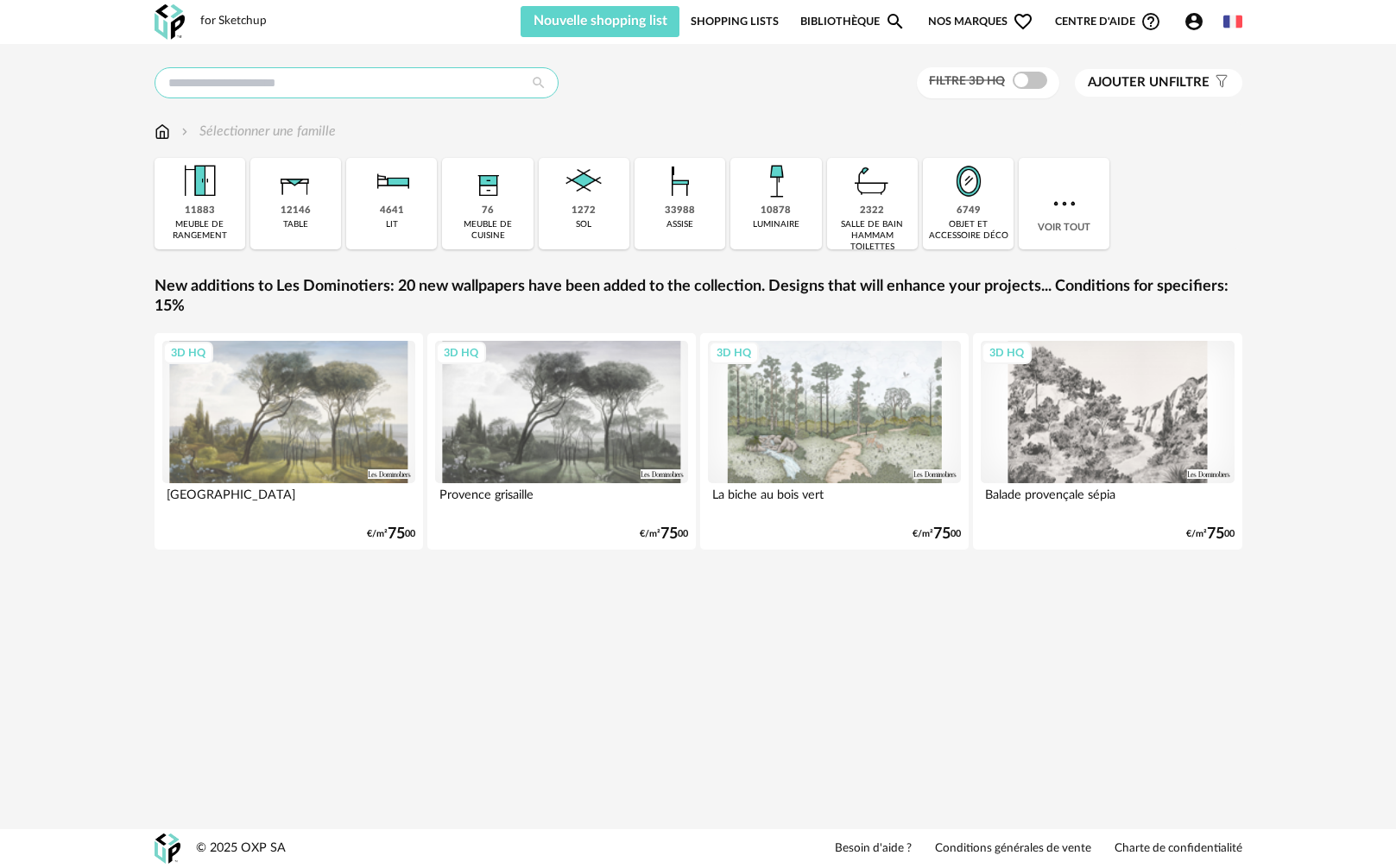
click at [348, 88] on input "text" at bounding box center [357, 82] width 404 height 31
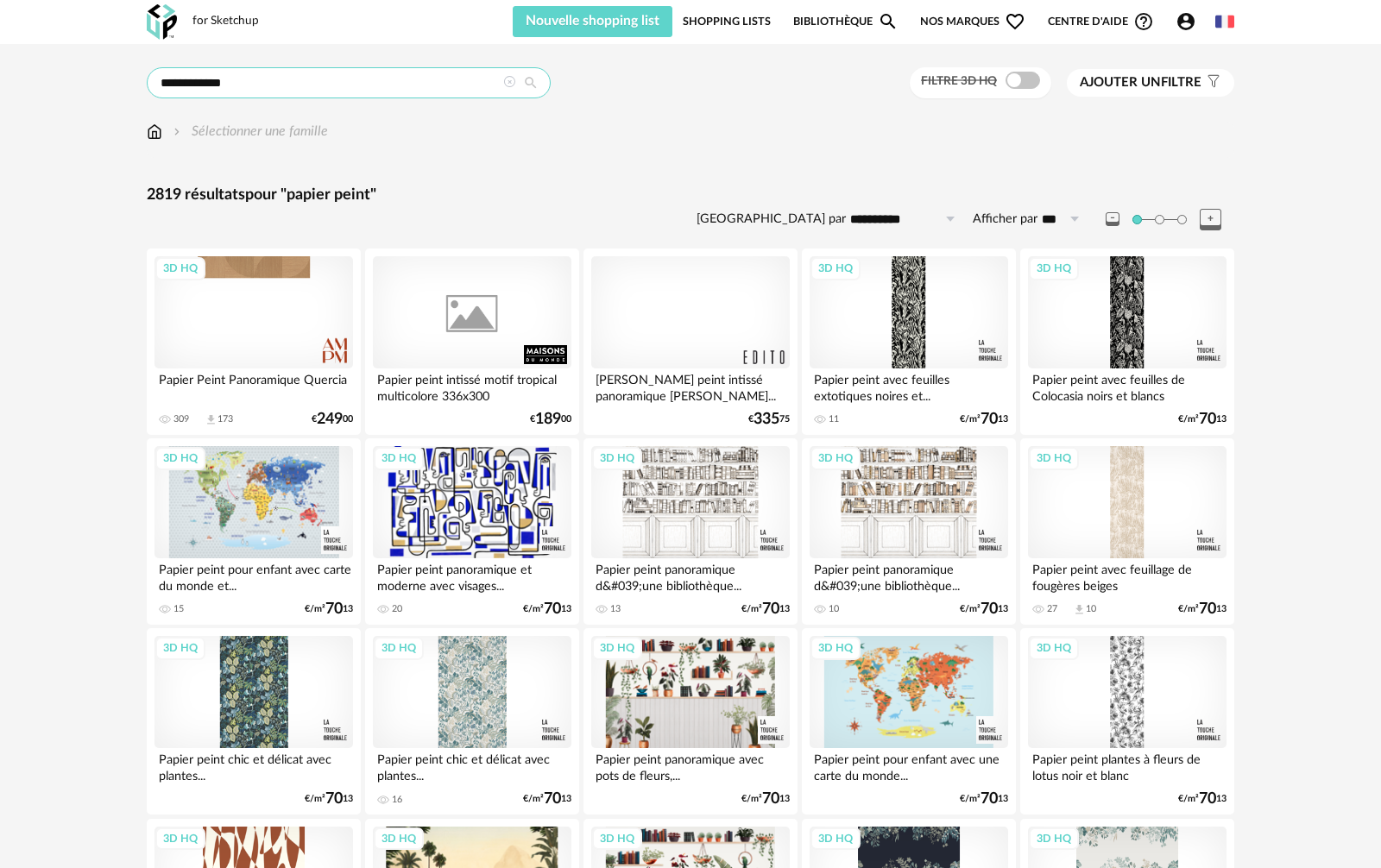
click at [389, 80] on input "**********" at bounding box center [349, 82] width 403 height 31
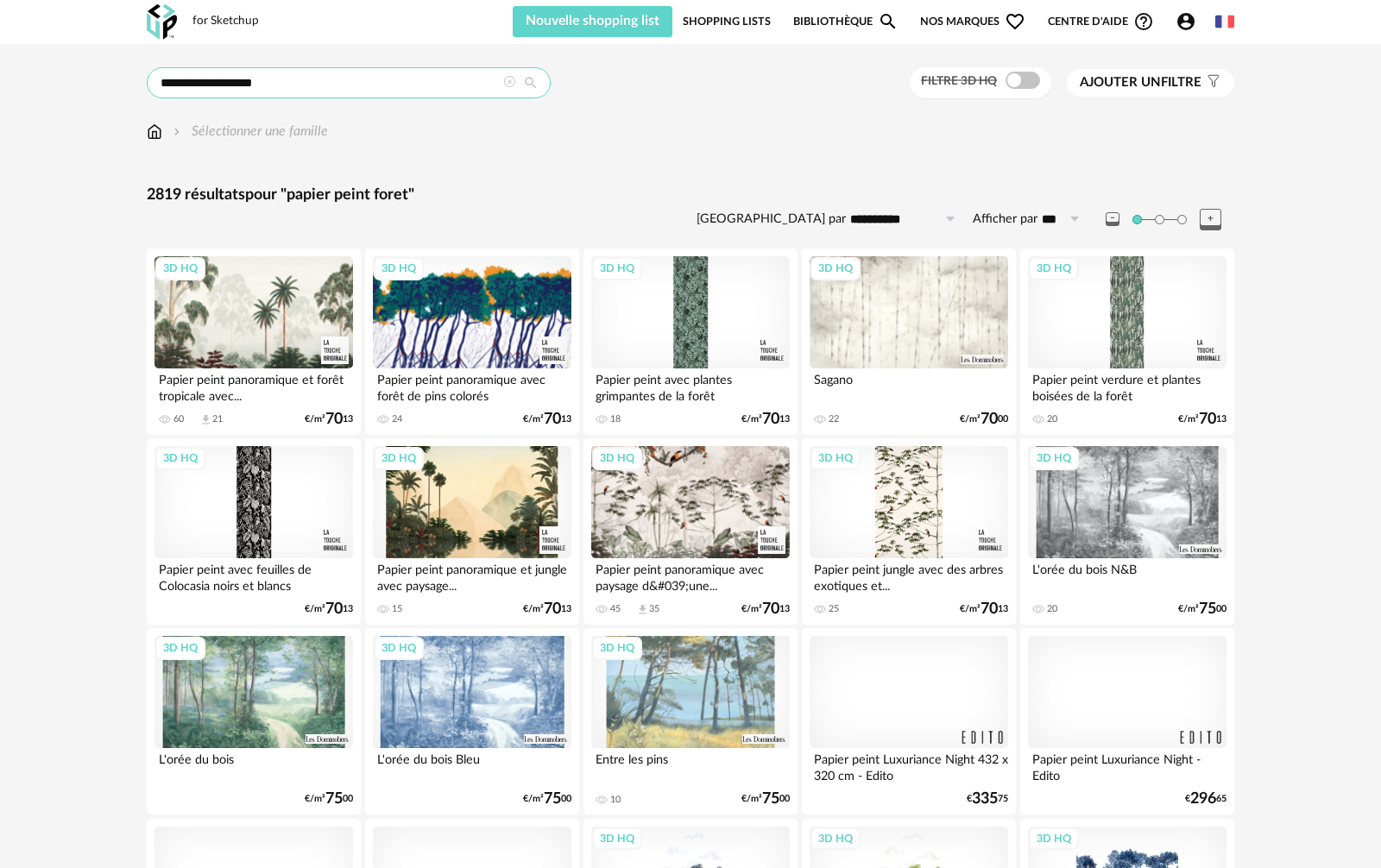
drag, startPoint x: 231, startPoint y: 83, endPoint x: 320, endPoint y: 86, distance: 89.1
click at [320, 86] on input "**********" at bounding box center [349, 82] width 403 height 31
type input "**********"
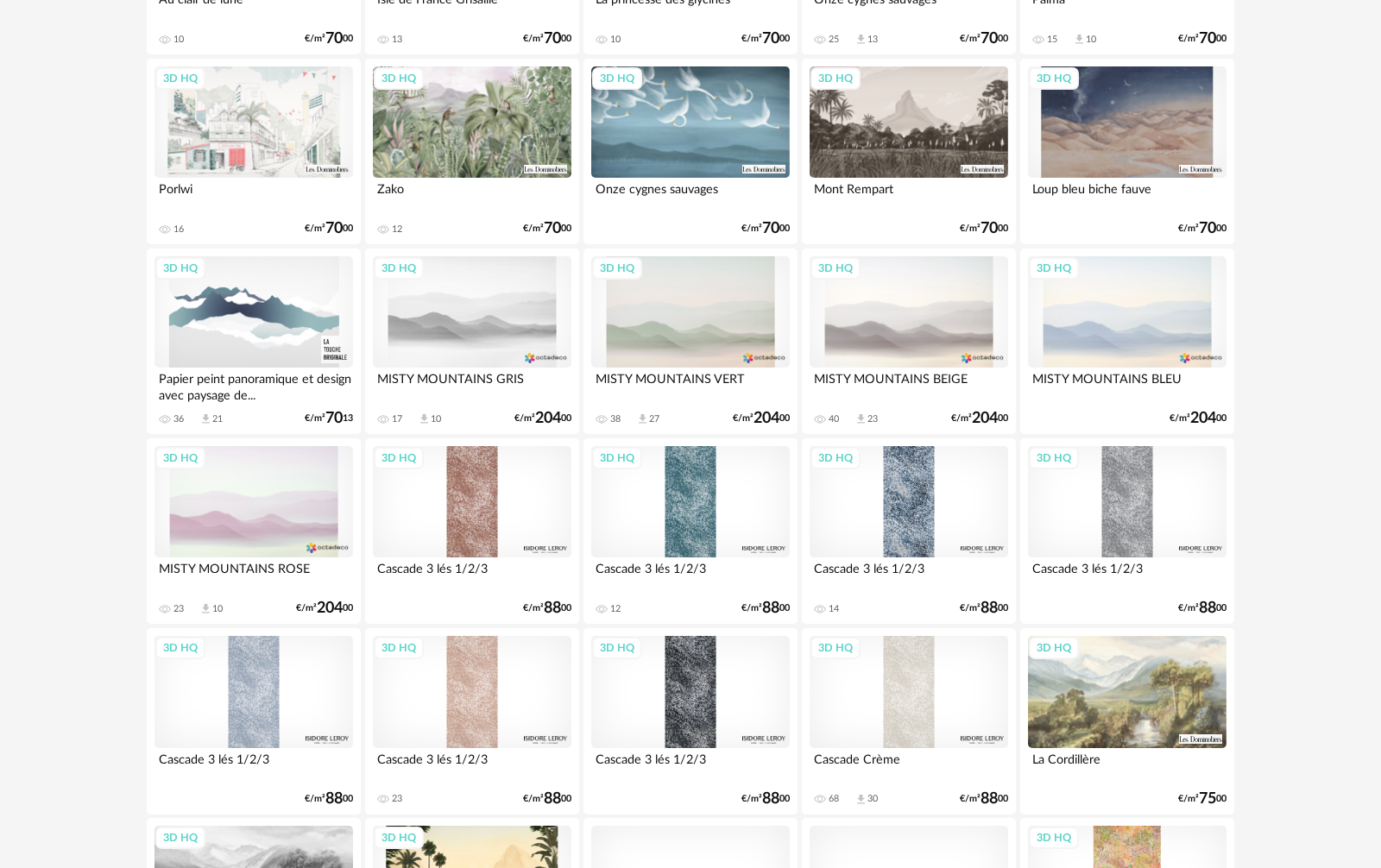
scroll to position [949, 0]
click at [665, 331] on div "3D HQ" at bounding box center [690, 313] width 198 height 112
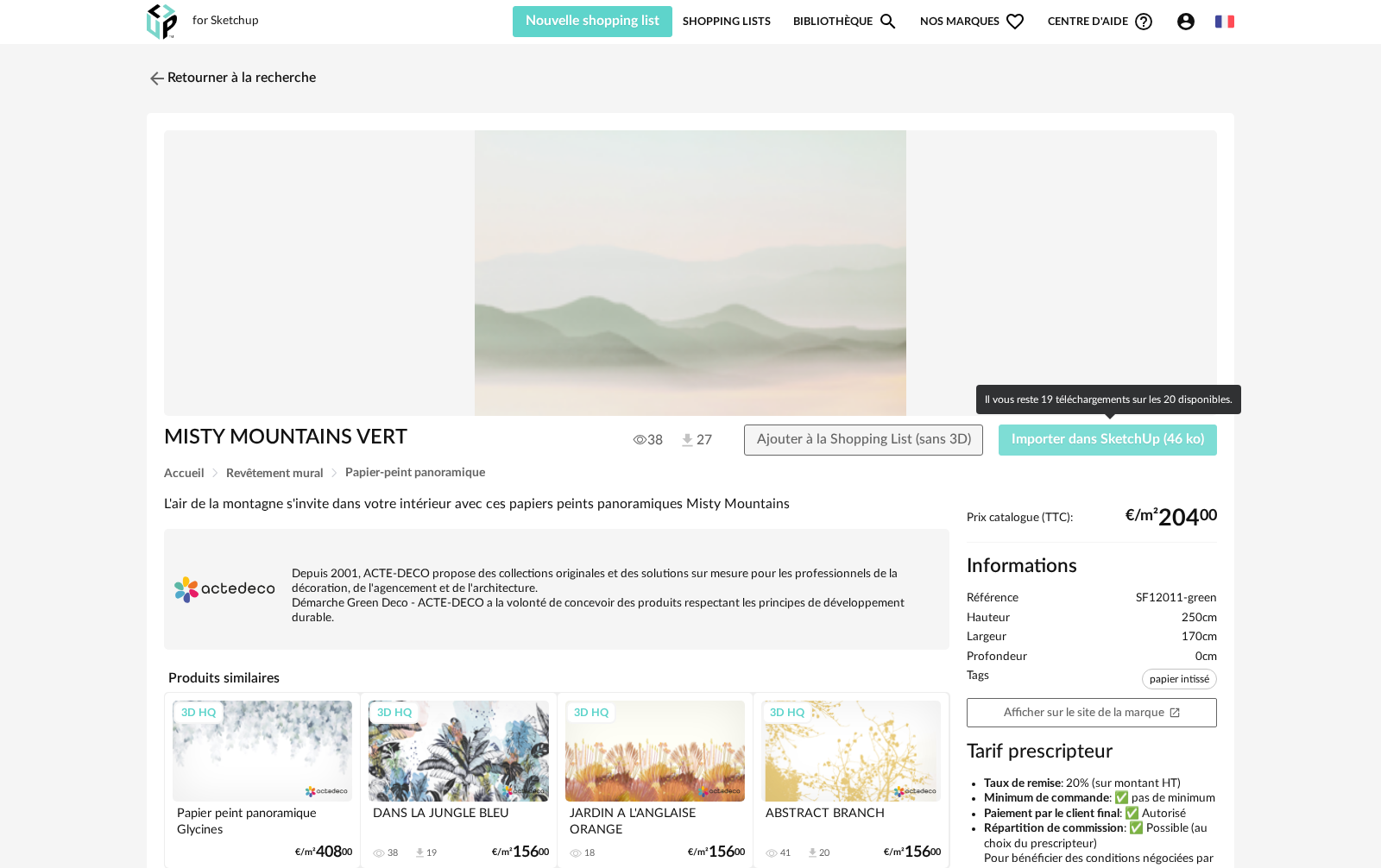
click at [1045, 436] on span "Importer dans SketchUp (46 ko)" at bounding box center [1107, 440] width 192 height 14
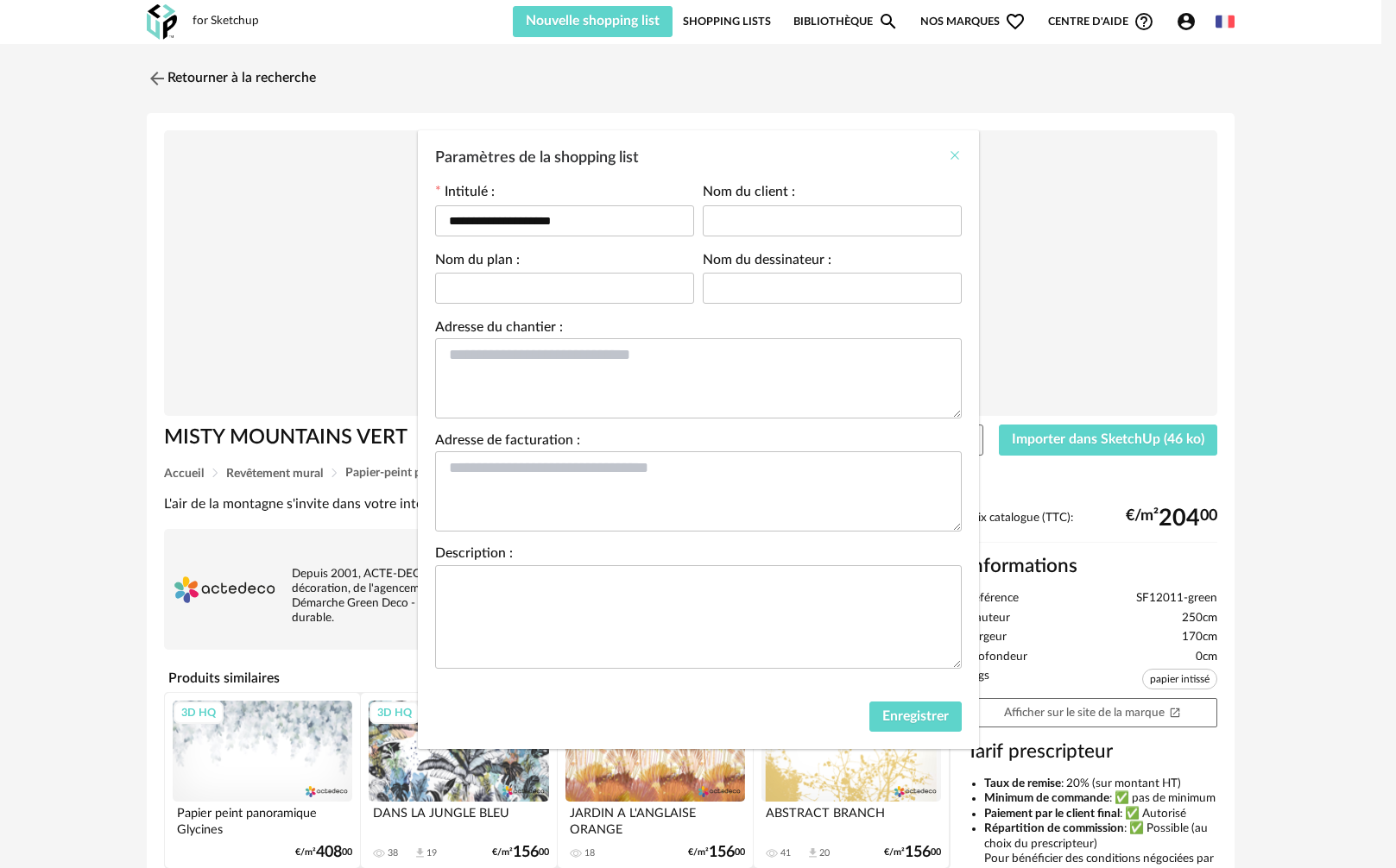
click at [953, 155] on icon "Close" at bounding box center [955, 156] width 14 height 14
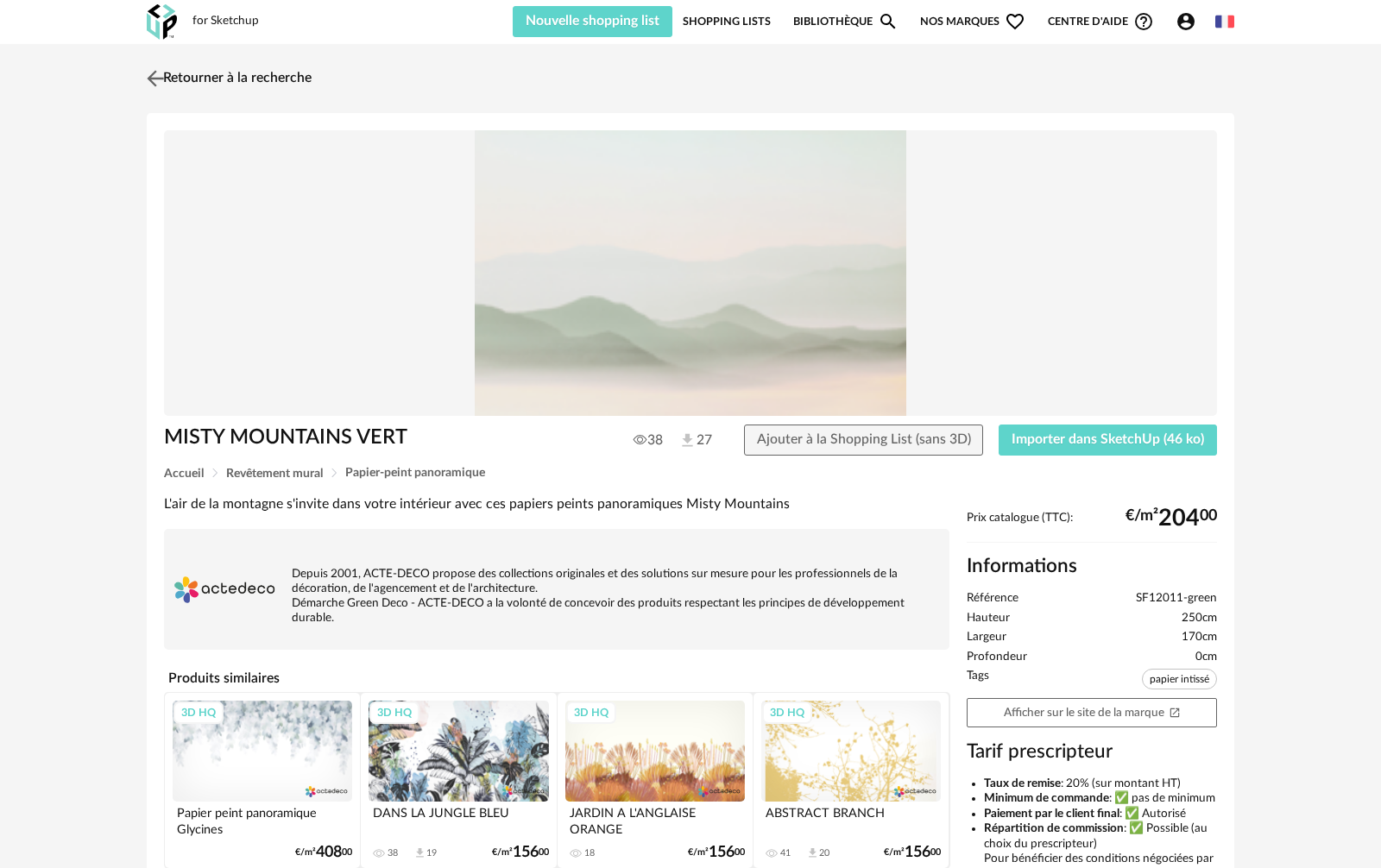
click at [173, 73] on link "Retourner à la recherche" at bounding box center [226, 78] width 169 height 38
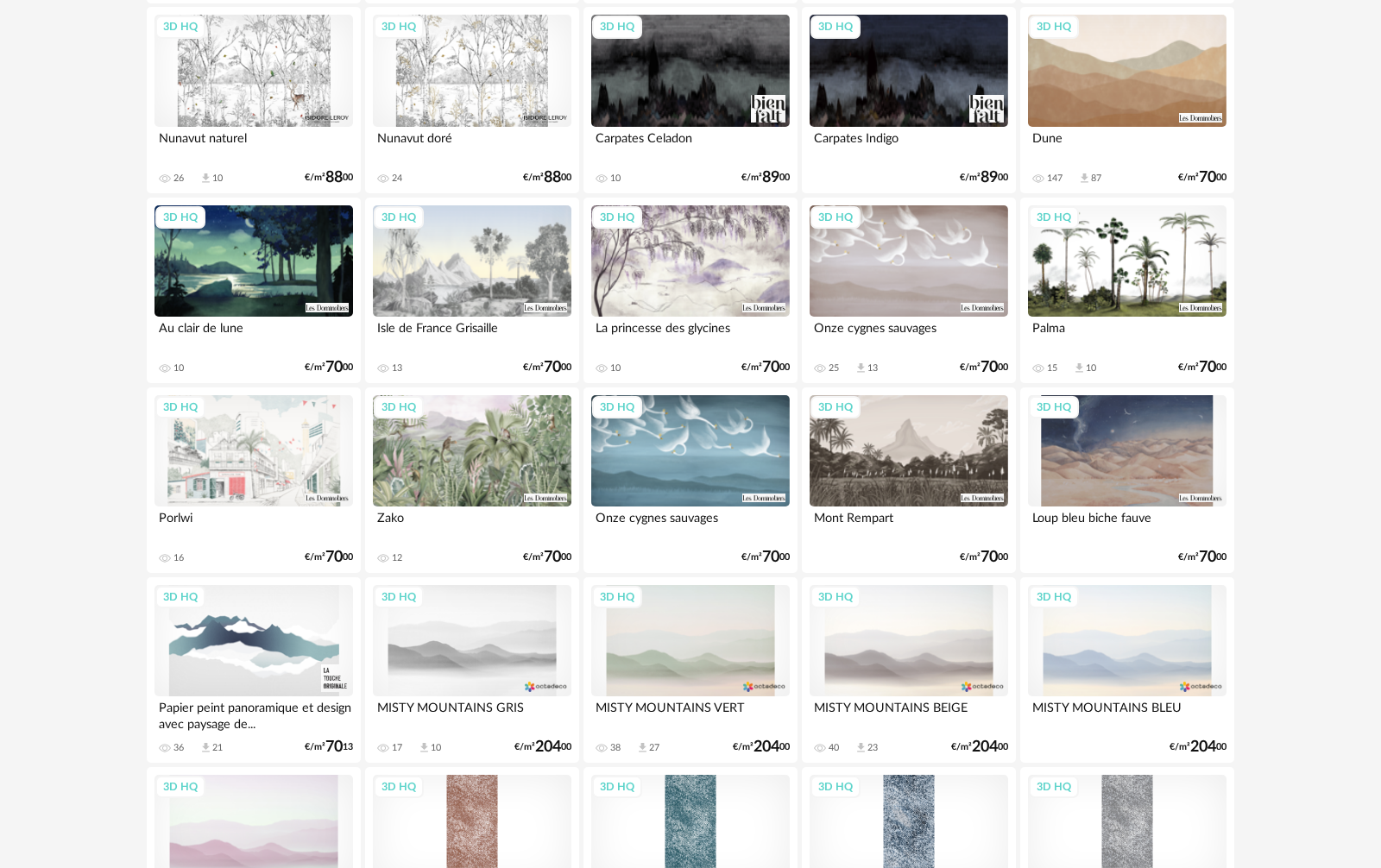
scroll to position [777, 0]
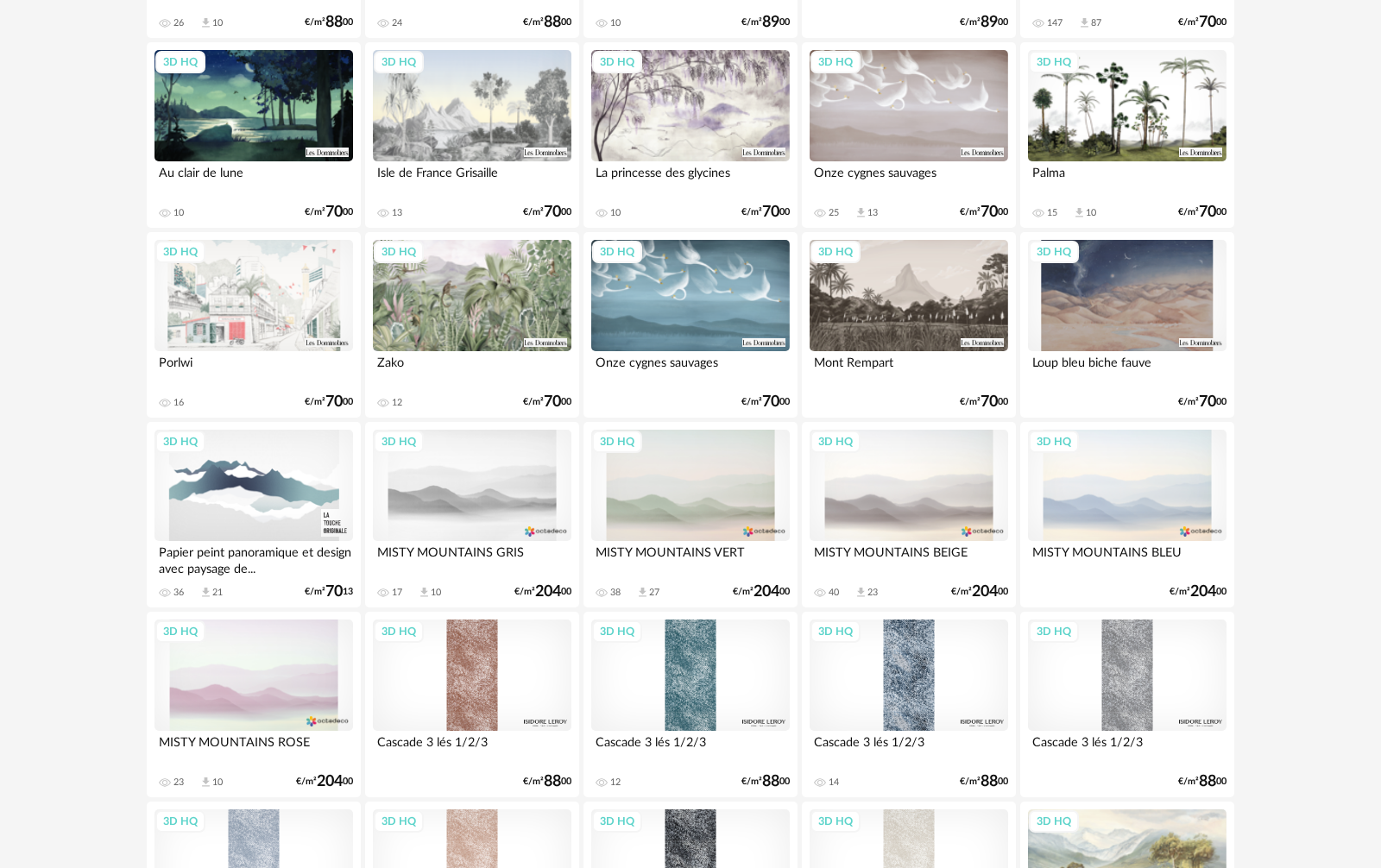
click at [709, 494] on div "3D HQ" at bounding box center [690, 486] width 198 height 112
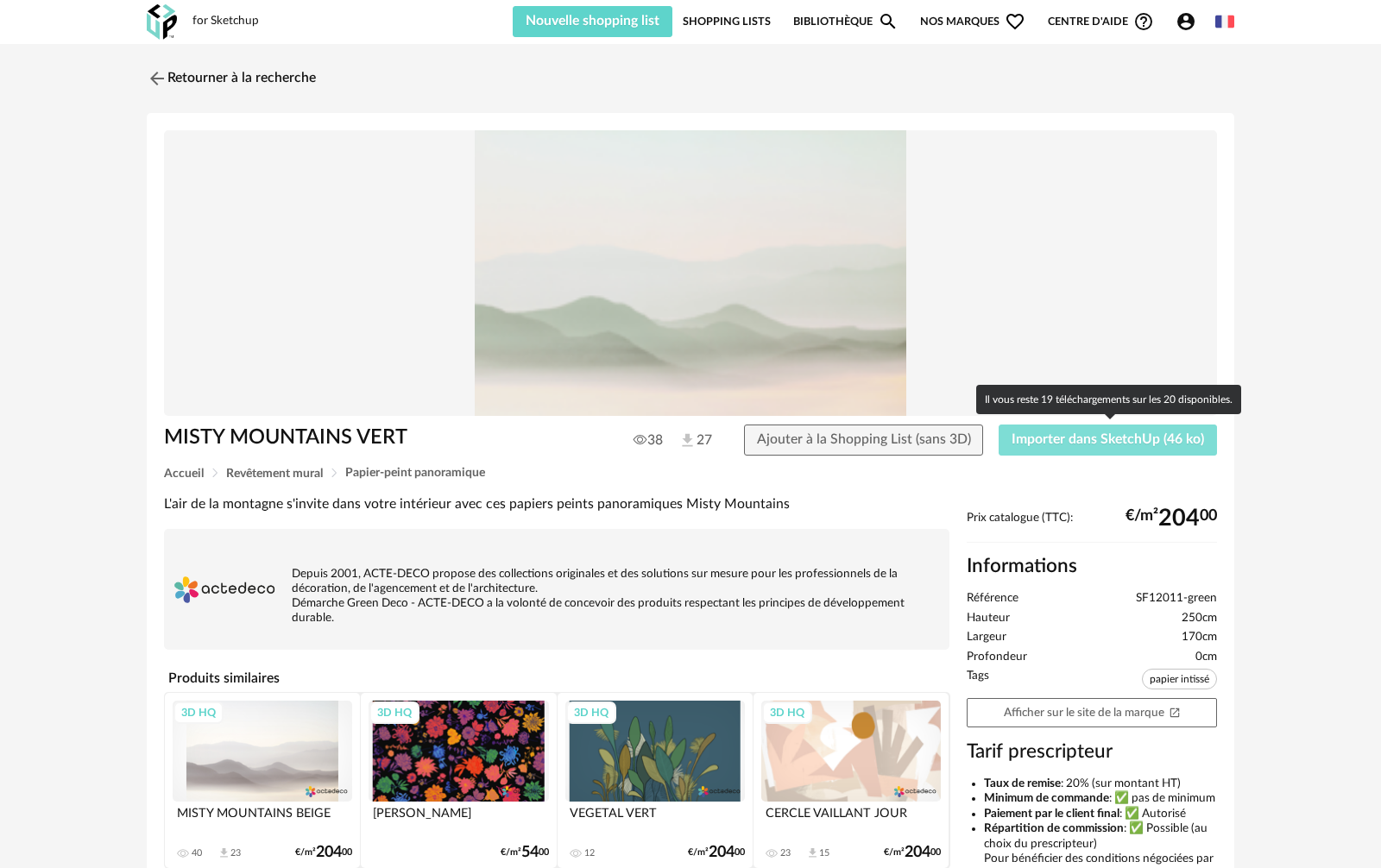
click at [1039, 441] on span "Importer dans SketchUp (46 ko)" at bounding box center [1107, 440] width 192 height 14
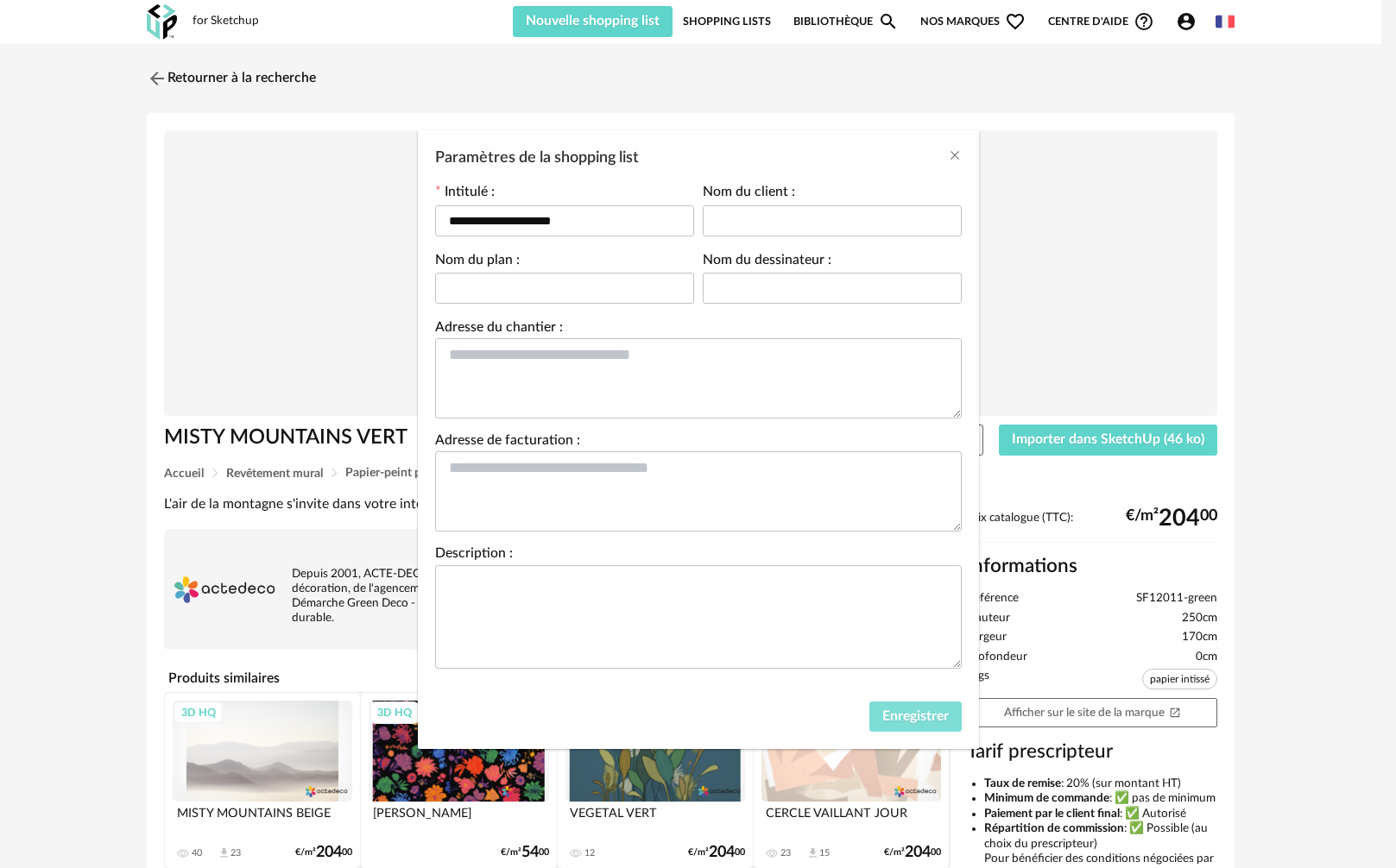
click at [903, 717] on span "Enregistrer" at bounding box center [915, 717] width 66 height 14
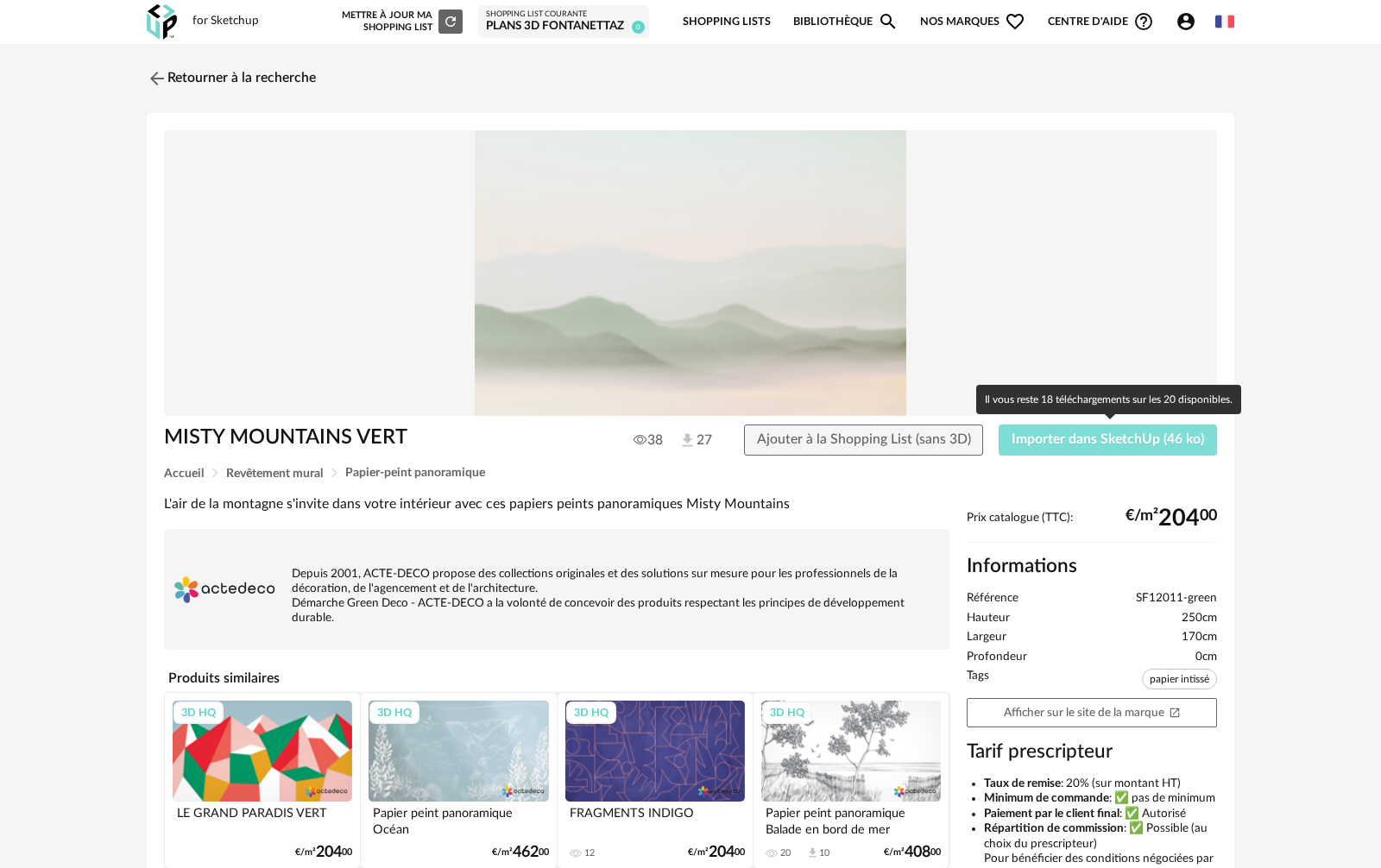
click at [1046, 447] on button "Importer dans SketchUp (46 ko)" at bounding box center [1107, 440] width 219 height 31
